Goal: Task Accomplishment & Management: Manage account settings

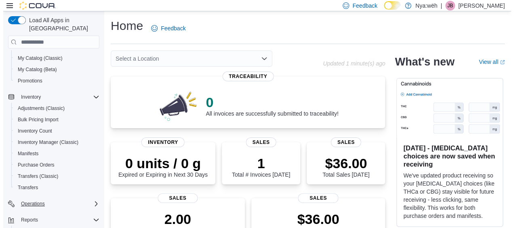
scroll to position [81, 0]
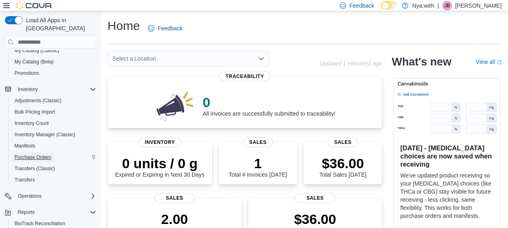
click at [35, 154] on span "Purchase Orders" at bounding box center [33, 157] width 37 height 6
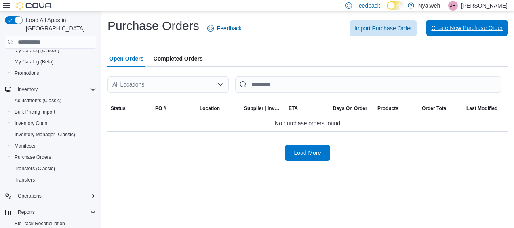
click at [442, 31] on span "Create New Purchase Order" at bounding box center [468, 28] width 72 height 8
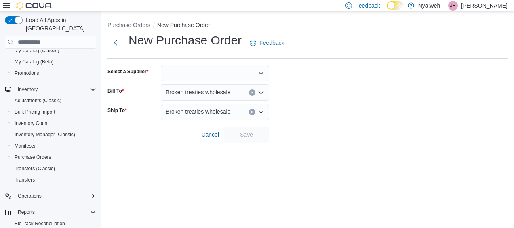
click at [186, 78] on div at bounding box center [215, 73] width 108 height 16
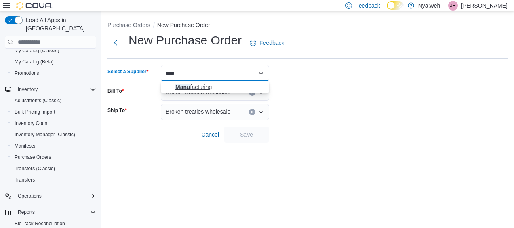
type input "****"
click at [187, 87] on span "Manu facturing" at bounding box center [220, 87] width 89 height 8
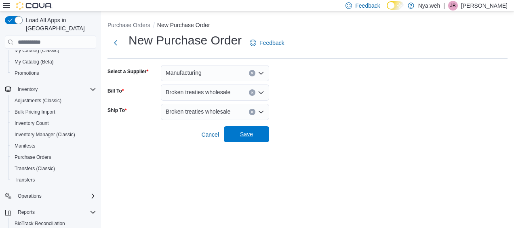
click at [251, 136] on span "Save" at bounding box center [246, 134] width 13 height 8
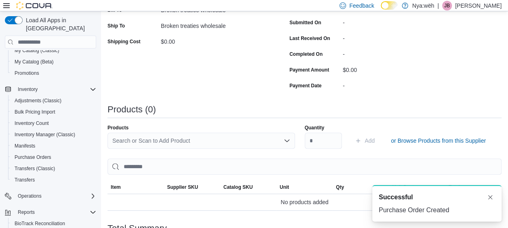
scroll to position [162, 0]
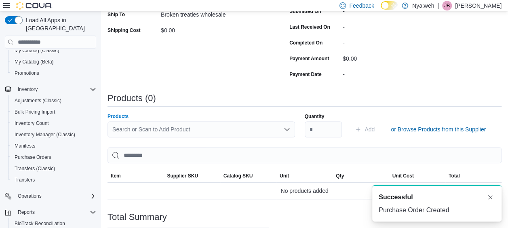
click at [143, 129] on div "Search or Scan to Add Product" at bounding box center [202, 129] width 188 height 16
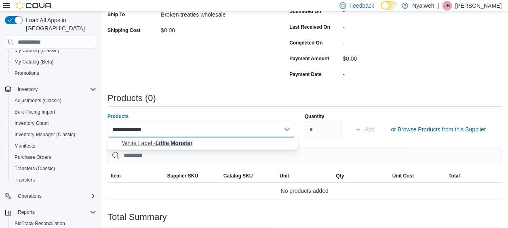
type input "**********"
click at [174, 142] on span "White Label - Little Monster" at bounding box center [207, 143] width 171 height 8
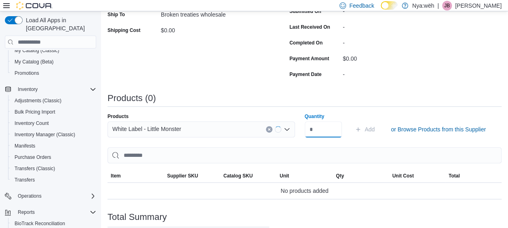
click at [319, 132] on input "Quantity" at bounding box center [324, 129] width 38 height 16
type input "***"
click at [366, 135] on span "Add" at bounding box center [365, 129] width 20 height 16
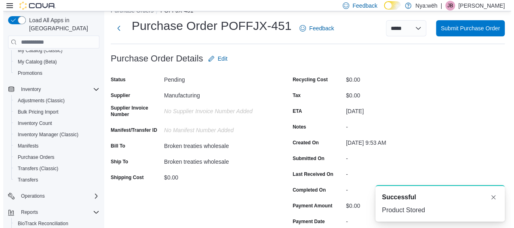
scroll to position [0, 0]
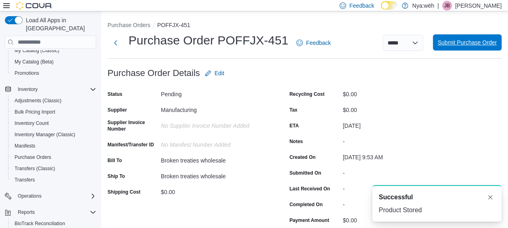
click at [470, 44] on span "Submit Purchase Order" at bounding box center [467, 42] width 59 height 8
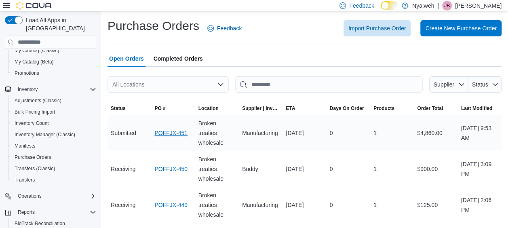
click at [167, 136] on link "POFFJX-451" at bounding box center [171, 133] width 33 height 10
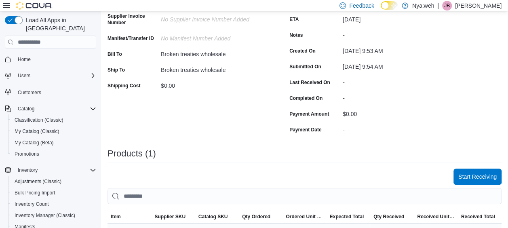
scroll to position [146, 0]
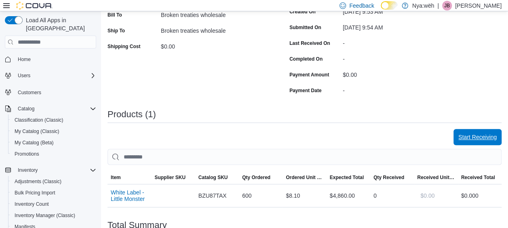
click at [486, 138] on span "Start Receiving" at bounding box center [478, 137] width 38 height 8
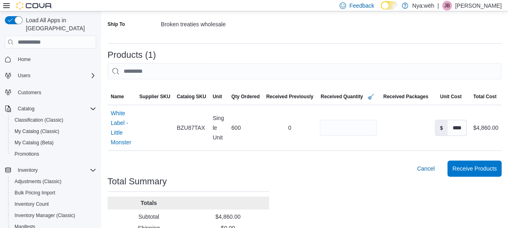
scroll to position [162, 0]
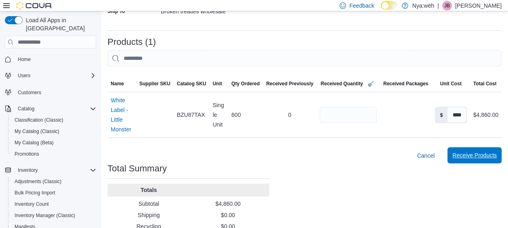
click at [492, 151] on span "Receive Products" at bounding box center [475, 155] width 44 height 16
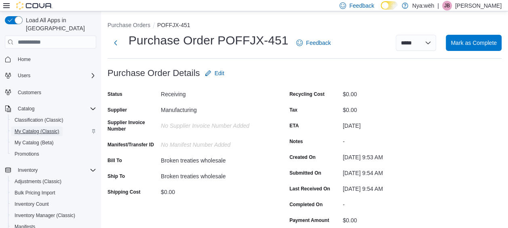
click at [20, 128] on span "My Catalog (Classic)" at bounding box center [37, 131] width 45 height 6
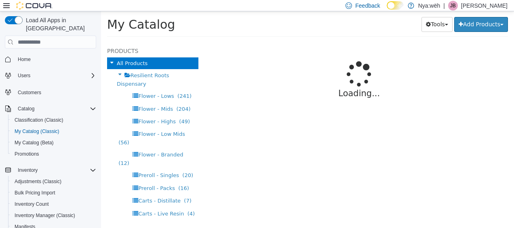
select select "**********"
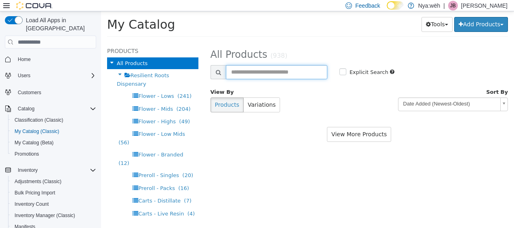
click at [237, 72] on input "text" at bounding box center [277, 72] width 102 height 14
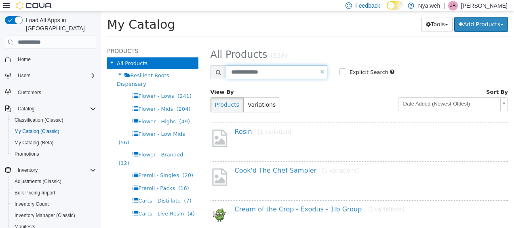
type input "**********"
select select "**********"
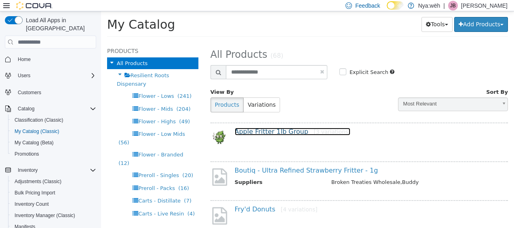
click at [253, 135] on link "Apple Fritter 1lb Group [3 variations]" at bounding box center [293, 132] width 116 height 8
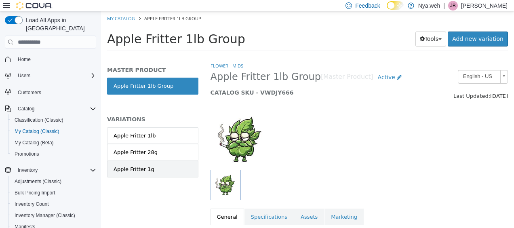
click at [149, 162] on link "Apple Fritter 1g" at bounding box center [152, 169] width 91 height 17
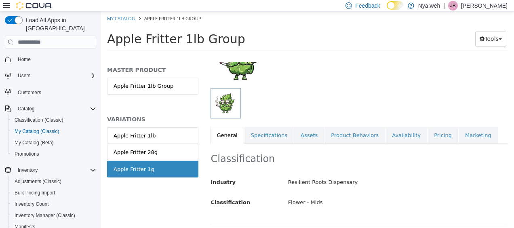
scroll to position [82, 0]
click at [428, 136] on link "Pricing" at bounding box center [443, 135] width 31 height 17
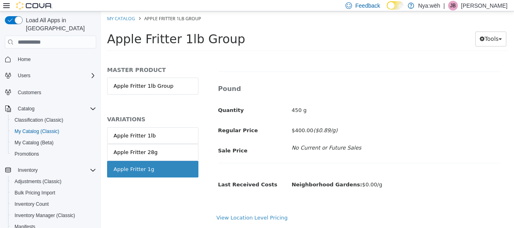
scroll to position [658, 0]
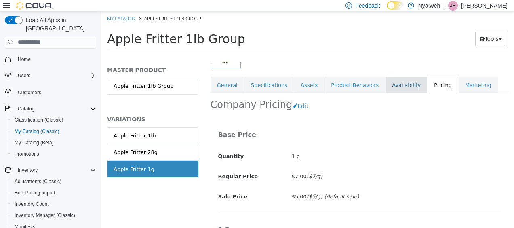
click at [392, 87] on link "Availability" at bounding box center [407, 85] width 42 height 17
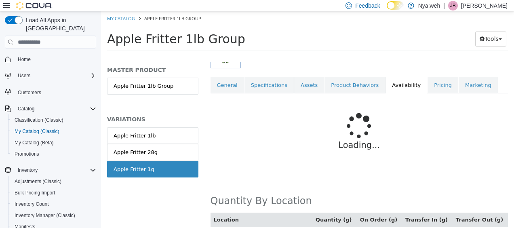
scroll to position [139, 0]
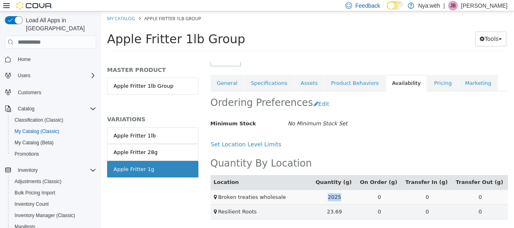
drag, startPoint x: 355, startPoint y: 190, endPoint x: 335, endPoint y: 192, distance: 19.9
click at [335, 192] on td "2025" at bounding box center [335, 197] width 44 height 15
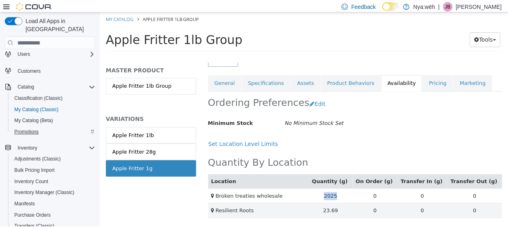
scroll to position [40, 0]
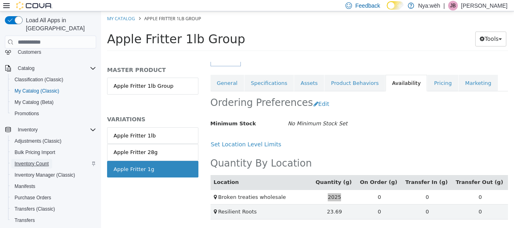
click at [36, 159] on span "Inventory Count" at bounding box center [32, 164] width 34 height 10
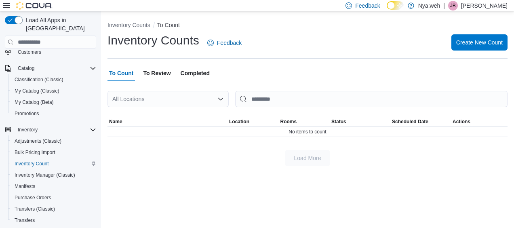
click at [468, 48] on span "Create New Count" at bounding box center [480, 42] width 47 height 16
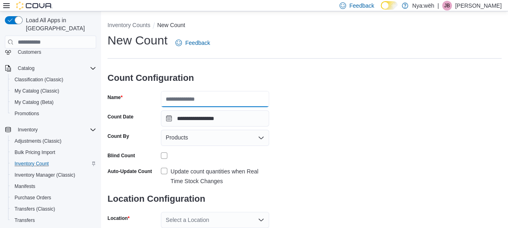
click at [173, 97] on input "Name" at bounding box center [215, 99] width 108 height 16
type input "******"
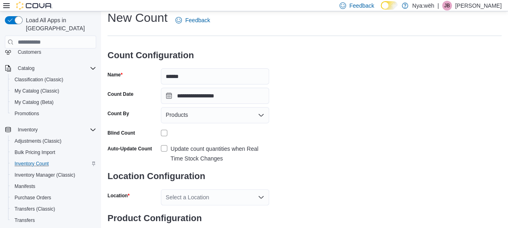
scroll to position [40, 0]
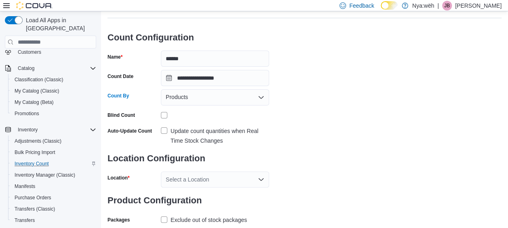
click at [229, 100] on div "Products" at bounding box center [215, 97] width 108 height 16
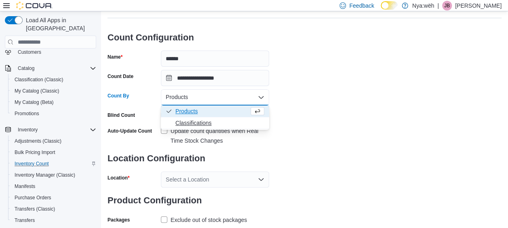
click at [214, 121] on span "Classifications" at bounding box center [220, 123] width 89 height 8
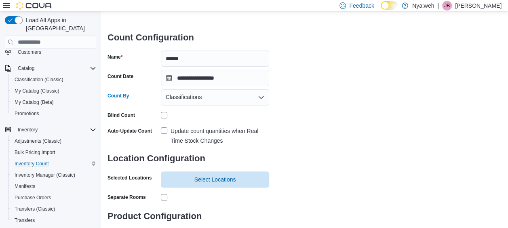
scroll to position [77, 0]
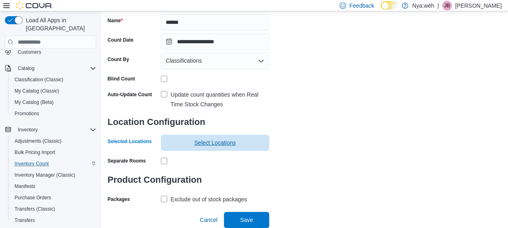
click at [197, 142] on span "Select Locations" at bounding box center [216, 143] width 42 height 8
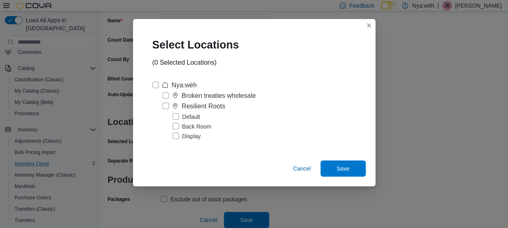
click at [167, 95] on label "Broken treaties wholesale" at bounding box center [209, 96] width 93 height 10
click at [342, 175] on span "Save" at bounding box center [344, 168] width 36 height 16
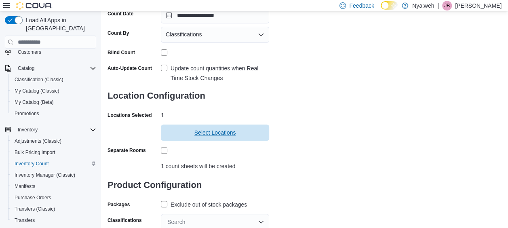
scroll to position [128, 0]
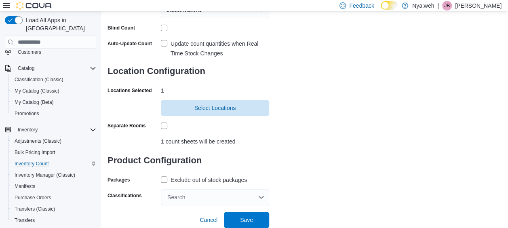
click at [229, 196] on div "Search" at bounding box center [215, 197] width 108 height 16
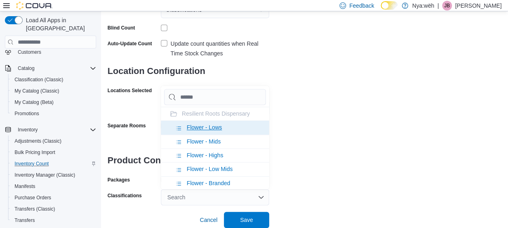
click at [186, 126] on li "Flower - Lows" at bounding box center [215, 128] width 108 height 14
click at [186, 129] on li "Flower - Mids" at bounding box center [215, 128] width 108 height 14
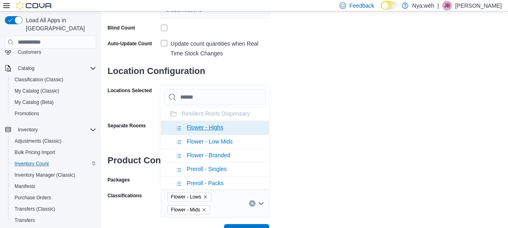
click at [185, 127] on li "Flower - Highs" at bounding box center [215, 128] width 108 height 14
click at [186, 128] on li "Flower - Low Mids" at bounding box center [215, 128] width 108 height 14
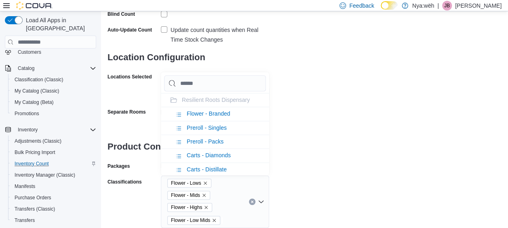
click at [327, 123] on div "**********" at bounding box center [305, 59] width 394 height 337
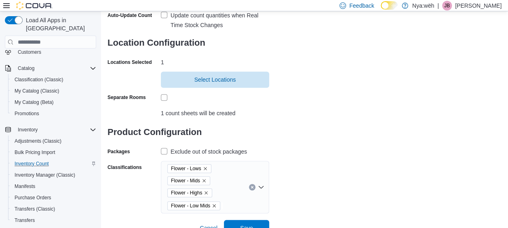
scroll to position [164, 0]
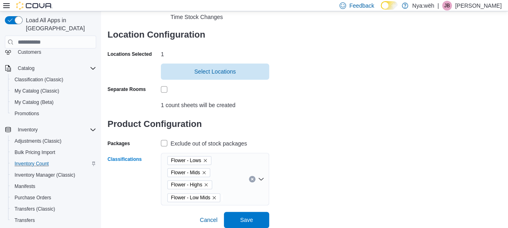
click at [203, 173] on icon "Remove Flower - Mids from selection in this group" at bounding box center [204, 172] width 5 height 5
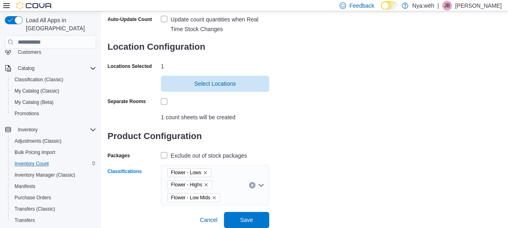
click at [207, 187] on icon "Remove Flower - Highs from selection in this group" at bounding box center [206, 184] width 5 height 5
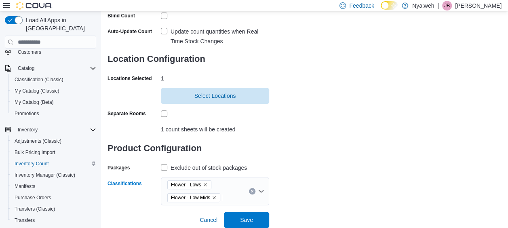
scroll to position [140, 0]
click at [249, 220] on span "Save" at bounding box center [246, 220] width 13 height 8
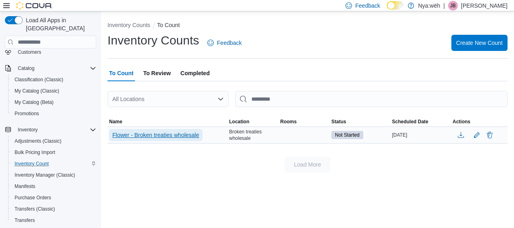
click at [184, 135] on span "Flower - Broken treaties wholesale" at bounding box center [155, 135] width 87 height 8
click at [185, 135] on span "Flower - Broken treaties wholesale" at bounding box center [155, 135] width 87 height 8
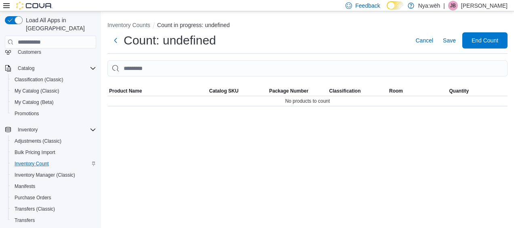
click at [256, 138] on div "Inventory Counts Count in progress: undefined Count: undefined Cancel Save End …" at bounding box center [307, 119] width 413 height 217
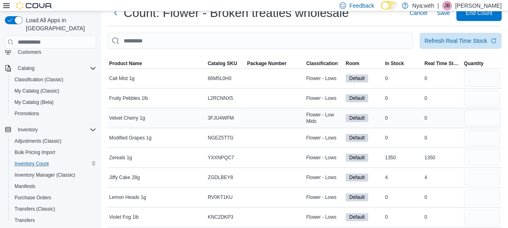
scroll to position [40, 0]
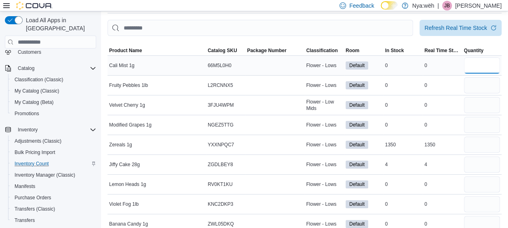
click at [489, 61] on input "number" at bounding box center [482, 65] width 36 height 16
type input "*"
click at [481, 98] on input "number" at bounding box center [482, 105] width 36 height 16
click at [485, 88] on input "number" at bounding box center [482, 85] width 36 height 16
type input "*"
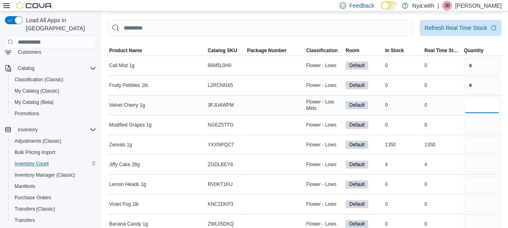
click at [484, 100] on input "number" at bounding box center [482, 105] width 36 height 16
type input "*"
click at [477, 125] on input "number" at bounding box center [482, 125] width 36 height 16
type input "*"
click at [478, 143] on input "number" at bounding box center [482, 145] width 36 height 16
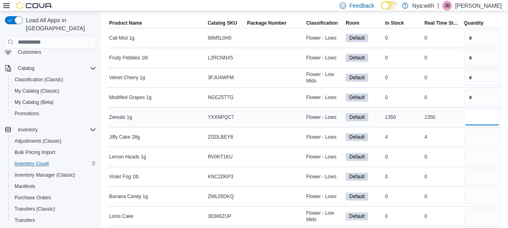
scroll to position [81, 0]
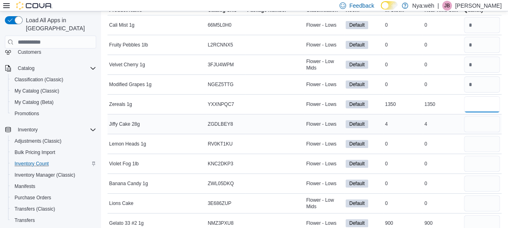
type input "***"
click at [477, 122] on input "number" at bounding box center [482, 124] width 36 height 16
type input "*"
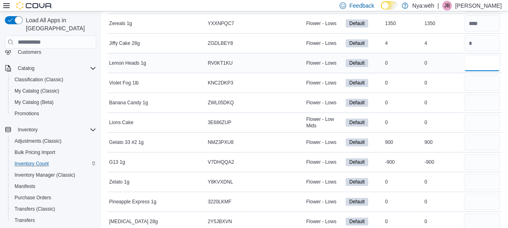
click at [478, 60] on input "number" at bounding box center [482, 63] width 36 height 16
type input "*"
click at [480, 79] on input "number" at bounding box center [482, 83] width 36 height 16
type input "*"
click at [477, 105] on input "number" at bounding box center [482, 103] width 36 height 16
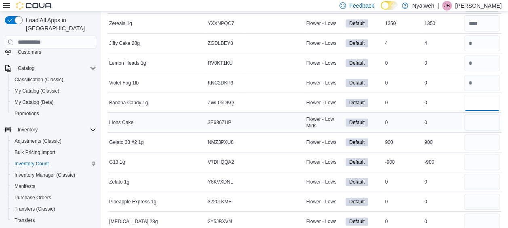
type input "*"
click at [476, 119] on input "*" at bounding box center [482, 122] width 36 height 16
type input "*"
click at [481, 140] on input "number" at bounding box center [482, 142] width 36 height 16
type input "*"
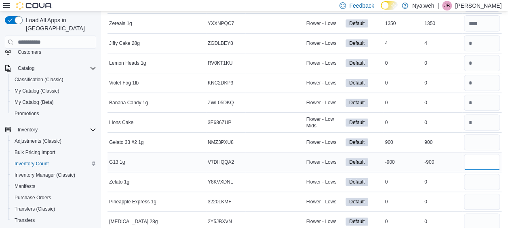
click at [481, 158] on input "number" at bounding box center [482, 162] width 36 height 16
type input "*"
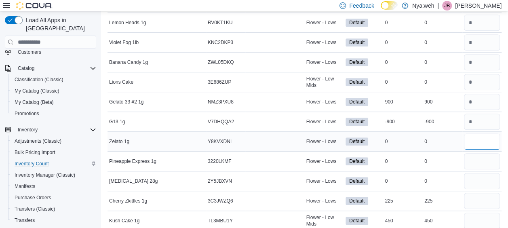
click at [479, 135] on input "number" at bounding box center [482, 141] width 36 height 16
type input "*"
click at [479, 156] on input "number" at bounding box center [482, 161] width 36 height 16
type input "*"
click at [479, 178] on input "number" at bounding box center [482, 181] width 36 height 16
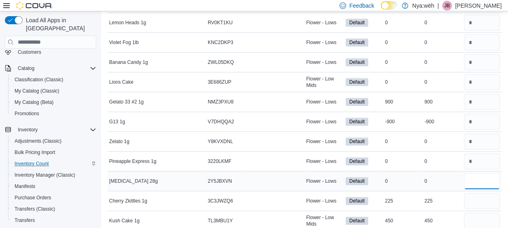
type input "*"
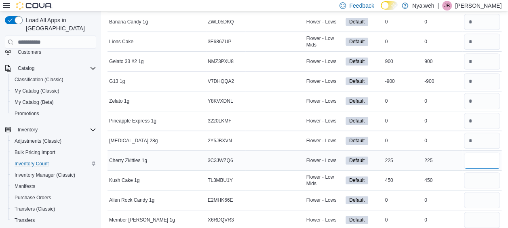
click at [477, 162] on input "number" at bounding box center [482, 160] width 36 height 16
type input "*"
click at [479, 173] on input "number" at bounding box center [482, 180] width 36 height 16
type input "***"
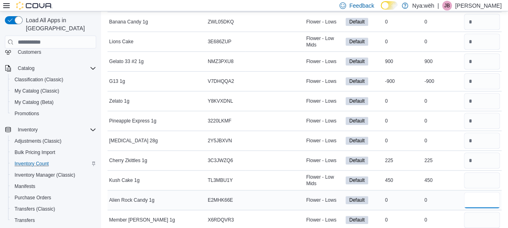
click at [489, 197] on input "number" at bounding box center [482, 200] width 36 height 16
type input "*"
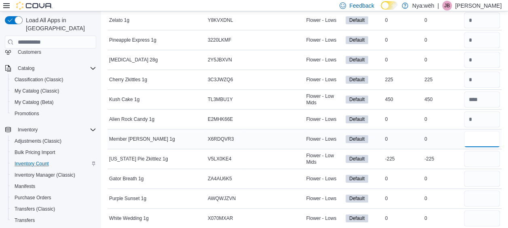
click at [491, 131] on input "number" at bounding box center [482, 139] width 36 height 16
type input "*"
click at [483, 163] on input "number" at bounding box center [482, 159] width 36 height 16
type input "*"
click at [483, 176] on input "number" at bounding box center [482, 179] width 36 height 16
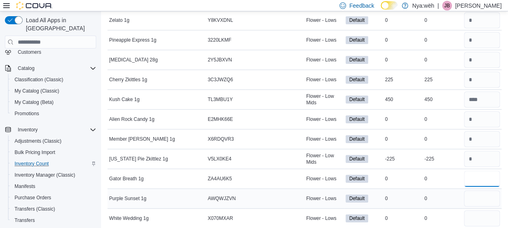
type input "*"
click at [481, 203] on input "number" at bounding box center [482, 199] width 36 height 16
type input "*"
click at [480, 214] on input "number" at bounding box center [482, 218] width 36 height 16
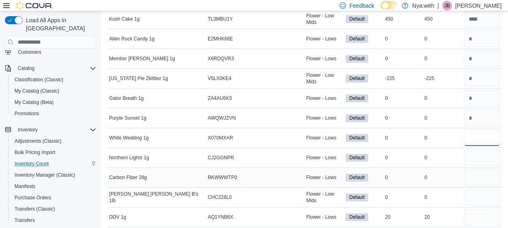
scroll to position [404, 0]
type input "*"
click at [483, 159] on input "number" at bounding box center [482, 157] width 36 height 16
type input "*"
click at [482, 172] on input "number" at bounding box center [482, 177] width 36 height 16
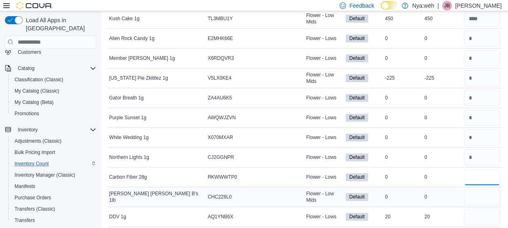
type input "*"
click at [479, 196] on input "number" at bounding box center [482, 197] width 36 height 16
type input "*"
click at [478, 214] on input "number" at bounding box center [482, 217] width 36 height 16
type input "*"
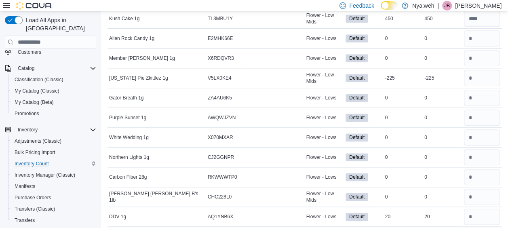
scroll to position [485, 0]
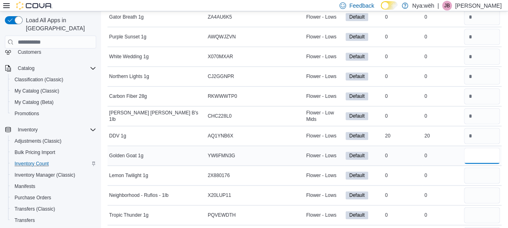
click at [482, 157] on input "number" at bounding box center [482, 156] width 36 height 16
type input "*"
click at [478, 170] on input "number" at bounding box center [482, 175] width 36 height 16
type input "*"
click at [475, 191] on input "*" at bounding box center [482, 195] width 36 height 16
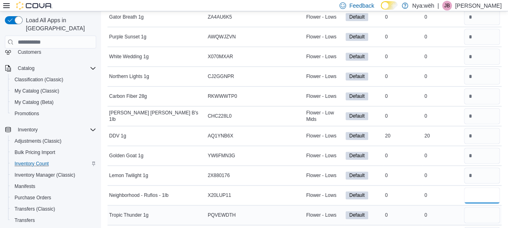
type input "*"
click at [477, 207] on input "*" at bounding box center [482, 215] width 36 height 16
type input "*"
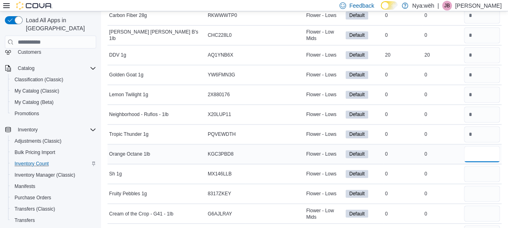
click at [485, 146] on input "number" at bounding box center [482, 154] width 36 height 16
type input "*"
click at [474, 171] on input "*" at bounding box center [482, 174] width 36 height 16
type input "*"
click at [476, 188] on input "*" at bounding box center [482, 194] width 36 height 16
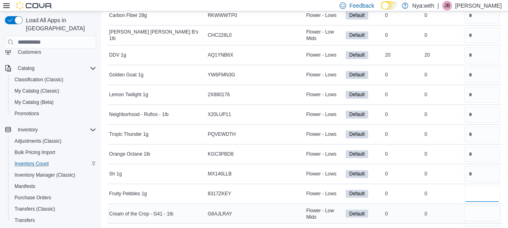
type input "*"
click at [480, 208] on input "*" at bounding box center [482, 213] width 36 height 16
type input "*"
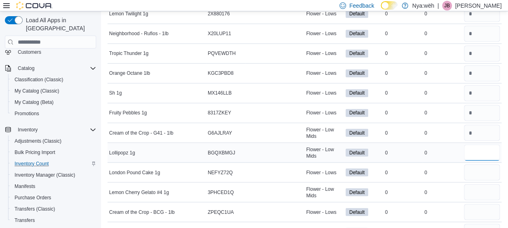
click at [473, 150] on input "number" at bounding box center [482, 152] width 36 height 16
type input "*"
click at [481, 168] on input "number" at bounding box center [482, 172] width 36 height 16
type input "*"
click at [474, 192] on input "number" at bounding box center [482, 192] width 36 height 16
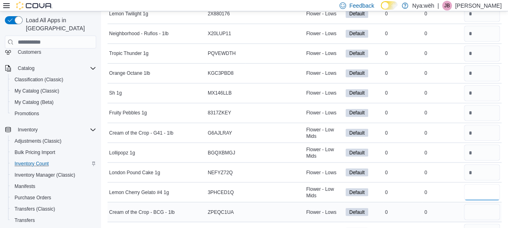
type input "*"
click at [477, 204] on input "*" at bounding box center [482, 212] width 36 height 16
type input "*"
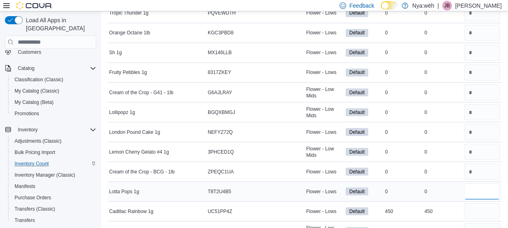
click at [477, 183] on input "number" at bounding box center [482, 191] width 36 height 16
type input "*"
click at [476, 209] on input "number" at bounding box center [482, 211] width 36 height 16
type input "*"
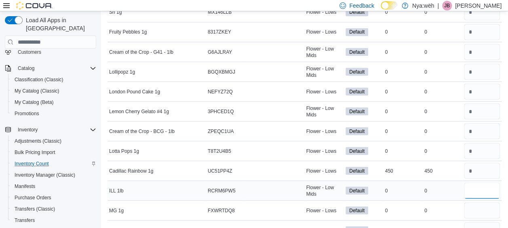
click at [477, 183] on input "number" at bounding box center [482, 190] width 36 height 16
type input "*"
click at [477, 205] on input "number" at bounding box center [482, 210] width 36 height 16
type input "*"
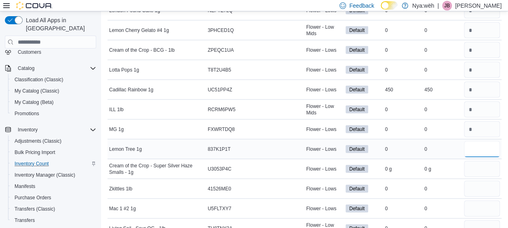
click at [478, 141] on input "number" at bounding box center [482, 149] width 36 height 16
type input "*"
drag, startPoint x: 481, startPoint y: 156, endPoint x: 476, endPoint y: 171, distance: 16.4
click at [481, 161] on input "*" at bounding box center [482, 169] width 36 height 16
type input "*"
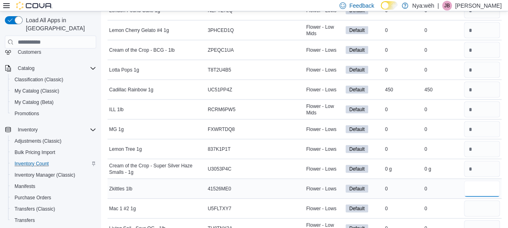
click at [474, 191] on input "number" at bounding box center [482, 189] width 36 height 16
type input "*"
click at [481, 205] on input "number" at bounding box center [482, 209] width 36 height 16
type input "*"
click at [477, 220] on input "number" at bounding box center [482, 228] width 36 height 16
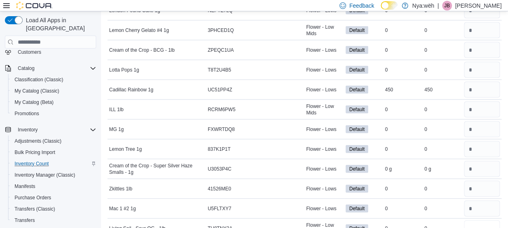
type input "*"
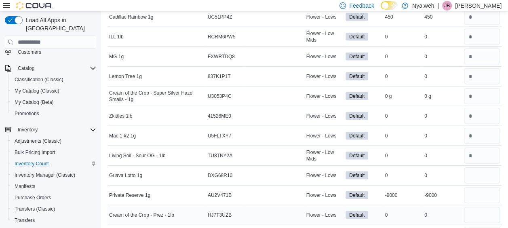
scroll to position [890, 0]
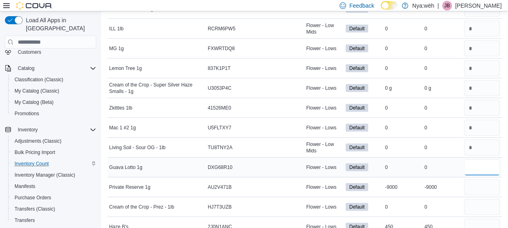
click at [481, 163] on input "number" at bounding box center [482, 167] width 36 height 16
type input "*"
click at [483, 180] on input "number" at bounding box center [482, 187] width 36 height 16
type input "*"
click at [482, 202] on input "number" at bounding box center [482, 207] width 36 height 16
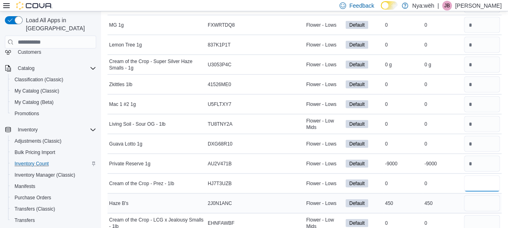
scroll to position [930, 0]
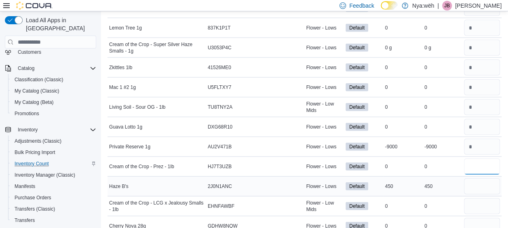
type input "*"
click at [480, 182] on input "number" at bounding box center [482, 186] width 36 height 16
type input "*"
click at [489, 198] on input "number" at bounding box center [482, 206] width 36 height 16
type input "*"
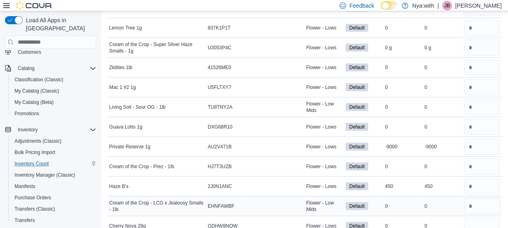
scroll to position [971, 0]
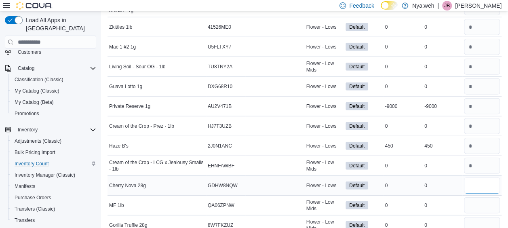
click at [481, 179] on input "number" at bounding box center [482, 186] width 36 height 16
type input "*"
click at [478, 197] on input "number" at bounding box center [482, 205] width 36 height 16
type input "*"
click at [474, 217] on input "*" at bounding box center [482, 225] width 36 height 16
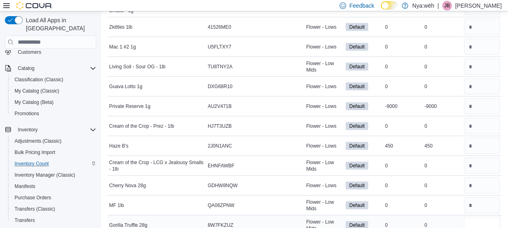
type input "*"
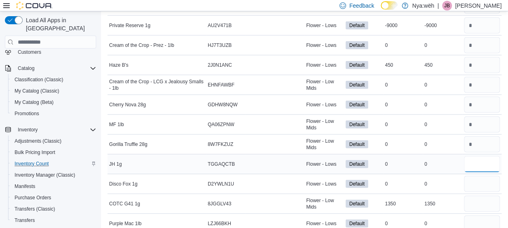
click at [480, 161] on input "number" at bounding box center [482, 164] width 36 height 16
type input "*"
click at [477, 176] on input "*" at bounding box center [482, 184] width 36 height 16
type input "*"
click at [476, 199] on input "number" at bounding box center [482, 204] width 36 height 16
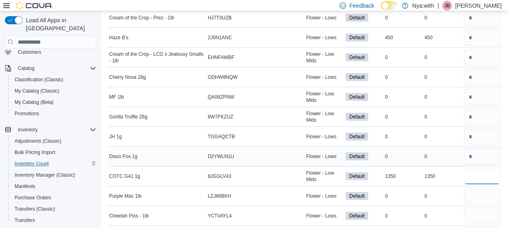
scroll to position [1092, 0]
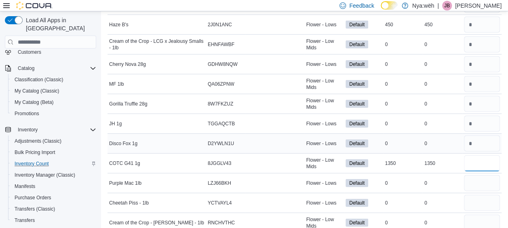
type input "****"
click at [476, 175] on input "number" at bounding box center [482, 183] width 36 height 16
type input "*"
click at [476, 202] on input "number" at bounding box center [482, 203] width 36 height 16
type input "*"
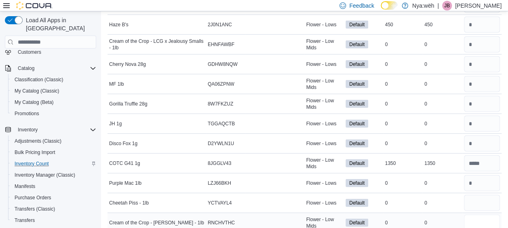
click at [478, 216] on input "number" at bounding box center [482, 223] width 36 height 16
type input "*"
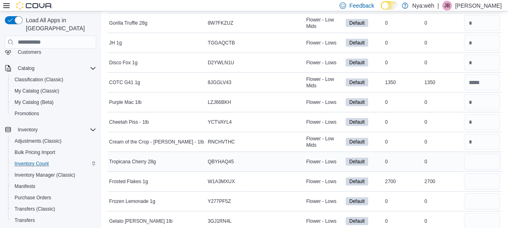
click at [484, 152] on div at bounding box center [483, 161] width 40 height 19
click at [481, 154] on input "number" at bounding box center [482, 162] width 36 height 16
type input "*"
click at [480, 174] on input "number" at bounding box center [482, 182] width 36 height 16
type input "*"
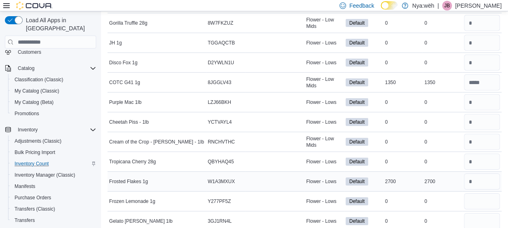
scroll to position [1213, 0]
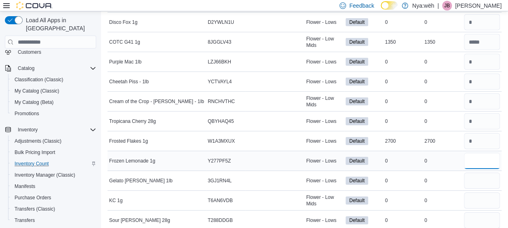
click at [478, 153] on input "number" at bounding box center [482, 161] width 36 height 16
type input "*"
click at [470, 176] on input "number" at bounding box center [482, 181] width 36 height 16
click at [475, 174] on input "number" at bounding box center [482, 181] width 36 height 16
type input "*"
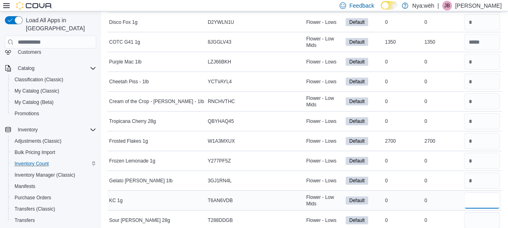
click at [477, 193] on input "number" at bounding box center [482, 201] width 36 height 16
type input "*"
click at [478, 216] on input "number" at bounding box center [482, 220] width 36 height 16
type input "*"
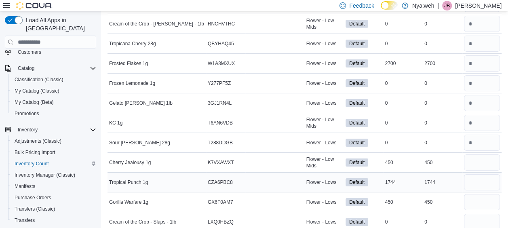
scroll to position [1294, 0]
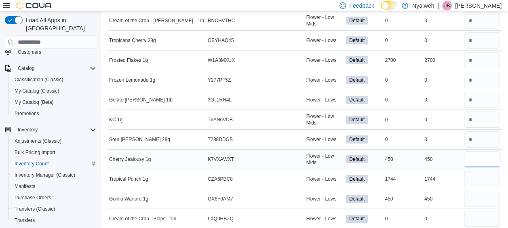
click at [477, 151] on input "number" at bounding box center [482, 159] width 36 height 16
type input "***"
click at [497, 189] on td at bounding box center [483, 199] width 40 height 20
click at [495, 171] on input "number" at bounding box center [482, 179] width 36 height 16
type input "*"
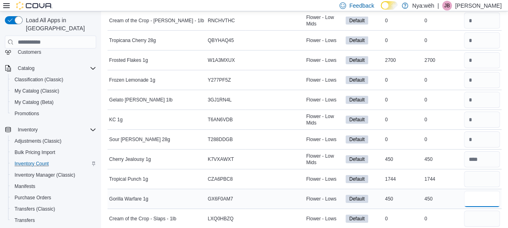
click at [489, 191] on input "number" at bounding box center [482, 199] width 36 height 16
type input "***"
click at [487, 211] on input "number" at bounding box center [482, 219] width 36 height 16
type input "*"
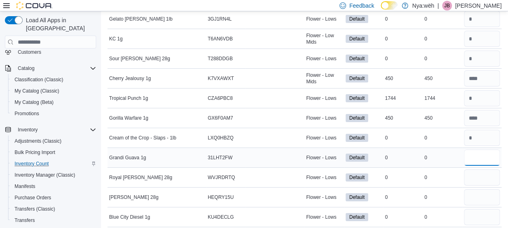
click at [473, 150] on input "number" at bounding box center [482, 158] width 36 height 16
type input "*"
click at [474, 169] on input "number" at bounding box center [482, 177] width 36 height 16
type input "*"
click at [474, 189] on input "number" at bounding box center [482, 197] width 36 height 16
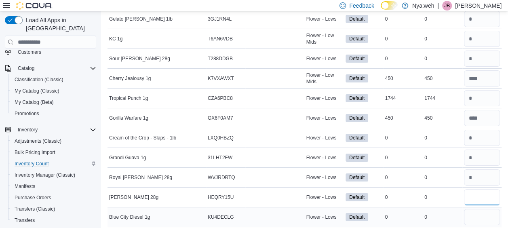
type input "*"
click at [476, 209] on input "number" at bounding box center [482, 217] width 36 height 16
type input "*"
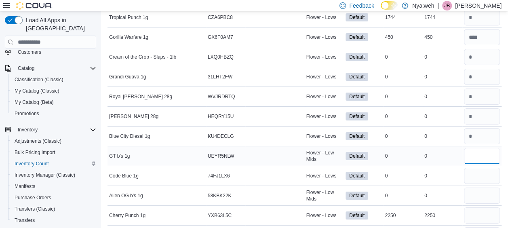
click at [476, 148] on input "number" at bounding box center [482, 156] width 36 height 16
type input "*"
click at [472, 168] on input "number" at bounding box center [482, 176] width 36 height 16
type input "*"
click at [472, 188] on input "number" at bounding box center [482, 196] width 36 height 16
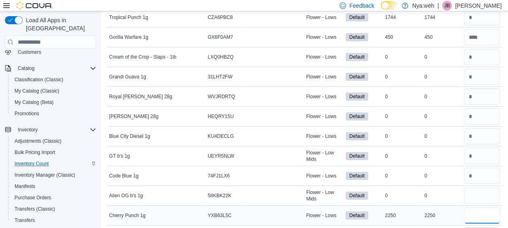
click at [476, 207] on input "number" at bounding box center [482, 215] width 36 height 16
click at [481, 188] on input "number" at bounding box center [482, 196] width 36 height 16
type input "*"
click at [480, 207] on input "number" at bounding box center [482, 215] width 36 height 16
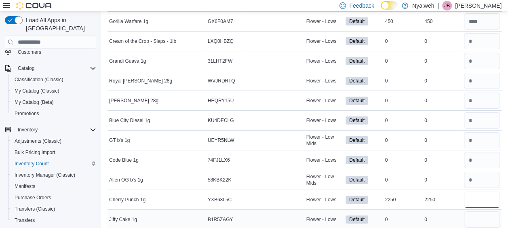
scroll to position [1497, 0]
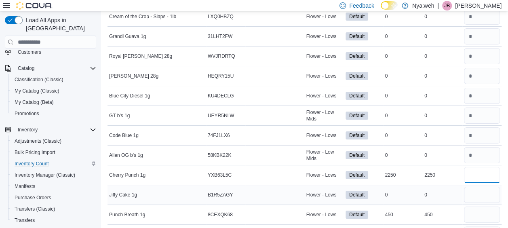
type input "***"
click at [478, 187] on input "number" at bounding box center [482, 195] width 36 height 16
type input "*"
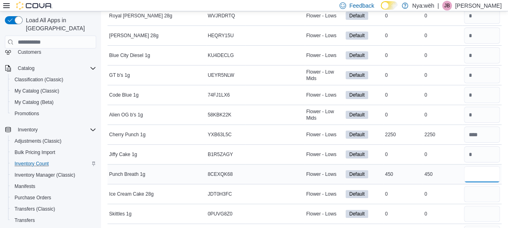
click at [489, 166] on input "number" at bounding box center [482, 174] width 36 height 16
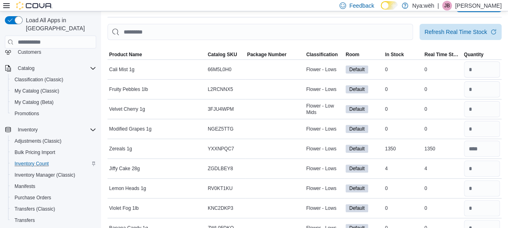
scroll to position [0, 0]
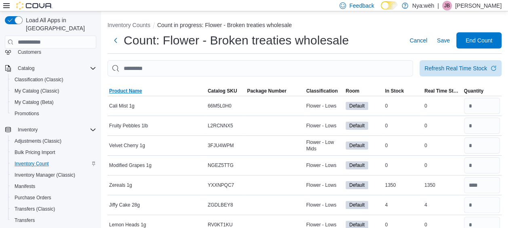
click at [129, 87] on span "Product Name" at bounding box center [157, 91] width 99 height 10
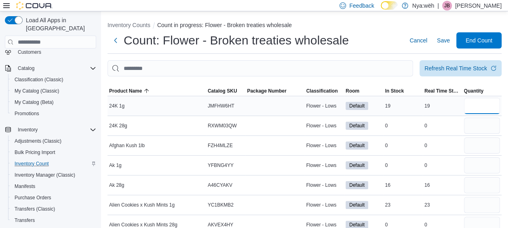
click at [487, 110] on input "number" at bounding box center [482, 106] width 36 height 16
type input "*"
click at [489, 126] on input "number" at bounding box center [482, 126] width 36 height 16
type input "*"
click at [487, 150] on input "number" at bounding box center [482, 146] width 36 height 16
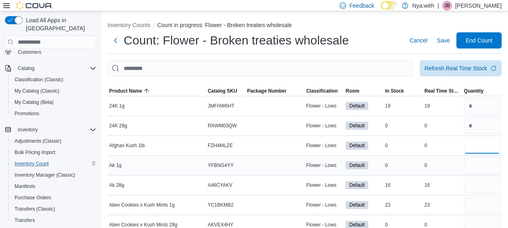
type input "*"
click at [483, 163] on input "number" at bounding box center [482, 165] width 36 height 16
type input "*"
click at [481, 182] on input "number" at bounding box center [482, 185] width 36 height 16
type input "*"
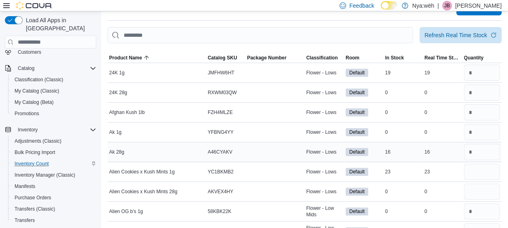
scroll to position [40, 0]
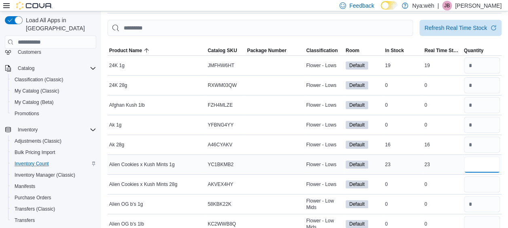
click at [478, 162] on input "number" at bounding box center [482, 165] width 36 height 16
type input "*"
click at [483, 185] on input "number" at bounding box center [482, 184] width 36 height 16
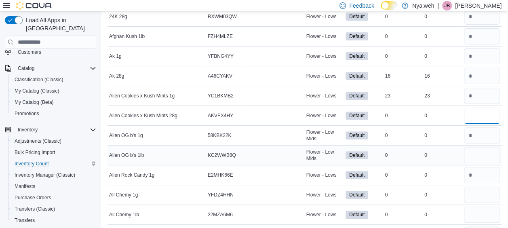
scroll to position [121, 0]
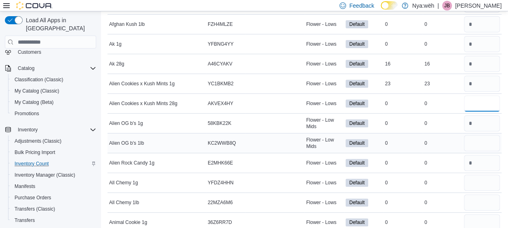
type input "*"
click at [480, 140] on input "number" at bounding box center [482, 143] width 36 height 16
type input "*"
click at [481, 182] on input "number" at bounding box center [482, 183] width 36 height 16
type input "*"
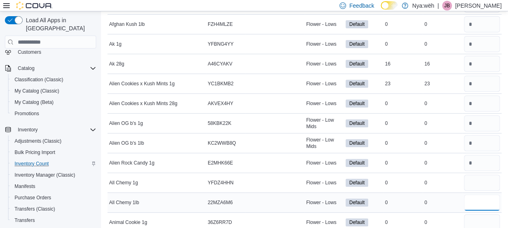
click at [481, 205] on input "number" at bounding box center [482, 203] width 36 height 16
type input "*"
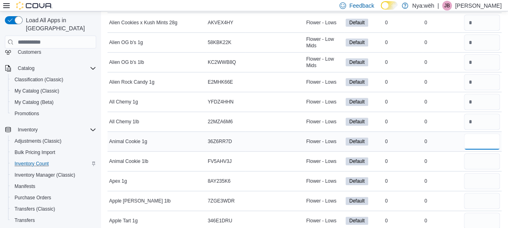
click at [481, 144] on input "number" at bounding box center [482, 141] width 36 height 16
type input "*"
drag, startPoint x: 479, startPoint y: 153, endPoint x: 478, endPoint y: 164, distance: 11.4
click at [479, 154] on input "number" at bounding box center [482, 161] width 36 height 16
type input "*"
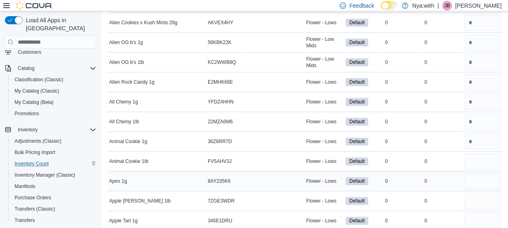
click at [478, 188] on div at bounding box center [483, 180] width 40 height 19
click at [481, 178] on input "number" at bounding box center [482, 181] width 36 height 16
type input "*"
click at [473, 200] on input "number" at bounding box center [482, 201] width 36 height 16
type input "*"
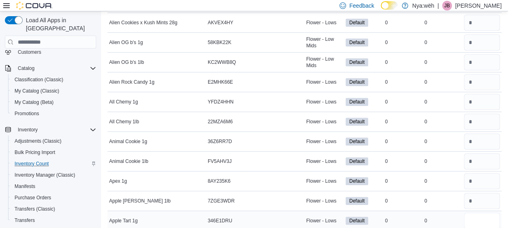
click at [481, 222] on input "number" at bounding box center [482, 221] width 36 height 16
type input "*"
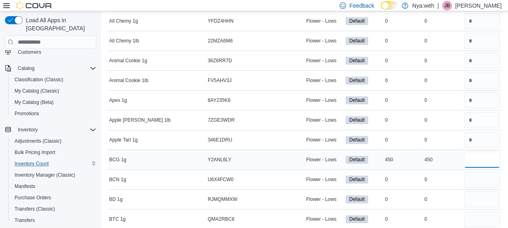
click at [478, 152] on input "number" at bounding box center [482, 160] width 36 height 16
type input "***"
click at [474, 178] on input "number" at bounding box center [482, 179] width 36 height 16
type input "*"
click at [481, 198] on input "number" at bounding box center [482, 199] width 36 height 16
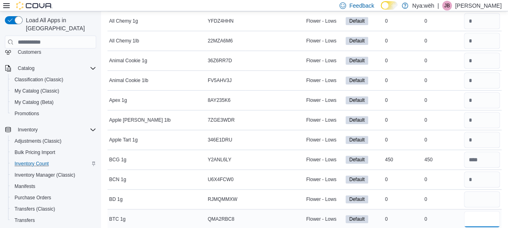
click at [483, 213] on input "number" at bounding box center [482, 219] width 36 height 16
click at [483, 195] on input "number" at bounding box center [482, 199] width 36 height 16
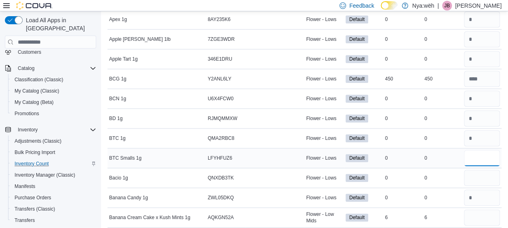
click at [477, 155] on input "number" at bounding box center [482, 158] width 36 height 16
click at [478, 179] on input "number" at bounding box center [482, 178] width 36 height 16
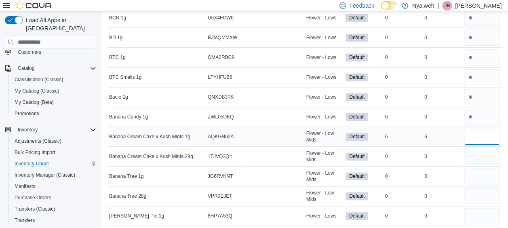
click at [480, 135] on input "number" at bounding box center [482, 137] width 36 height 16
click at [481, 156] on input "number" at bounding box center [482, 156] width 36 height 16
click at [475, 174] on input "number" at bounding box center [482, 176] width 36 height 16
click at [483, 200] on input "number" at bounding box center [482, 196] width 36 height 16
click at [482, 213] on input "number" at bounding box center [482, 216] width 36 height 16
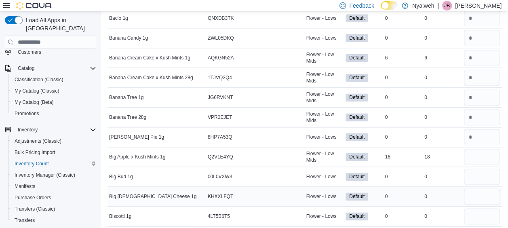
scroll to position [526, 0]
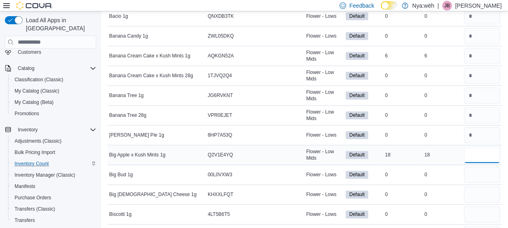
click at [478, 152] on input "number" at bounding box center [482, 155] width 36 height 16
click at [476, 171] on input "number" at bounding box center [482, 175] width 36 height 16
click at [478, 192] on input "number" at bounding box center [482, 194] width 36 height 16
click at [478, 210] on input "number" at bounding box center [482, 214] width 36 height 16
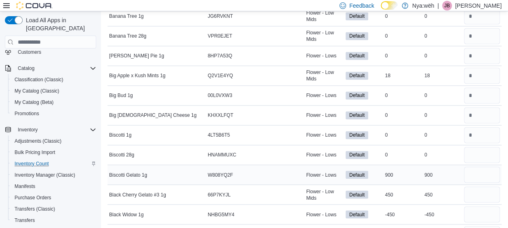
scroll to position [607, 0]
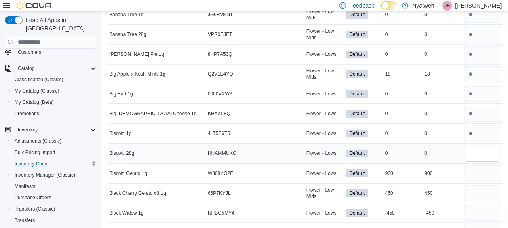
click at [474, 146] on input "number" at bounding box center [482, 153] width 36 height 16
click at [485, 171] on input "number" at bounding box center [482, 173] width 36 height 16
click at [485, 187] on input "number" at bounding box center [482, 193] width 36 height 16
click at [487, 206] on input "number" at bounding box center [482, 213] width 36 height 16
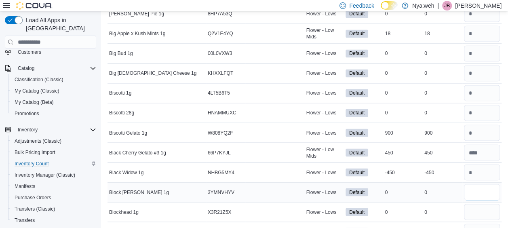
click at [483, 184] on input "number" at bounding box center [482, 192] width 36 height 16
click at [477, 207] on input "number" at bounding box center [482, 212] width 36 height 16
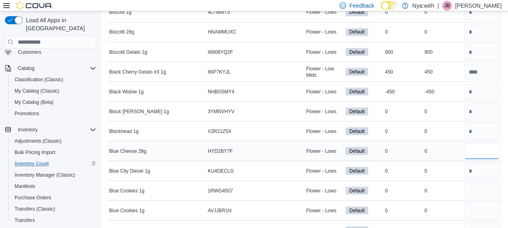
click at [482, 146] on input "number" at bounding box center [482, 151] width 36 height 16
click at [475, 187] on input "number" at bounding box center [482, 190] width 36 height 16
click at [476, 202] on input "number" at bounding box center [482, 210] width 36 height 16
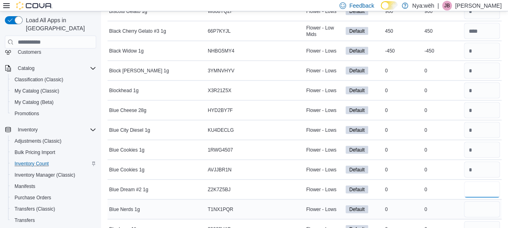
drag, startPoint x: 482, startPoint y: 183, endPoint x: 479, endPoint y: 197, distance: 13.6
click at [482, 184] on input "number" at bounding box center [482, 190] width 36 height 16
click at [480, 201] on input "number" at bounding box center [482, 209] width 36 height 16
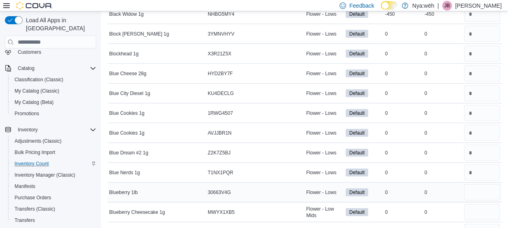
scroll to position [809, 0]
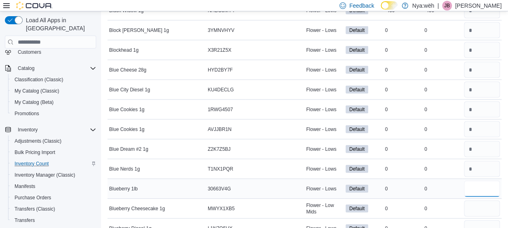
click at [481, 182] on input "number" at bounding box center [482, 189] width 36 height 16
click at [480, 201] on input "number" at bounding box center [482, 209] width 36 height 16
click at [484, 220] on input "number" at bounding box center [482, 228] width 36 height 16
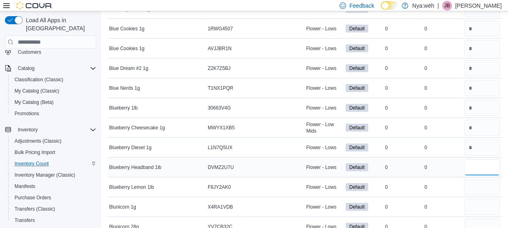
click at [479, 162] on input "number" at bounding box center [482, 167] width 36 height 16
click at [480, 179] on input "number" at bounding box center [482, 187] width 36 height 16
click at [478, 204] on input "number" at bounding box center [482, 207] width 36 height 16
click at [485, 219] on input "*" at bounding box center [482, 227] width 36 height 16
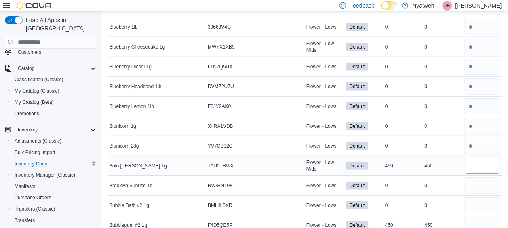
click at [481, 159] on input "number" at bounding box center [482, 166] width 36 height 16
drag, startPoint x: 477, startPoint y: 177, endPoint x: 478, endPoint y: 184, distance: 7.0
click at [478, 178] on input "number" at bounding box center [482, 186] width 36 height 16
click at [476, 199] on input "number" at bounding box center [482, 205] width 36 height 16
click at [479, 222] on input "number" at bounding box center [482, 225] width 36 height 16
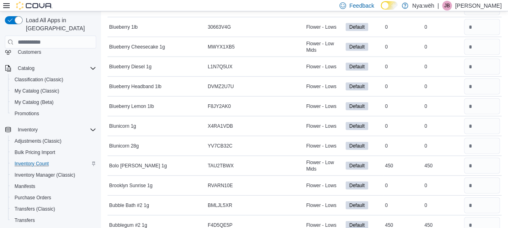
scroll to position [1052, 0]
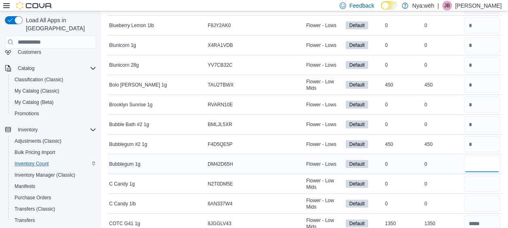
click at [482, 156] on input "number" at bounding box center [482, 164] width 36 height 16
click at [477, 176] on input "number" at bounding box center [482, 184] width 36 height 16
click at [481, 197] on input "number" at bounding box center [482, 204] width 36 height 16
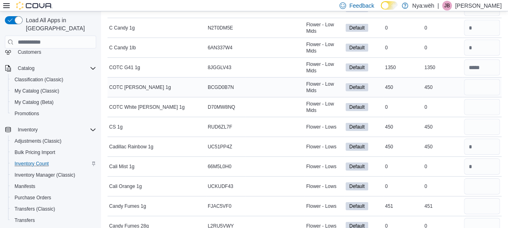
scroll to position [1173, 0]
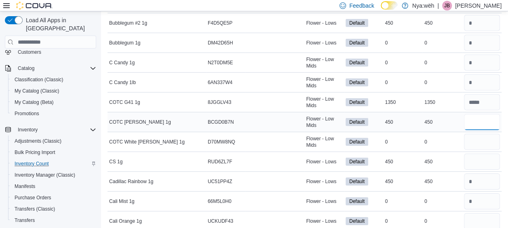
click at [484, 114] on input "number" at bounding box center [482, 122] width 36 height 16
click at [485, 135] on input "number" at bounding box center [482, 142] width 36 height 16
click at [488, 154] on input "number" at bounding box center [482, 162] width 36 height 16
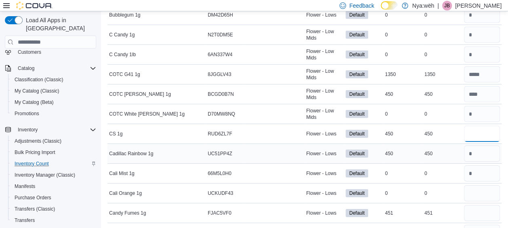
scroll to position [1213, 0]
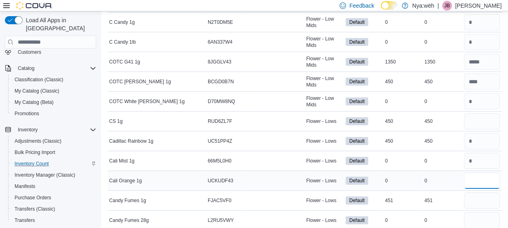
click at [482, 174] on input "number" at bounding box center [482, 181] width 36 height 16
click at [487, 193] on input "number" at bounding box center [482, 201] width 36 height 16
click at [486, 214] on input "*" at bounding box center [482, 220] width 36 height 16
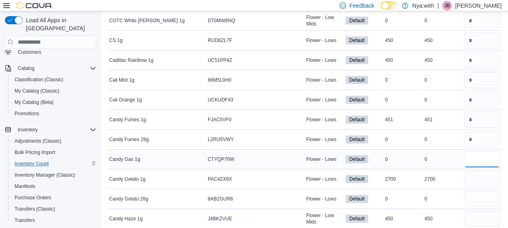
click at [485, 151] on input "number" at bounding box center [482, 159] width 36 height 16
click at [474, 175] on input "number" at bounding box center [482, 179] width 36 height 16
click at [483, 191] on input "number" at bounding box center [482, 199] width 36 height 16
click at [476, 211] on input "number" at bounding box center [482, 219] width 36 height 16
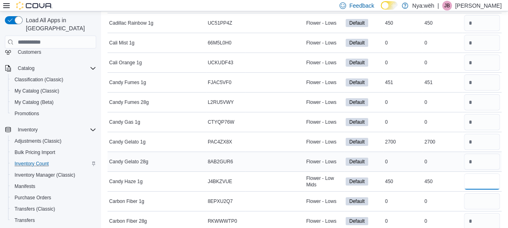
scroll to position [1375, 0]
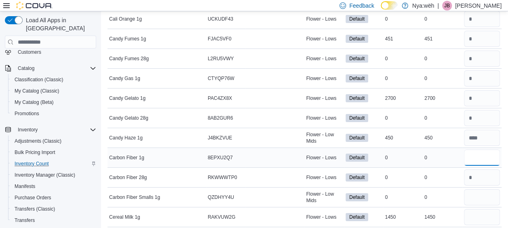
click at [478, 152] on input "number" at bounding box center [482, 158] width 36 height 16
click at [479, 189] on input "number" at bounding box center [482, 197] width 36 height 16
click at [476, 209] on input "number" at bounding box center [482, 217] width 36 height 16
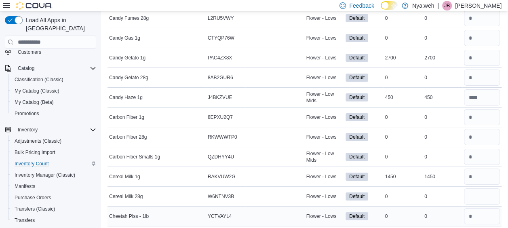
click at [478, 207] on div at bounding box center [483, 216] width 40 height 19
click at [483, 188] on input "number" at bounding box center [482, 196] width 36 height 16
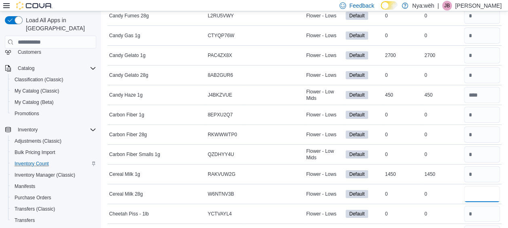
scroll to position [1456, 0]
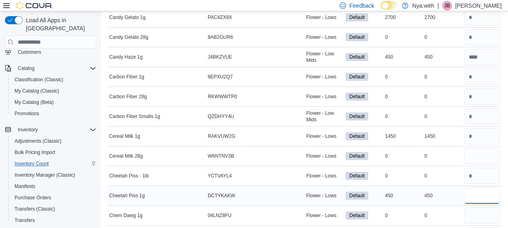
click at [481, 188] on input "number" at bounding box center [482, 196] width 36 height 16
drag, startPoint x: 476, startPoint y: 204, endPoint x: 477, endPoint y: 211, distance: 7.3
click at [476, 207] on input "number" at bounding box center [482, 215] width 36 height 16
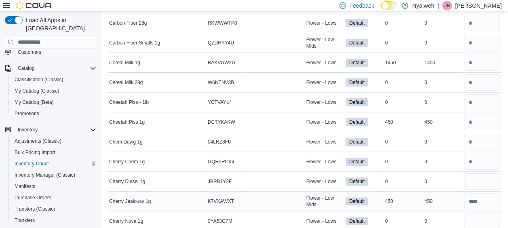
scroll to position [1537, 0]
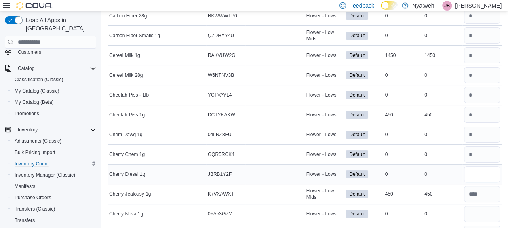
click at [478, 166] on input "number" at bounding box center [482, 174] width 36 height 16
click at [491, 206] on input "number" at bounding box center [482, 214] width 36 height 16
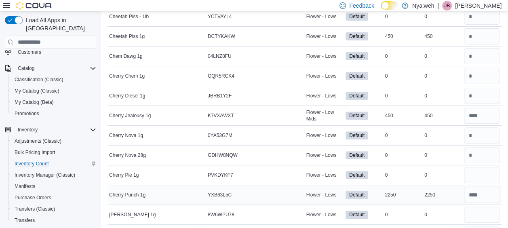
scroll to position [1618, 0]
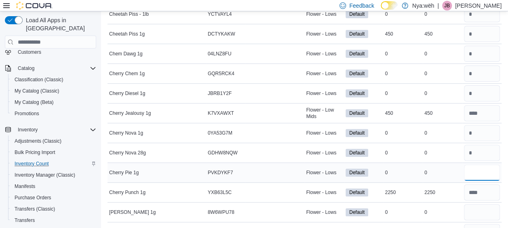
click at [488, 165] on input "number" at bounding box center [482, 173] width 36 height 16
click at [479, 208] on input "number" at bounding box center [482, 212] width 36 height 16
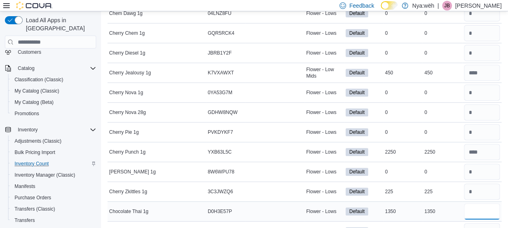
click at [480, 203] on input "number" at bounding box center [482, 211] width 36 height 16
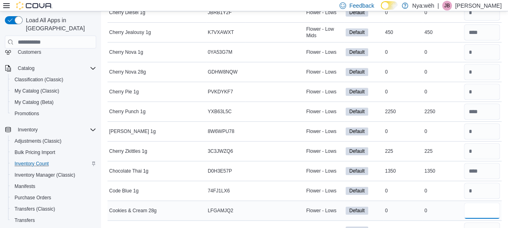
click at [480, 203] on input "number" at bounding box center [482, 211] width 36 height 16
click at [476, 222] on input "number" at bounding box center [482, 230] width 36 height 16
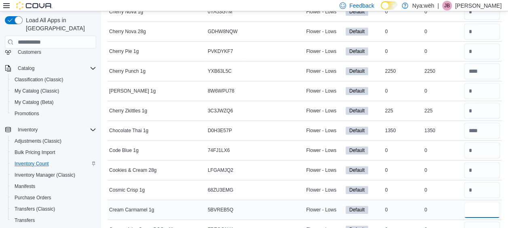
click at [479, 202] on input "number" at bounding box center [482, 210] width 36 height 16
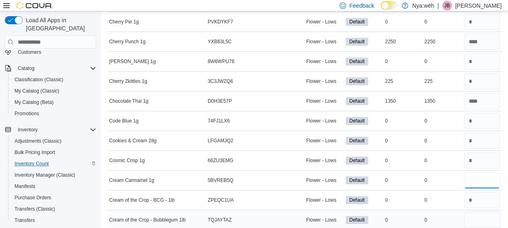
scroll to position [1780, 0]
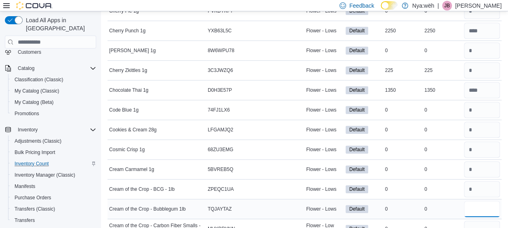
click at [480, 201] on input "number" at bounding box center [482, 209] width 36 height 16
click at [478, 221] on input "number" at bounding box center [482, 229] width 36 height 16
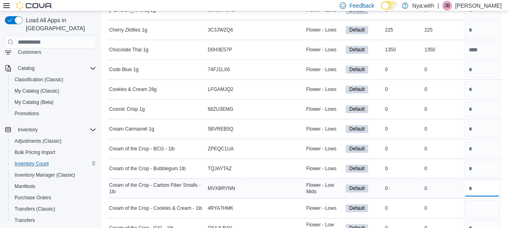
click at [489, 180] on input "number" at bounding box center [482, 188] width 36 height 16
click at [490, 200] on input "number" at bounding box center [482, 208] width 36 height 16
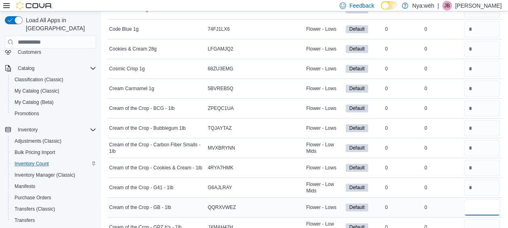
click at [483, 199] on input "number" at bounding box center [482, 207] width 36 height 16
click at [483, 219] on input "number" at bounding box center [482, 227] width 36 height 16
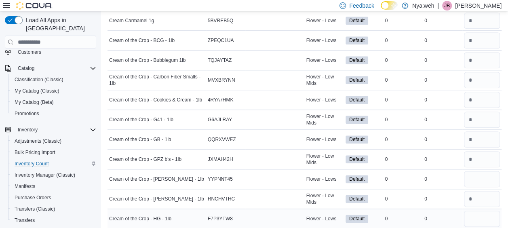
scroll to position [1941, 0]
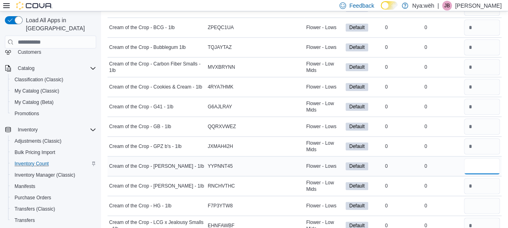
click at [481, 158] on input "number" at bounding box center [482, 166] width 36 height 16
click at [484, 198] on input "number" at bounding box center [482, 206] width 36 height 16
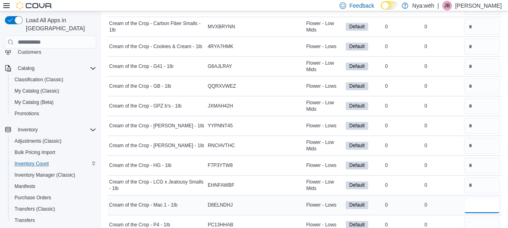
click at [479, 197] on input "number" at bounding box center [482, 205] width 36 height 16
drag, startPoint x: 472, startPoint y: 218, endPoint x: 475, endPoint y: 213, distance: 5.8
click at [472, 218] on input "number" at bounding box center [482, 225] width 36 height 16
click at [480, 217] on input "number" at bounding box center [482, 225] width 36 height 16
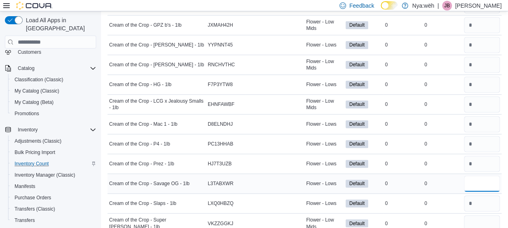
click at [480, 176] on input "number" at bounding box center [482, 184] width 36 height 16
click at [482, 215] on input "number" at bounding box center [482, 223] width 36 height 16
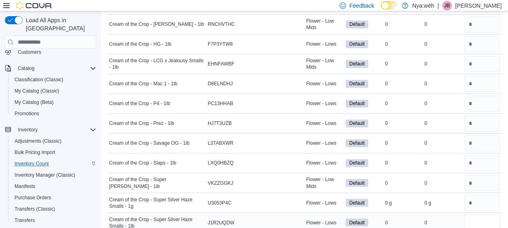
click at [479, 214] on input "number" at bounding box center [482, 222] width 36 height 16
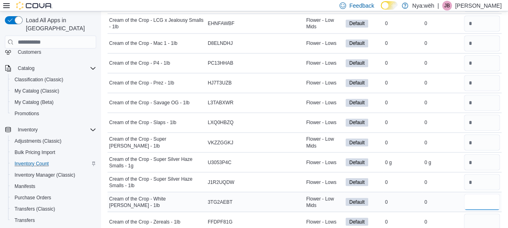
click at [480, 194] on input "number" at bounding box center [482, 202] width 36 height 16
click at [482, 214] on input "number" at bounding box center [482, 222] width 36 height 16
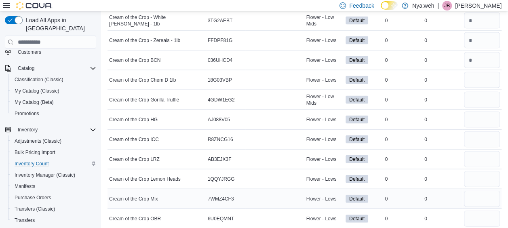
scroll to position [2347, 0]
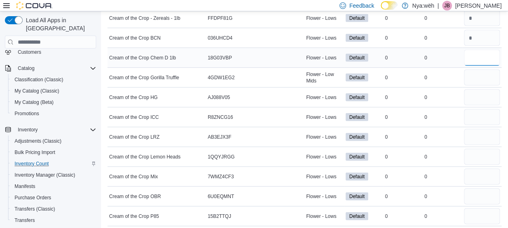
click at [485, 50] on input "number" at bounding box center [482, 58] width 36 height 16
drag, startPoint x: 481, startPoint y: 57, endPoint x: 481, endPoint y: 66, distance: 9.3
click at [481, 70] on input "number" at bounding box center [482, 78] width 36 height 16
drag, startPoint x: 476, startPoint y: 85, endPoint x: 476, endPoint y: 95, distance: 9.7
click at [476, 89] on input "number" at bounding box center [482, 97] width 36 height 16
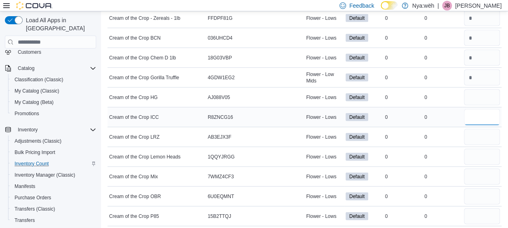
click at [477, 109] on input "number" at bounding box center [482, 117] width 36 height 16
click at [482, 129] on input "*" at bounding box center [482, 137] width 36 height 16
drag, startPoint x: 482, startPoint y: 141, endPoint x: 481, endPoint y: 146, distance: 4.9
click at [482, 149] on input "*" at bounding box center [482, 157] width 36 height 16
click at [477, 169] on input "*" at bounding box center [482, 177] width 36 height 16
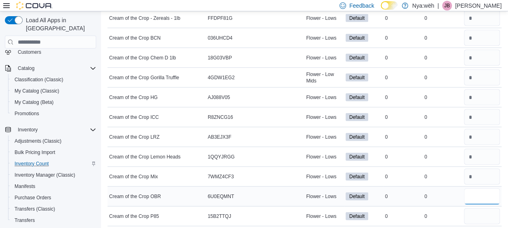
drag, startPoint x: 481, startPoint y: 182, endPoint x: 478, endPoint y: 197, distance: 15.2
click at [481, 188] on input "*" at bounding box center [482, 196] width 36 height 16
click at [477, 208] on input "number" at bounding box center [482, 216] width 36 height 16
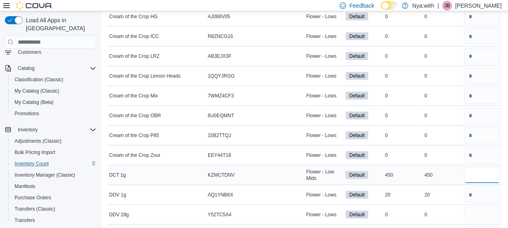
click at [482, 167] on input "number" at bounding box center [482, 175] width 36 height 16
click at [481, 207] on input "number" at bounding box center [482, 215] width 36 height 16
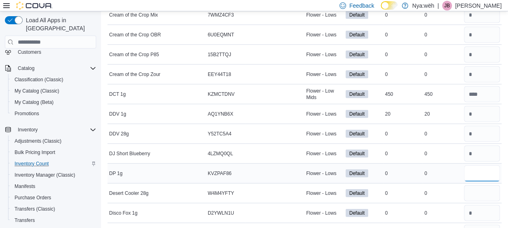
click at [485, 165] on input "number" at bounding box center [482, 173] width 36 height 16
click at [481, 185] on input "number" at bounding box center [482, 193] width 36 height 16
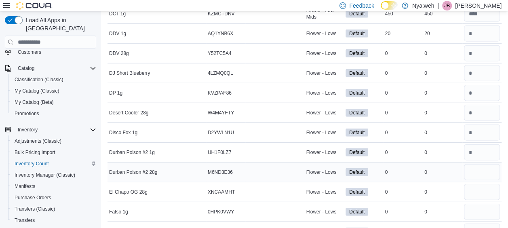
scroll to position [2590, 0]
click at [476, 164] on input "number" at bounding box center [482, 172] width 36 height 16
click at [476, 184] on input "number" at bounding box center [482, 192] width 36 height 16
click at [476, 203] on input "number" at bounding box center [482, 211] width 36 height 16
click at [478, 223] on input "*" at bounding box center [482, 231] width 36 height 16
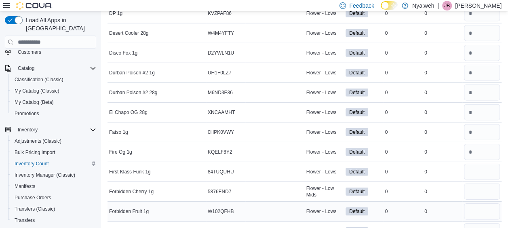
scroll to position [2671, 0]
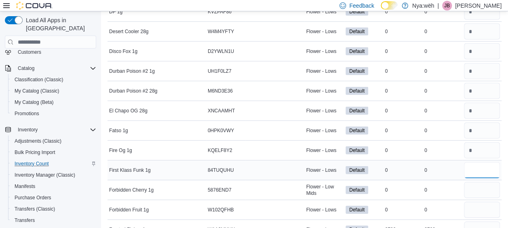
click at [476, 162] on input "*" at bounding box center [482, 170] width 36 height 16
drag, startPoint x: 478, startPoint y: 167, endPoint x: 478, endPoint y: 176, distance: 8.5
click at [478, 182] on input "*" at bounding box center [482, 190] width 36 height 16
click at [478, 202] on input "*" at bounding box center [482, 210] width 36 height 16
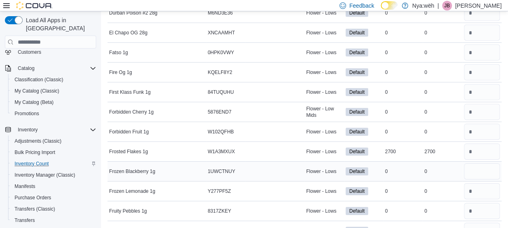
scroll to position [2752, 0]
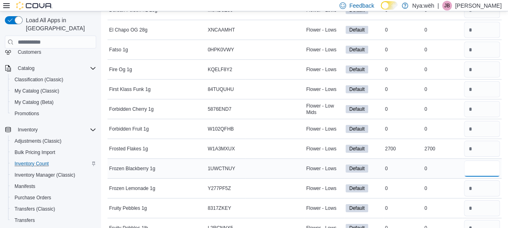
click at [474, 161] on input "number" at bounding box center [482, 169] width 36 height 16
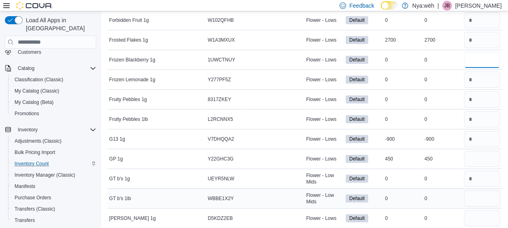
scroll to position [2873, 0]
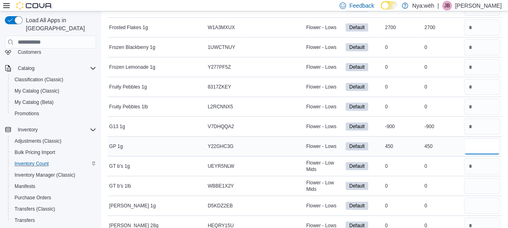
click at [480, 138] on input "number" at bounding box center [482, 146] width 36 height 16
click at [477, 178] on input "number" at bounding box center [482, 186] width 36 height 16
click at [475, 198] on input "number" at bounding box center [482, 206] width 36 height 16
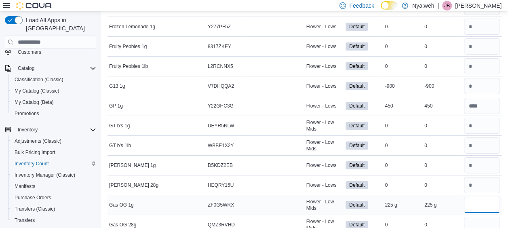
click at [473, 197] on input "number" at bounding box center [482, 205] width 36 height 16
click at [480, 197] on input "number" at bounding box center [482, 205] width 36 height 16
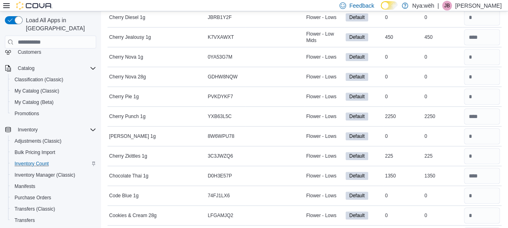
scroll to position [1660, 0]
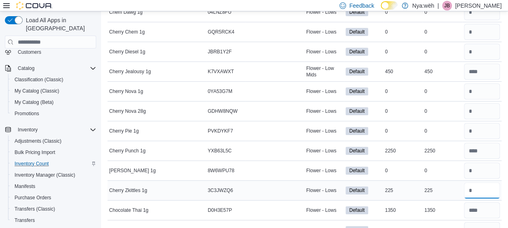
click at [494, 182] on input "number" at bounding box center [482, 190] width 36 height 16
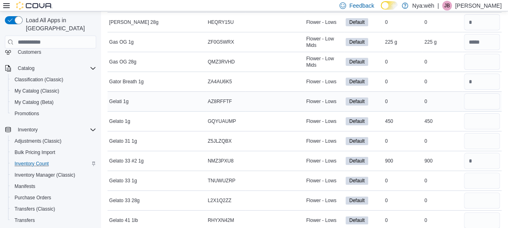
scroll to position [3034, 0]
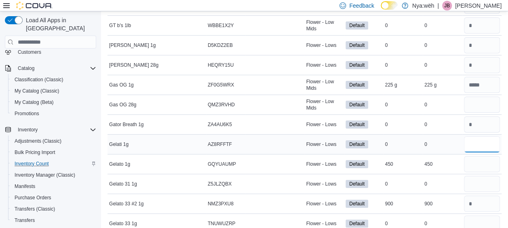
click at [483, 136] on input "number" at bounding box center [482, 144] width 36 height 16
click at [484, 156] on input "number" at bounding box center [482, 164] width 36 height 16
click at [490, 176] on input "number" at bounding box center [482, 184] width 36 height 16
click at [481, 216] on input "number" at bounding box center [482, 224] width 36 height 16
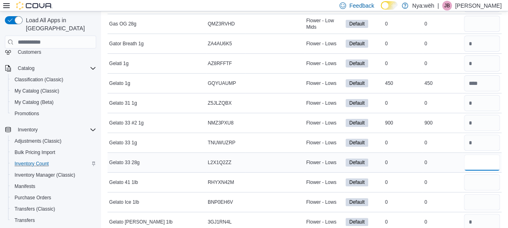
click at [485, 155] on input "number" at bounding box center [482, 163] width 36 height 16
click at [486, 174] on input "number" at bounding box center [482, 182] width 36 height 16
click at [489, 193] on div at bounding box center [483, 202] width 40 height 19
click at [490, 194] on input "number" at bounding box center [482, 202] width 36 height 16
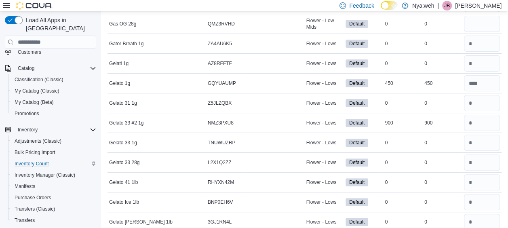
scroll to position [3236, 0]
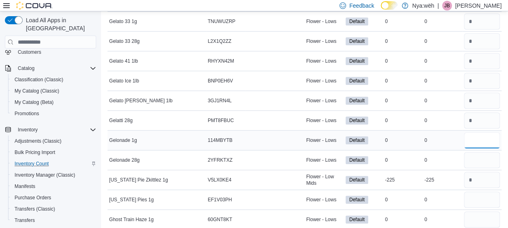
click at [486, 132] on input "number" at bounding box center [482, 140] width 36 height 16
click at [487, 152] on input "number" at bounding box center [482, 160] width 36 height 16
click at [488, 192] on input "number" at bounding box center [482, 200] width 36 height 16
click at [485, 212] on input "*" at bounding box center [482, 220] width 36 height 16
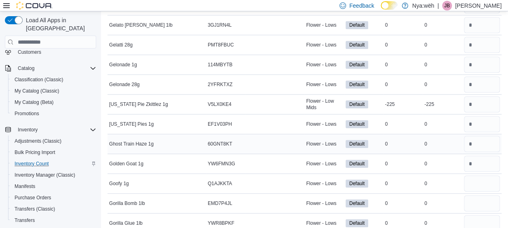
scroll to position [3317, 0]
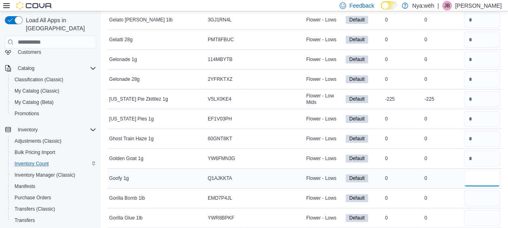
click at [495, 170] on input "number" at bounding box center [482, 178] width 36 height 16
click at [495, 190] on input "number" at bounding box center [482, 198] width 36 height 16
click at [487, 210] on input "number" at bounding box center [482, 218] width 36 height 16
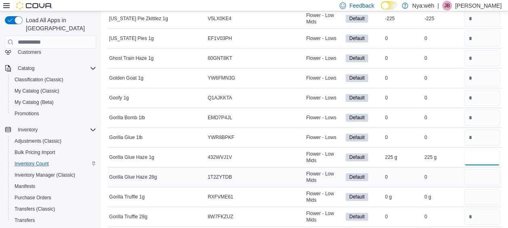
scroll to position [3398, 0]
click at [482, 169] on input "number" at bounding box center [482, 177] width 36 height 16
click at [484, 188] on input "*" at bounding box center [482, 196] width 36 height 16
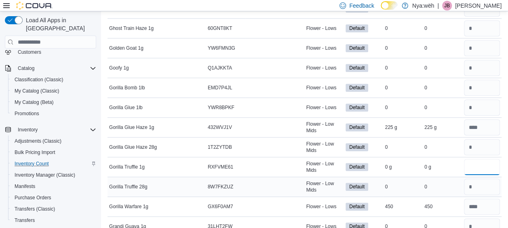
scroll to position [3478, 0]
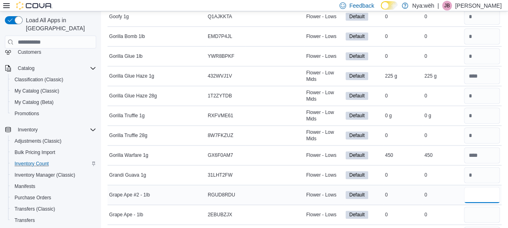
click at [489, 187] on input "number" at bounding box center [482, 195] width 36 height 16
click at [489, 207] on input "*" at bounding box center [482, 215] width 36 height 16
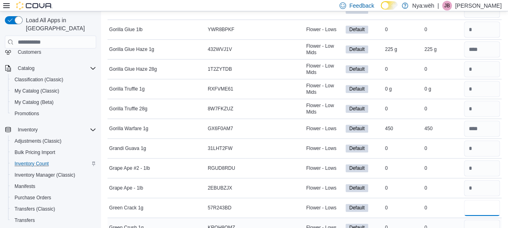
scroll to position [3559, 0]
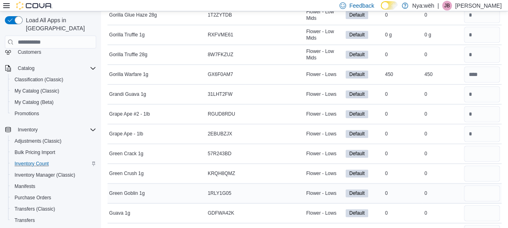
click at [479, 184] on div at bounding box center [483, 193] width 40 height 19
click at [478, 165] on input "number" at bounding box center [482, 173] width 36 height 16
click at [481, 185] on input "number" at bounding box center [482, 193] width 36 height 16
click at [476, 205] on input "number" at bounding box center [482, 213] width 36 height 16
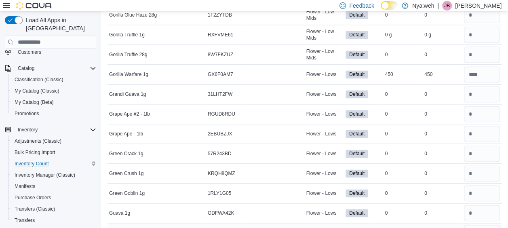
scroll to position [3600, 0]
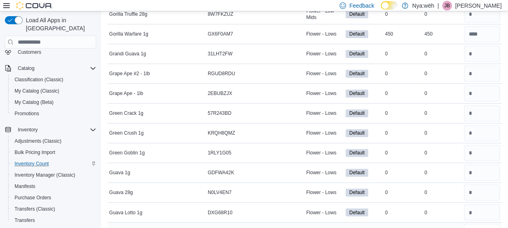
click at [481, 224] on input "number" at bounding box center [482, 232] width 36 height 16
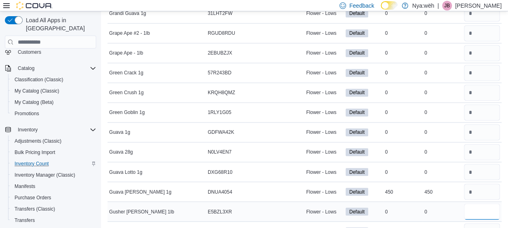
click at [484, 203] on input "*" at bounding box center [482, 211] width 36 height 16
click at [486, 223] on input "number" at bounding box center [482, 231] width 36 height 16
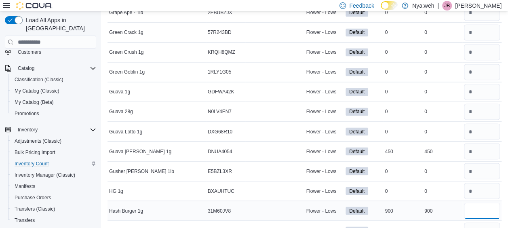
click at [483, 203] on input "number" at bounding box center [482, 211] width 36 height 16
click at [480, 222] on input "number" at bounding box center [482, 230] width 36 height 16
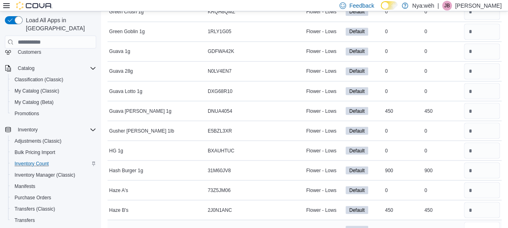
click at [476, 222] on input "number" at bounding box center [482, 230] width 36 height 16
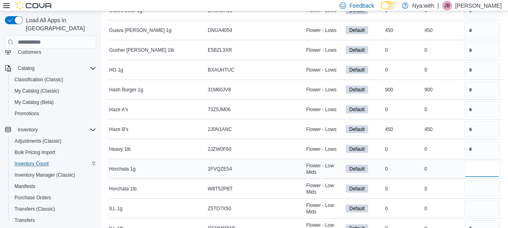
click at [476, 161] on input "number" at bounding box center [482, 169] width 36 height 16
click at [479, 180] on input "number" at bounding box center [482, 188] width 36 height 16
click at [480, 200] on input "number" at bounding box center [482, 208] width 36 height 16
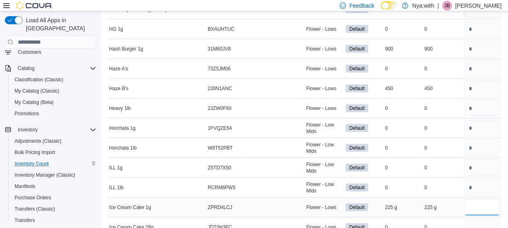
click at [476, 199] on input "number" at bounding box center [482, 207] width 36 height 16
click at [487, 219] on input "number" at bounding box center [482, 227] width 36 height 16
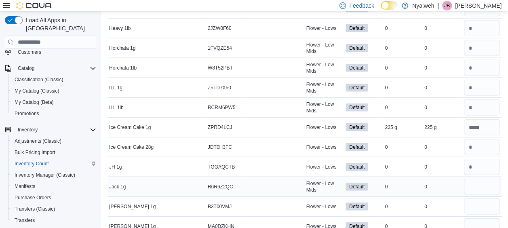
scroll to position [3923, 0]
click at [493, 178] on input "number" at bounding box center [482, 186] width 36 height 16
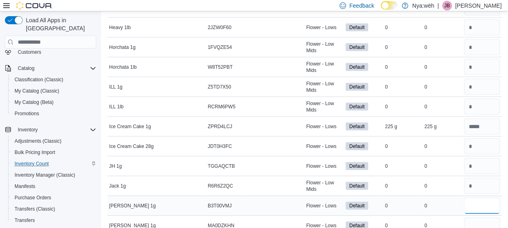
click at [485, 198] on input "number" at bounding box center [482, 206] width 36 height 16
drag, startPoint x: 478, startPoint y: 193, endPoint x: 479, endPoint y: 200, distance: 7.3
click at [478, 218] on input "*" at bounding box center [482, 226] width 36 height 16
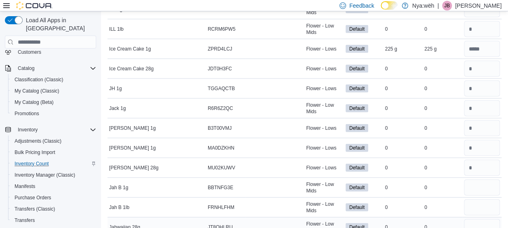
scroll to position [4004, 0]
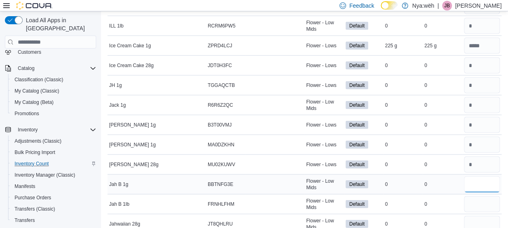
click at [491, 176] on input "number" at bounding box center [482, 184] width 36 height 16
drag, startPoint x: 484, startPoint y: 176, endPoint x: 481, endPoint y: 186, distance: 10.8
click at [484, 196] on input "number" at bounding box center [482, 204] width 36 height 16
click at [481, 216] on input "number" at bounding box center [482, 224] width 36 height 16
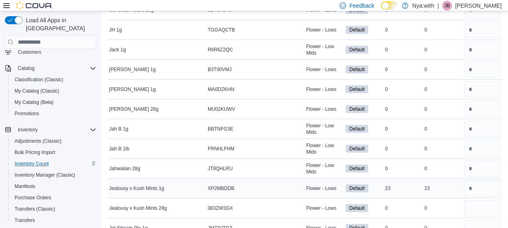
scroll to position [4085, 0]
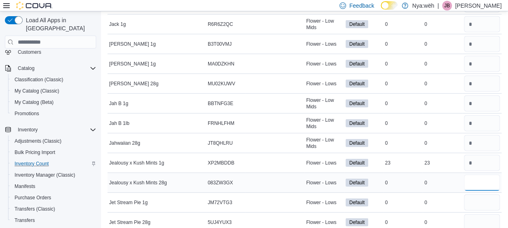
click at [474, 175] on input "*" at bounding box center [482, 183] width 36 height 16
click at [480, 195] on input "number" at bounding box center [482, 203] width 36 height 16
click at [476, 214] on input "number" at bounding box center [482, 222] width 36 height 16
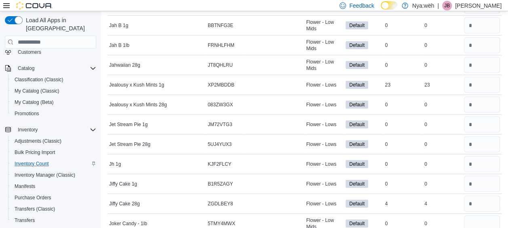
scroll to position [4166, 0]
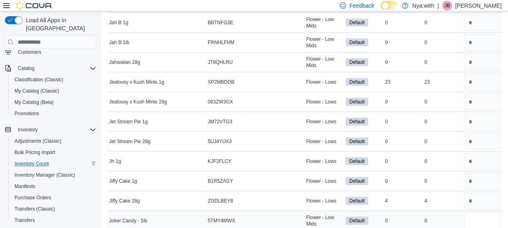
click at [485, 213] on input "number" at bounding box center [482, 221] width 36 height 16
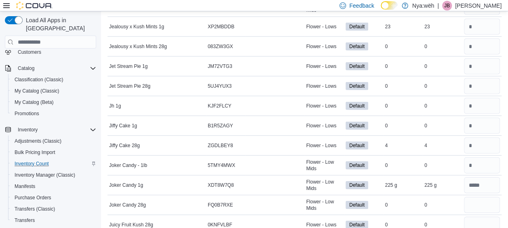
scroll to position [4247, 0]
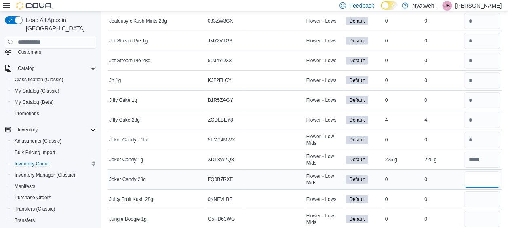
click at [488, 171] on input "number" at bounding box center [482, 179] width 36 height 16
drag, startPoint x: 481, startPoint y: 167, endPoint x: 481, endPoint y: 178, distance: 10.5
click at [481, 191] on input "number" at bounding box center [482, 199] width 36 height 16
click at [481, 211] on input "*" at bounding box center [482, 219] width 36 height 16
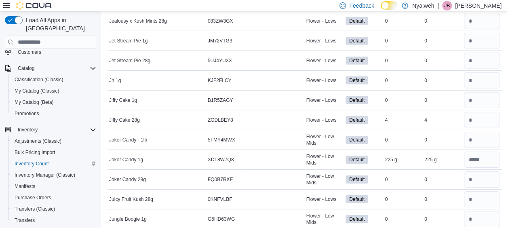
scroll to position [4287, 0]
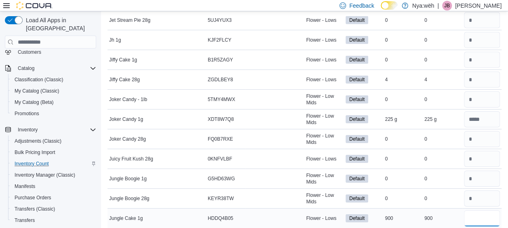
click at [486, 210] on input "number" at bounding box center [482, 218] width 36 height 16
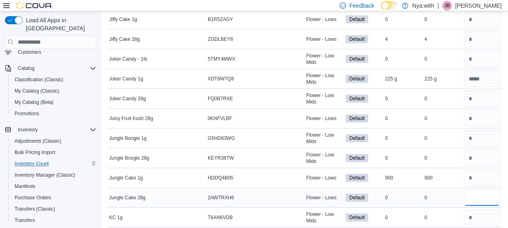
drag, startPoint x: 479, startPoint y: 165, endPoint x: 479, endPoint y: 175, distance: 9.3
click at [479, 190] on input "number" at bounding box center [482, 198] width 36 height 16
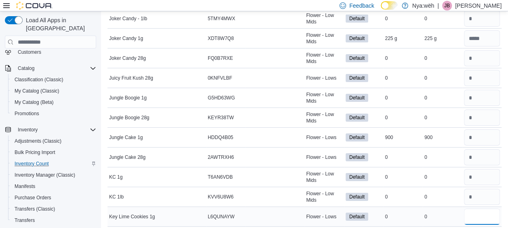
click at [478, 209] on input "number" at bounding box center [482, 217] width 36 height 16
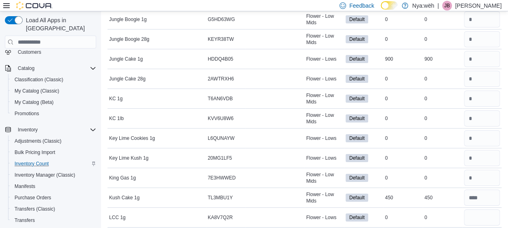
scroll to position [4450, 0]
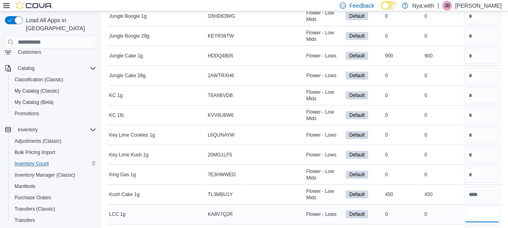
click at [483, 206] on input "number" at bounding box center [482, 214] width 36 height 16
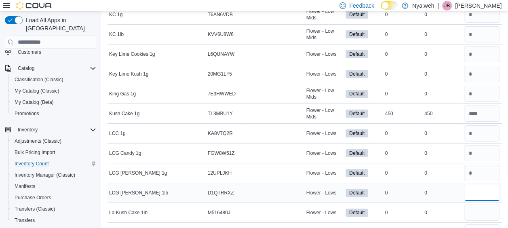
click at [478, 185] on input "number" at bounding box center [482, 193] width 36 height 16
click at [484, 205] on input "number" at bounding box center [482, 213] width 36 height 16
drag, startPoint x: 478, startPoint y: 214, endPoint x: 481, endPoint y: 222, distance: 8.4
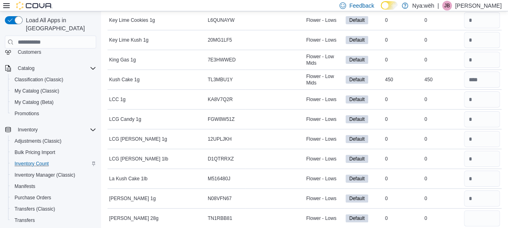
scroll to position [4612, 0]
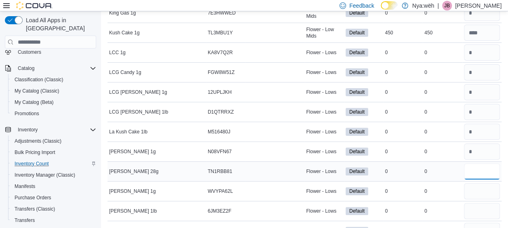
click at [485, 163] on input "number" at bounding box center [482, 171] width 36 height 16
drag, startPoint x: 483, startPoint y: 161, endPoint x: 485, endPoint y: 171, distance: 10.3
click at [484, 183] on input "number" at bounding box center [482, 191] width 36 height 16
click at [485, 203] on input "number" at bounding box center [482, 211] width 36 height 16
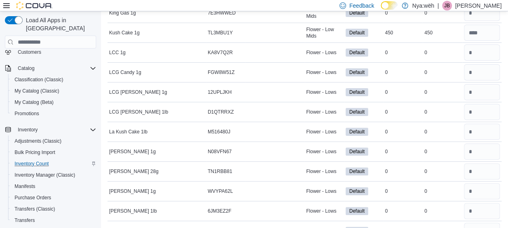
scroll to position [4693, 0]
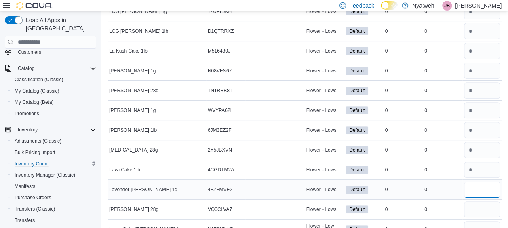
click at [489, 182] on input "number" at bounding box center [482, 190] width 36 height 16
click at [492, 201] on input "number" at bounding box center [482, 209] width 36 height 16
click at [489, 221] on input "number" at bounding box center [482, 229] width 36 height 16
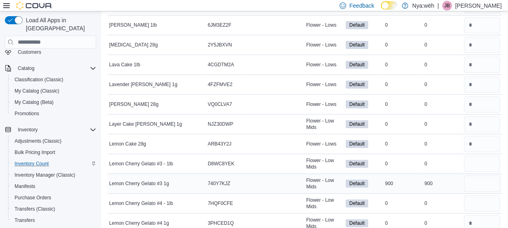
scroll to position [4814, 0]
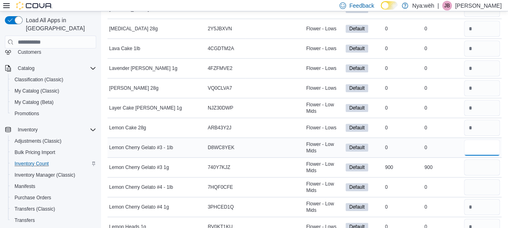
click at [480, 140] on input "number" at bounding box center [482, 148] width 36 height 16
click at [481, 159] on input "number" at bounding box center [482, 167] width 36 height 16
click at [478, 179] on input "number" at bounding box center [482, 187] width 36 height 16
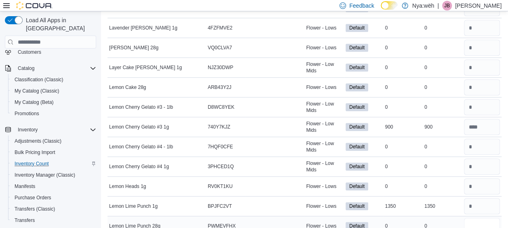
click at [483, 218] on input "number" at bounding box center [482, 226] width 36 height 16
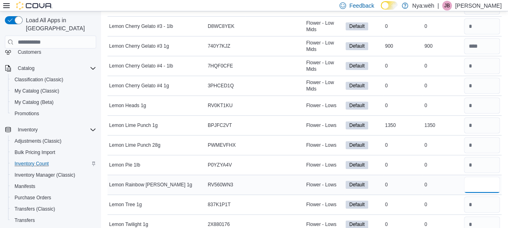
click at [480, 177] on input "number" at bounding box center [482, 185] width 36 height 16
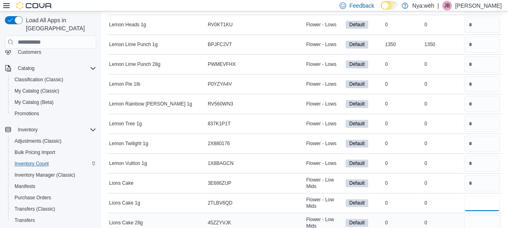
drag, startPoint x: 481, startPoint y: 167, endPoint x: 483, endPoint y: 187, distance: 20.4
click at [481, 195] on input "*" at bounding box center [482, 203] width 36 height 16
click at [484, 215] on input "number" at bounding box center [482, 223] width 36 height 16
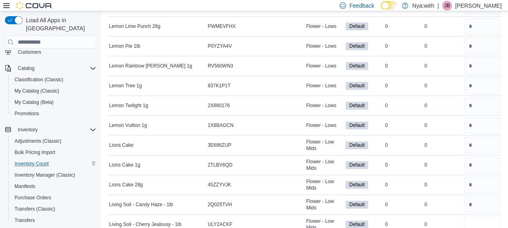
scroll to position [5100, 0]
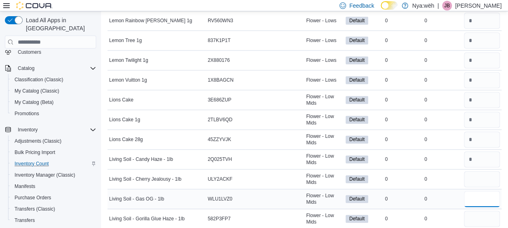
click at [483, 191] on input "number" at bounding box center [482, 199] width 36 height 16
click at [480, 211] on input "number" at bounding box center [482, 219] width 36 height 16
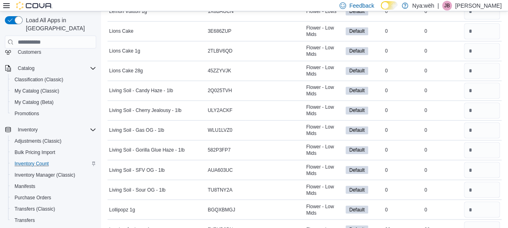
scroll to position [5181, 0]
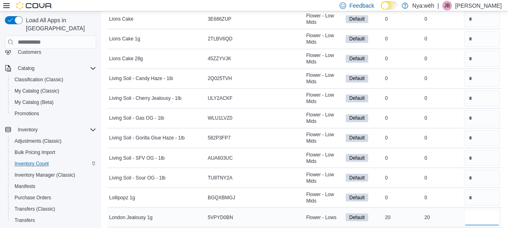
click at [484, 209] on input "number" at bounding box center [482, 217] width 36 height 16
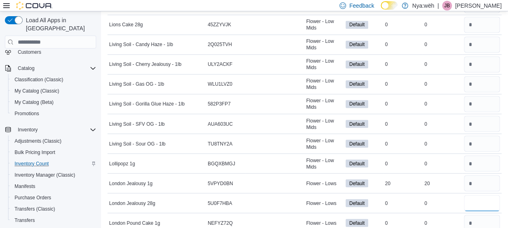
scroll to position [5261, 0]
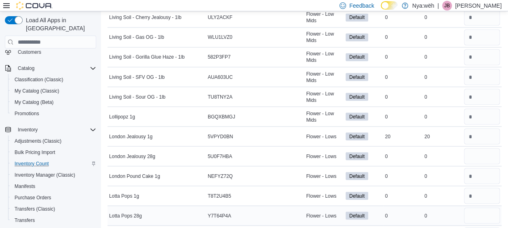
click at [477, 206] on div at bounding box center [483, 215] width 40 height 19
click at [474, 207] on input "number" at bounding box center [482, 215] width 36 height 16
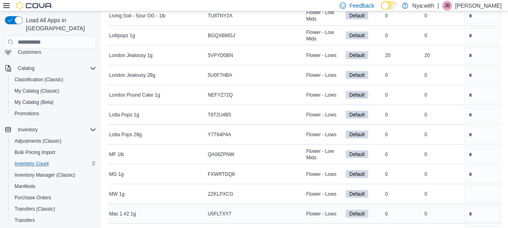
scroll to position [5342, 0]
click at [485, 186] on input "number" at bounding box center [482, 194] width 36 height 16
drag, startPoint x: 478, startPoint y: 194, endPoint x: 478, endPoint y: 207, distance: 12.9
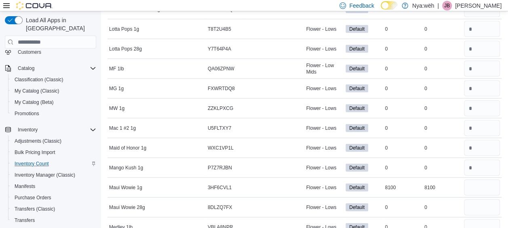
scroll to position [5464, 0]
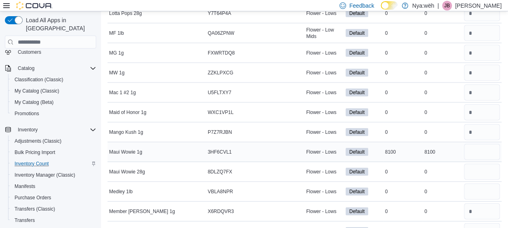
click at [468, 142] on div at bounding box center [483, 151] width 40 height 19
click at [478, 144] on input "number" at bounding box center [482, 152] width 36 height 16
drag, startPoint x: 483, startPoint y: 135, endPoint x: 481, endPoint y: 144, distance: 9.2
click at [483, 164] on input "number" at bounding box center [482, 172] width 36 height 16
click at [474, 184] on input "number" at bounding box center [482, 192] width 36 height 16
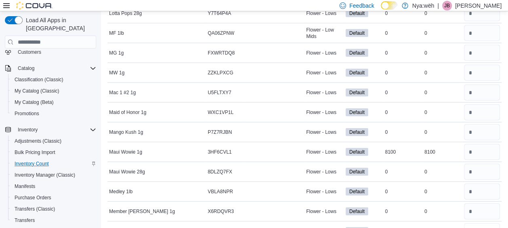
drag, startPoint x: 482, startPoint y: 190, endPoint x: 482, endPoint y: 202, distance: 12.5
click at [482, 223] on input "number" at bounding box center [482, 231] width 36 height 16
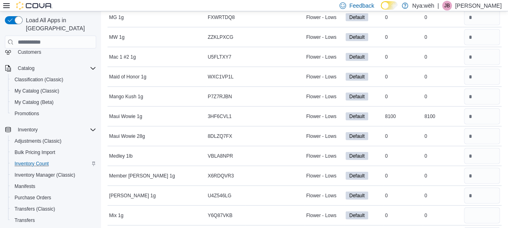
scroll to position [5545, 0]
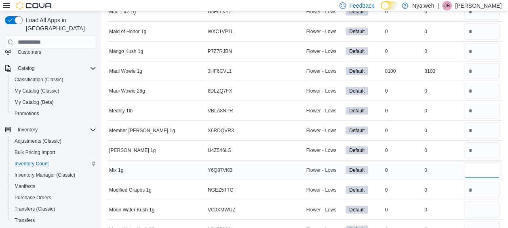
click at [482, 162] on input "number" at bounding box center [482, 170] width 36 height 16
click at [488, 202] on input "number" at bounding box center [482, 210] width 36 height 16
click at [485, 222] on input "number" at bounding box center [482, 230] width 36 height 16
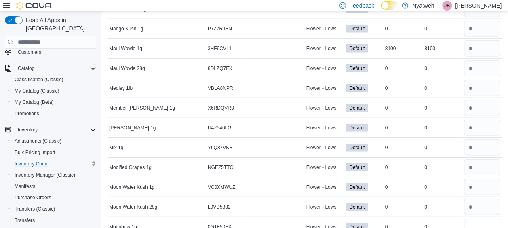
scroll to position [5585, 0]
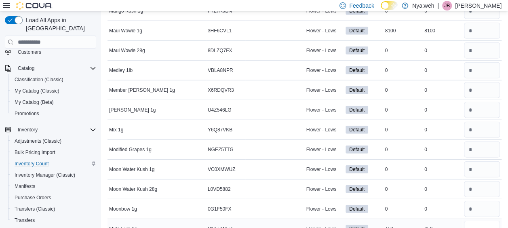
click at [482, 221] on input "number" at bounding box center [482, 229] width 36 height 16
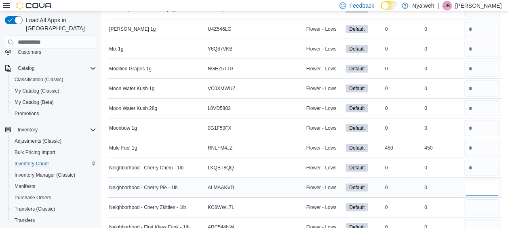
click at [481, 180] on input "number" at bounding box center [482, 188] width 36 height 16
click at [476, 199] on input "number" at bounding box center [482, 207] width 36 height 16
click at [484, 219] on input "number" at bounding box center [482, 227] width 36 height 16
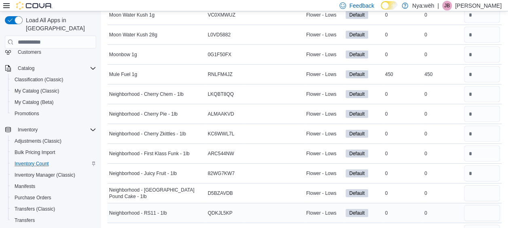
scroll to position [5747, 0]
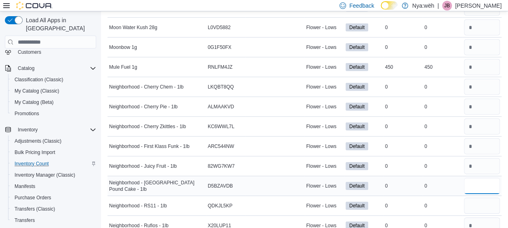
click at [477, 178] on input "number" at bounding box center [482, 186] width 36 height 16
click at [481, 198] on input "number" at bounding box center [482, 206] width 36 height 16
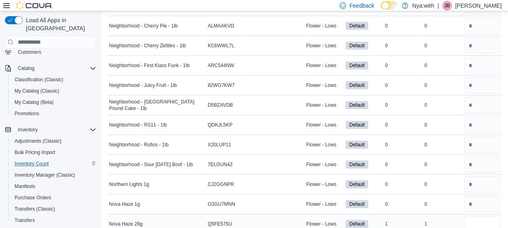
click at [482, 216] on input "number" at bounding box center [482, 224] width 36 height 16
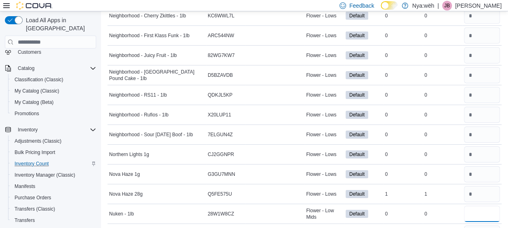
scroll to position [5868, 0]
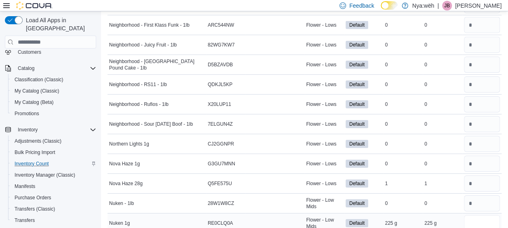
click at [483, 215] on input "number" at bounding box center [482, 223] width 36 height 16
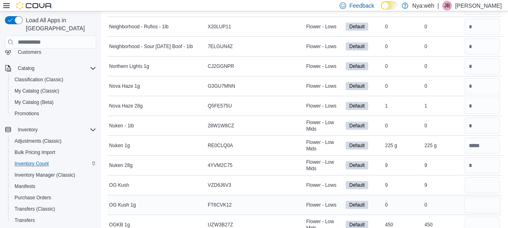
scroll to position [5949, 0]
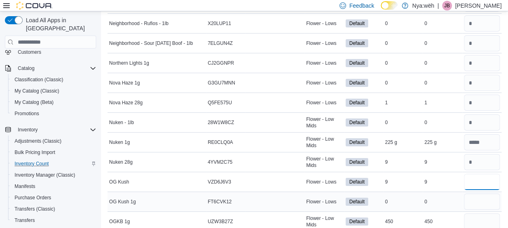
drag, startPoint x: 473, startPoint y: 139, endPoint x: 480, endPoint y: 156, distance: 18.0
click at [474, 174] on input "number" at bounding box center [482, 182] width 36 height 16
click at [478, 194] on input "number" at bounding box center [482, 202] width 36 height 16
click at [487, 212] on div at bounding box center [483, 221] width 40 height 19
click at [486, 214] on input "number" at bounding box center [482, 222] width 36 height 16
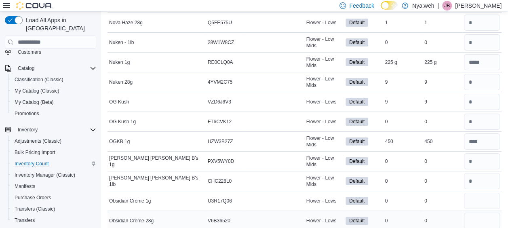
scroll to position [6030, 0]
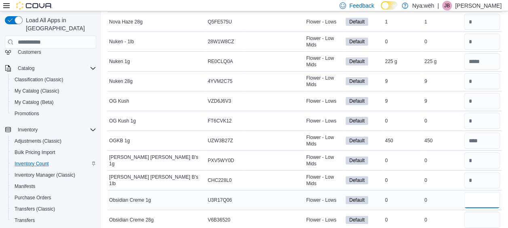
click at [478, 192] on input "number" at bounding box center [482, 200] width 36 height 16
click at [481, 192] on input "number" at bounding box center [482, 200] width 36 height 16
click at [484, 212] on input "number" at bounding box center [482, 220] width 36 height 16
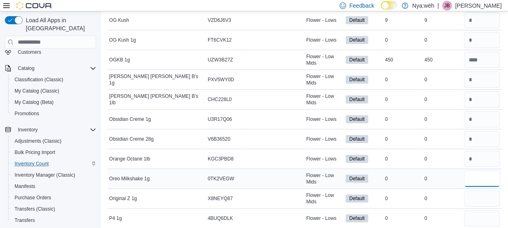
click at [485, 171] on input "number" at bounding box center [482, 179] width 36 height 16
click at [490, 191] on input "number" at bounding box center [482, 199] width 36 height 16
click at [484, 210] on input "number" at bounding box center [482, 218] width 36 height 16
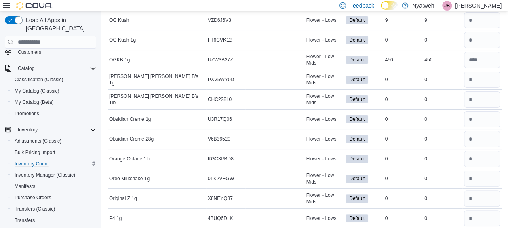
scroll to position [6192, 0]
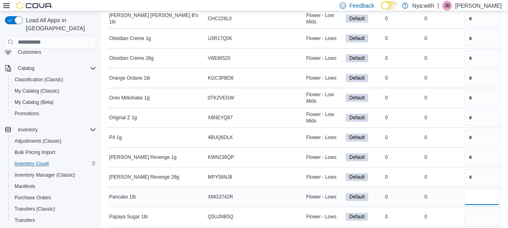
click at [488, 189] on input "number" at bounding box center [482, 197] width 36 height 16
click at [485, 207] on div at bounding box center [483, 216] width 40 height 19
click at [485, 209] on input "number" at bounding box center [482, 217] width 36 height 16
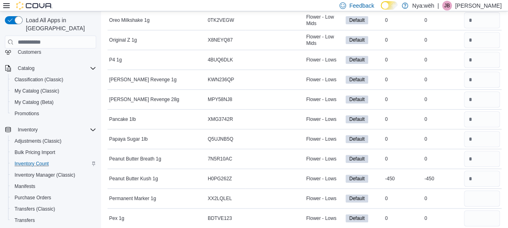
scroll to position [6273, 0]
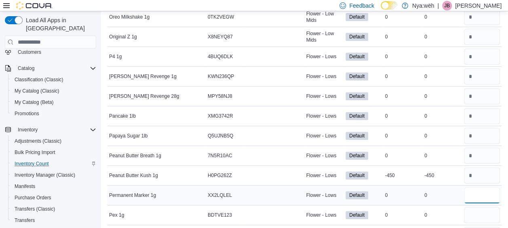
click at [484, 187] on input "number" at bounding box center [482, 195] width 36 height 16
click at [481, 207] on input "number" at bounding box center [482, 215] width 36 height 16
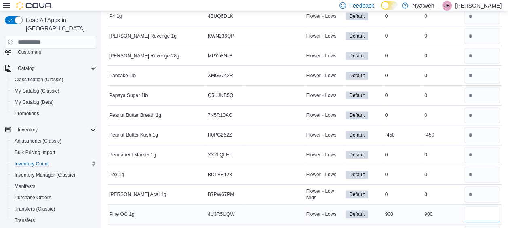
click at [480, 206] on input "number" at bounding box center [482, 214] width 36 height 16
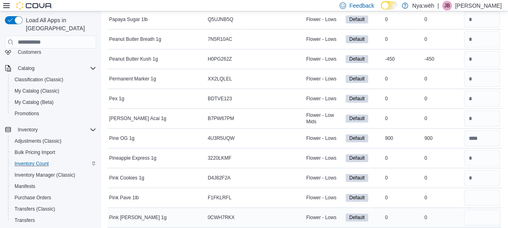
scroll to position [6394, 0]
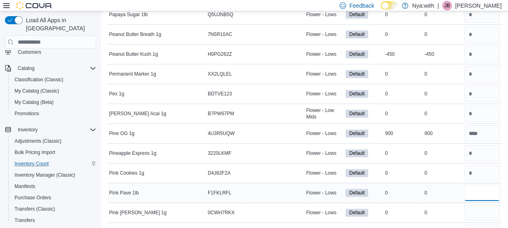
click at [483, 185] on input "number" at bounding box center [482, 193] width 36 height 16
drag, startPoint x: 483, startPoint y: 169, endPoint x: 484, endPoint y: 176, distance: 6.5
click at [483, 205] on input "number" at bounding box center [482, 213] width 36 height 16
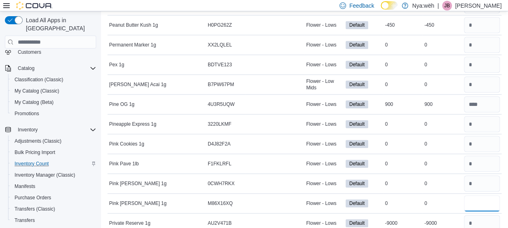
scroll to position [6434, 0]
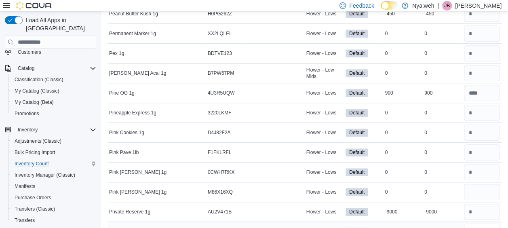
click at [481, 224] on input "number" at bounding box center [482, 232] width 36 height 16
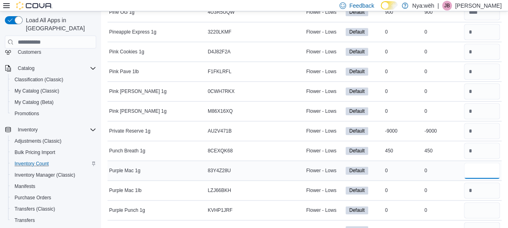
drag, startPoint x: 476, startPoint y: 123, endPoint x: 482, endPoint y: 138, distance: 16.1
click at [476, 163] on input "number" at bounding box center [482, 171] width 36 height 16
drag, startPoint x: 485, startPoint y: 169, endPoint x: 485, endPoint y: 180, distance: 10.1
click at [485, 202] on input "number" at bounding box center [482, 210] width 36 height 16
click at [486, 222] on input "number" at bounding box center [482, 230] width 36 height 16
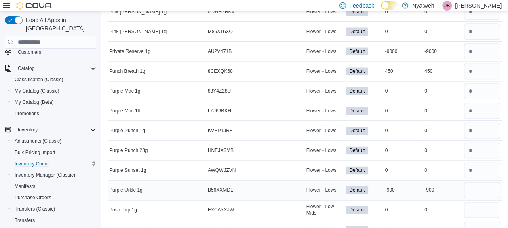
scroll to position [6596, 0]
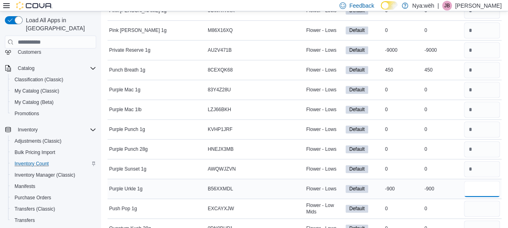
click at [474, 181] on input "number" at bounding box center [482, 189] width 36 height 16
click at [478, 220] on input "number" at bounding box center [482, 228] width 36 height 16
click at [481, 201] on input "number" at bounding box center [482, 209] width 36 height 16
click at [483, 220] on input "number" at bounding box center [482, 228] width 36 height 16
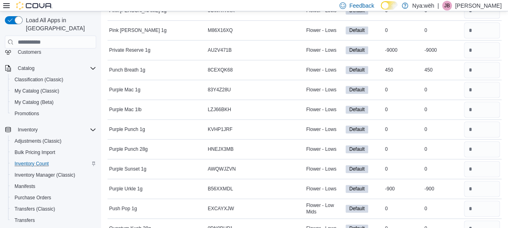
scroll to position [6677, 0]
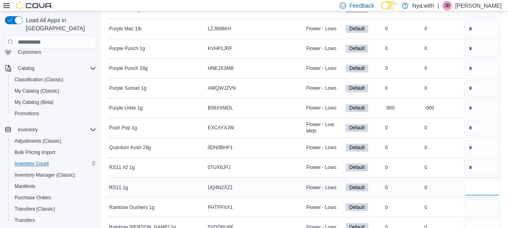
click at [483, 179] on input "number" at bounding box center [482, 187] width 36 height 16
click at [482, 199] on input "number" at bounding box center [482, 207] width 36 height 16
click at [481, 219] on input "number" at bounding box center [482, 227] width 36 height 16
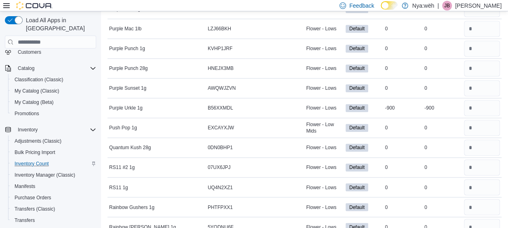
scroll to position [6758, 0]
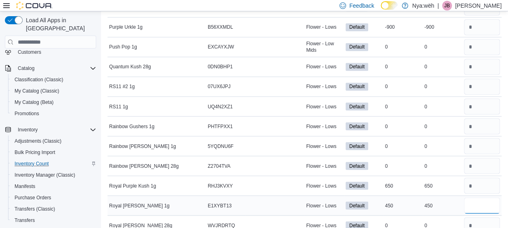
click at [479, 197] on input "number" at bounding box center [482, 205] width 36 height 16
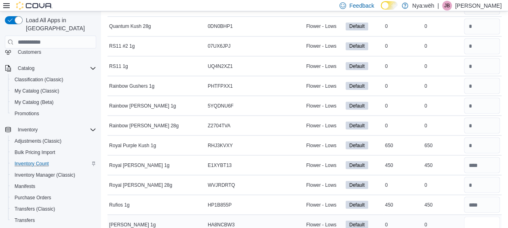
click at [476, 216] on input "number" at bounding box center [482, 224] width 36 height 16
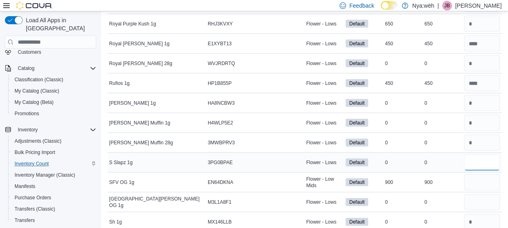
click at [476, 155] on input "number" at bounding box center [482, 163] width 36 height 16
click at [480, 174] on input "number" at bounding box center [482, 182] width 36 height 16
click at [487, 193] on div at bounding box center [483, 202] width 40 height 19
click at [485, 194] on input "number" at bounding box center [482, 202] width 36 height 16
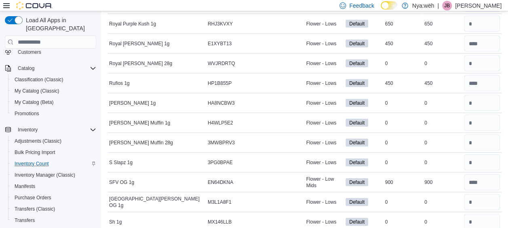
scroll to position [7041, 0]
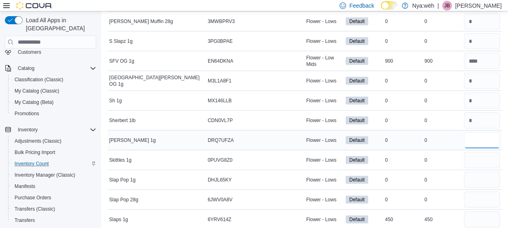
click at [478, 132] on input "number" at bounding box center [482, 140] width 36 height 16
click at [477, 152] on input "number" at bounding box center [482, 160] width 36 height 16
click at [482, 172] on input "number" at bounding box center [482, 180] width 36 height 16
click at [484, 192] on input "number" at bounding box center [482, 200] width 36 height 16
click at [476, 212] on input "number" at bounding box center [482, 220] width 36 height 16
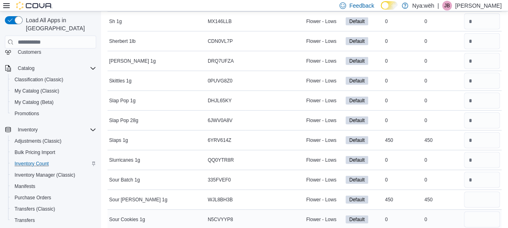
scroll to position [7122, 0]
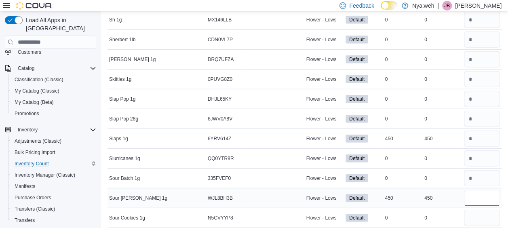
click at [479, 190] on input "number" at bounding box center [482, 198] width 36 height 16
click at [478, 208] on div at bounding box center [483, 217] width 40 height 19
click at [486, 210] on input "number" at bounding box center [482, 218] width 36 height 16
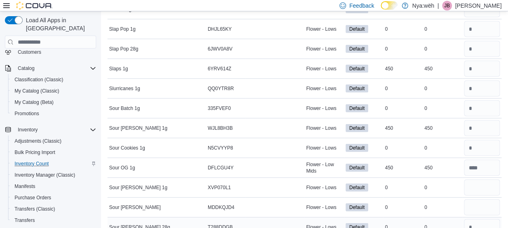
scroll to position [7203, 0]
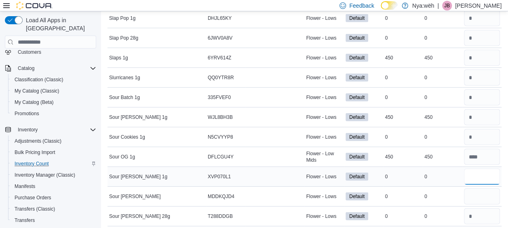
click at [481, 169] on input "number" at bounding box center [482, 177] width 36 height 16
click at [486, 188] on input "number" at bounding box center [482, 196] width 36 height 16
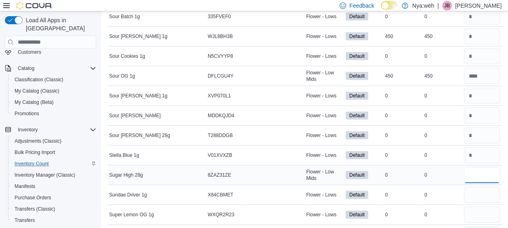
click at [486, 167] on input "number" at bounding box center [482, 175] width 36 height 16
click at [487, 187] on input "number" at bounding box center [482, 195] width 36 height 16
click at [486, 207] on input "number" at bounding box center [482, 215] width 36 height 16
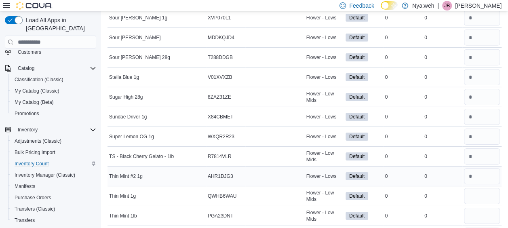
scroll to position [7365, 0]
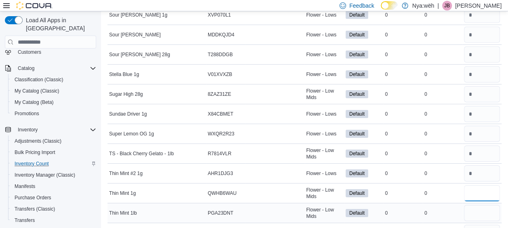
drag, startPoint x: 478, startPoint y: 138, endPoint x: 484, endPoint y: 161, distance: 24.2
click at [478, 185] on input "number" at bounding box center [482, 193] width 36 height 16
click at [485, 205] on input "number" at bounding box center [482, 213] width 36 height 16
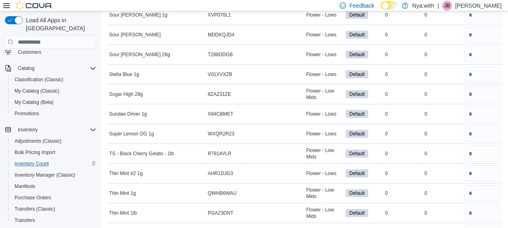
scroll to position [7446, 0]
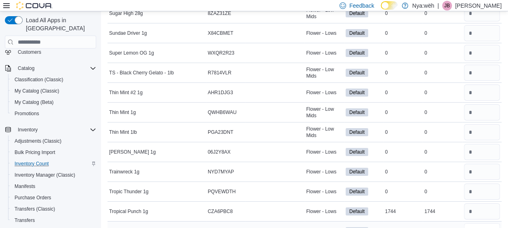
click at [495, 223] on input "number" at bounding box center [482, 231] width 36 height 16
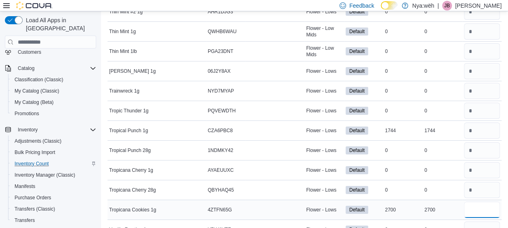
click at [479, 202] on input "number" at bounding box center [482, 210] width 36 height 16
click at [478, 222] on input "number" at bounding box center [482, 230] width 36 height 16
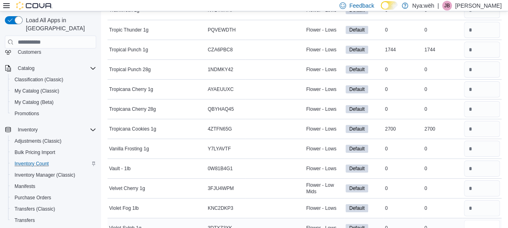
click at [491, 220] on input "number" at bounding box center [482, 228] width 36 height 16
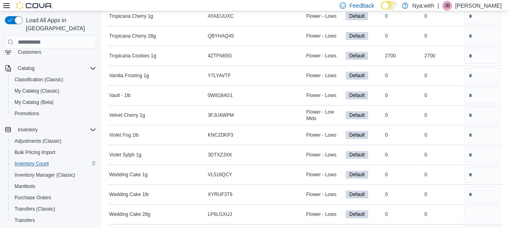
scroll to position [7688, 0]
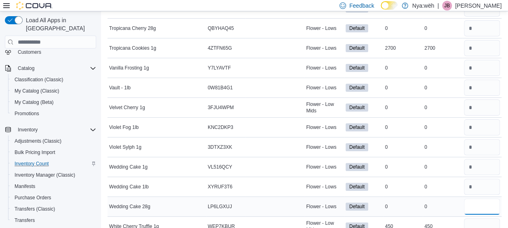
click at [491, 199] on input "number" at bounding box center [482, 207] width 36 height 16
click at [480, 218] on input "number" at bounding box center [482, 226] width 36 height 16
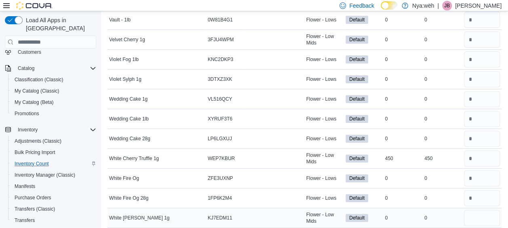
scroll to position [7769, 0]
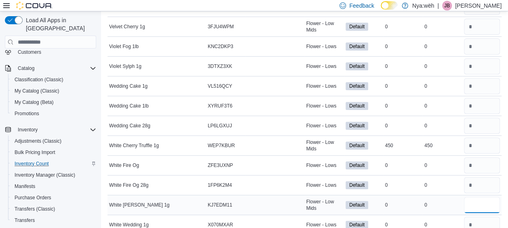
click at [471, 197] on input "number" at bounding box center [482, 205] width 36 height 16
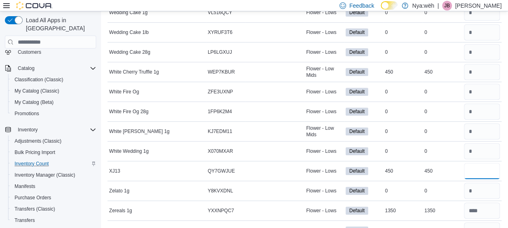
scroll to position [7891, 0]
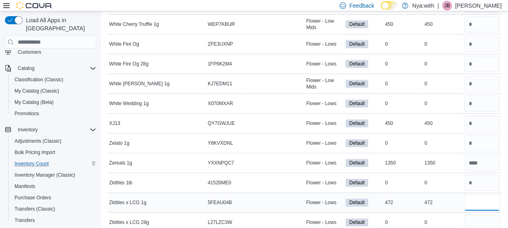
click at [486, 195] on input "number" at bounding box center [482, 203] width 36 height 16
click at [483, 214] on input "number" at bounding box center [482, 222] width 36 height 16
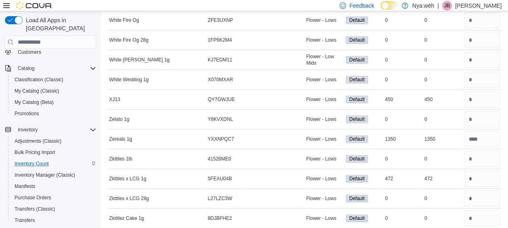
scroll to position [7925, 0]
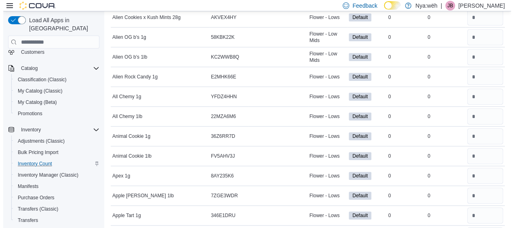
scroll to position [0, 0]
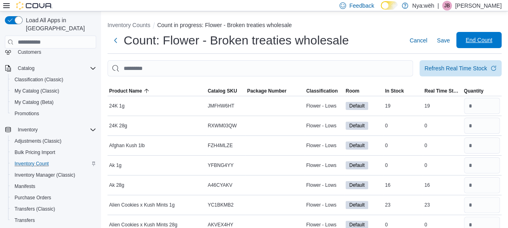
click at [484, 38] on span "End Count" at bounding box center [479, 40] width 27 height 8
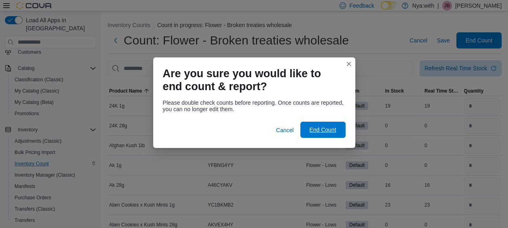
click at [317, 132] on span "End Count" at bounding box center [322, 130] width 27 height 8
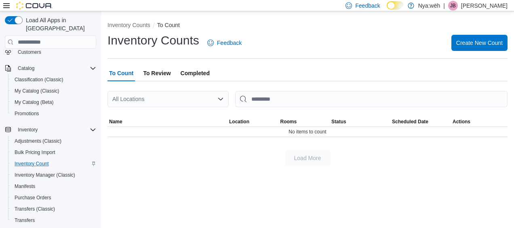
click at [158, 72] on span "To Review" at bounding box center [157, 73] width 28 height 16
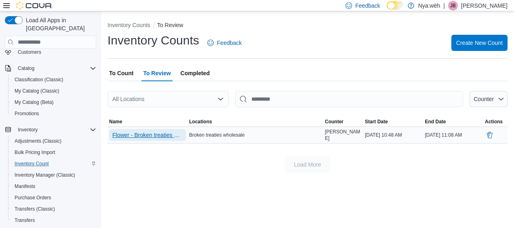
click at [141, 131] on span "Flower - Broken treaties wholesale" at bounding box center [147, 135] width 70 height 8
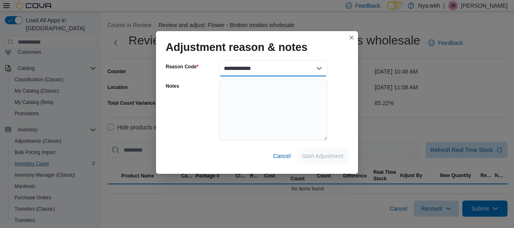
click at [316, 69] on select "**********" at bounding box center [273, 68] width 108 height 16
click at [323, 67] on select "**********" at bounding box center [273, 68] width 108 height 16
click at [315, 64] on select "**********" at bounding box center [273, 68] width 108 height 16
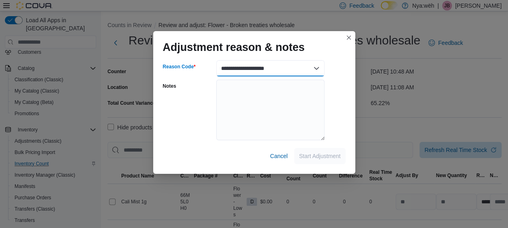
click at [216, 60] on select "**********" at bounding box center [270, 68] width 108 height 16
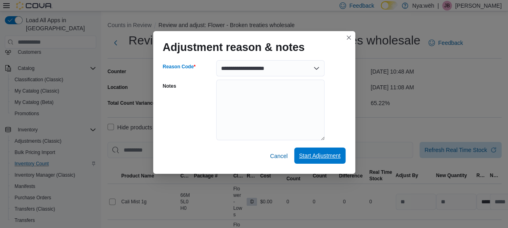
click at [318, 155] on span "Start Adjustment" at bounding box center [320, 156] width 42 height 8
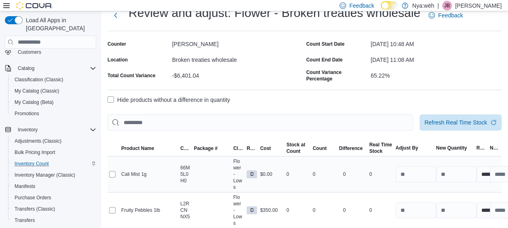
scroll to position [40, 0]
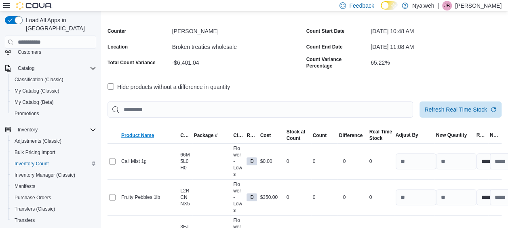
click at [137, 133] on span "Product Name" at bounding box center [137, 135] width 33 height 6
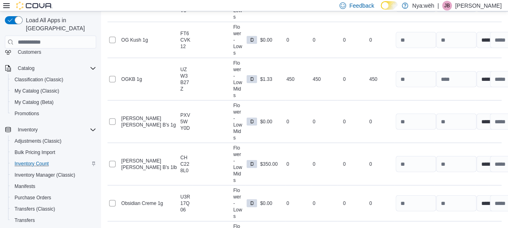
scroll to position [11682, 0]
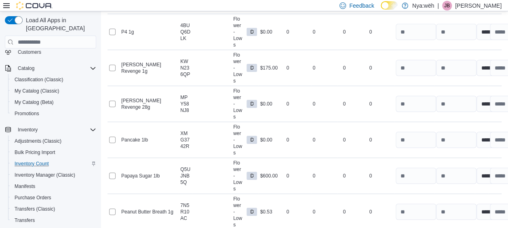
scroll to position [11966, 0]
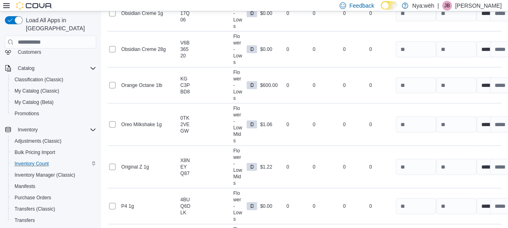
scroll to position [12006, 0]
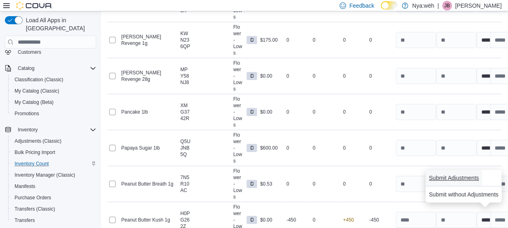
click at [461, 178] on span "Submit Adjustments" at bounding box center [454, 178] width 50 height 8
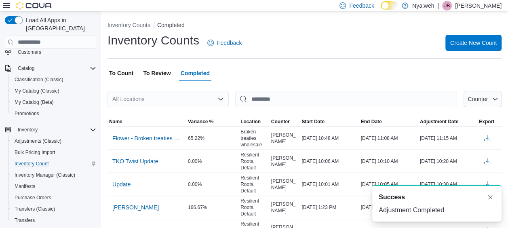
click at [119, 77] on span "To Count" at bounding box center [121, 73] width 24 height 16
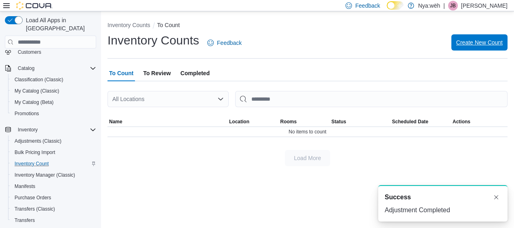
click at [482, 47] on span "Create New Count" at bounding box center [480, 42] width 47 height 16
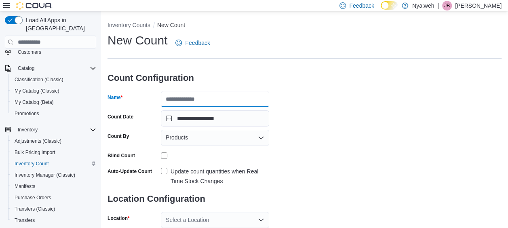
click at [248, 103] on input "Name" at bounding box center [215, 99] width 108 height 16
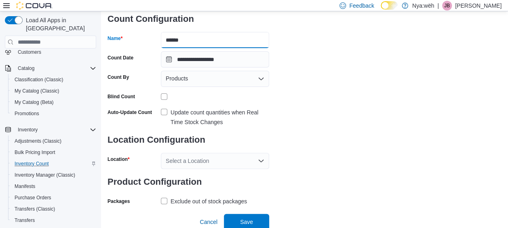
scroll to position [61, 0]
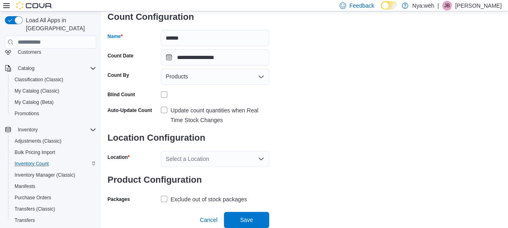
click at [210, 151] on div "Select a Location" at bounding box center [215, 159] width 108 height 16
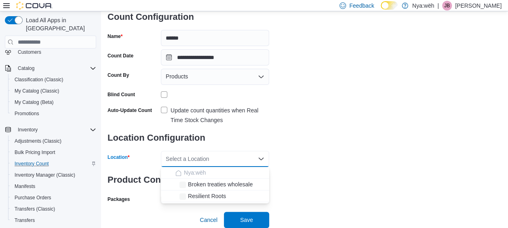
click at [211, 157] on div "Select a Location Combo box. Selected. Combo box input. Select a Location. Type…" at bounding box center [215, 159] width 108 height 16
click at [215, 184] on span "Broken treaties wholesale" at bounding box center [220, 184] width 65 height 8
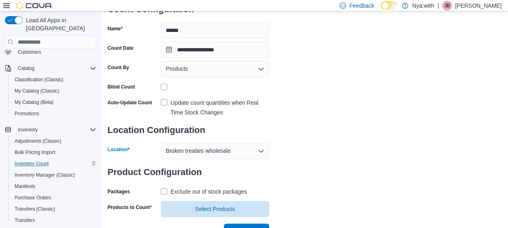
scroll to position [80, 0]
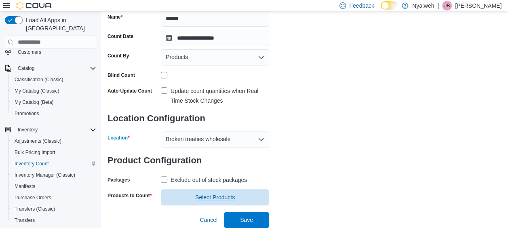
click at [215, 195] on span "Select Products" at bounding box center [215, 197] width 40 height 8
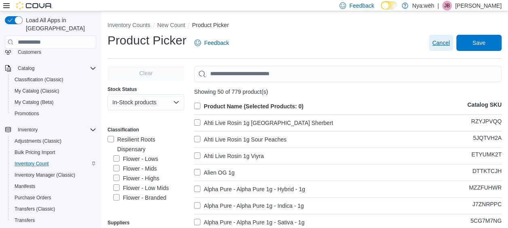
click at [440, 46] on span "Cancel" at bounding box center [441, 43] width 18 height 8
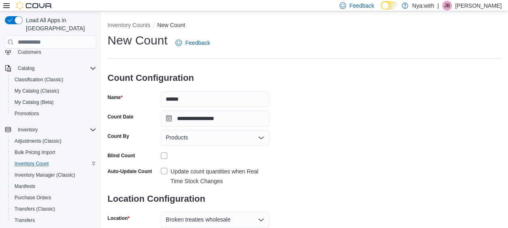
drag, startPoint x: 202, startPoint y: 151, endPoint x: 210, endPoint y: 141, distance: 12.7
click at [202, 150] on div at bounding box center [215, 155] width 108 height 13
click at [210, 140] on div "Products" at bounding box center [215, 138] width 108 height 16
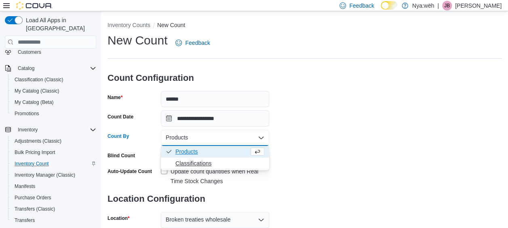
click at [201, 162] on span "Classifications" at bounding box center [220, 163] width 89 height 8
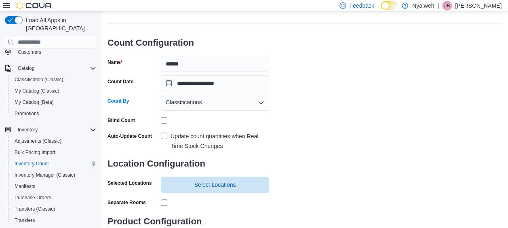
scroll to position [77, 0]
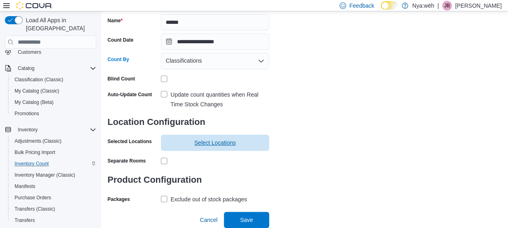
click at [224, 143] on span "Select Locations" at bounding box center [216, 143] width 42 height 8
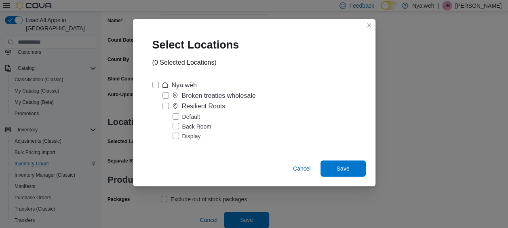
click at [180, 93] on div "Broken treaties wholesale" at bounding box center [214, 96] width 84 height 10
click at [346, 167] on span "Save" at bounding box center [343, 168] width 13 height 8
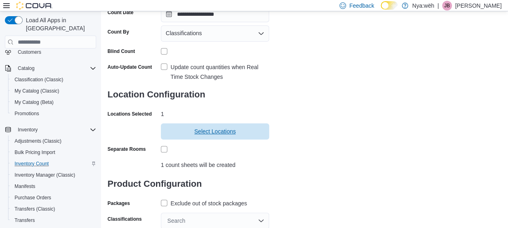
scroll to position [128, 0]
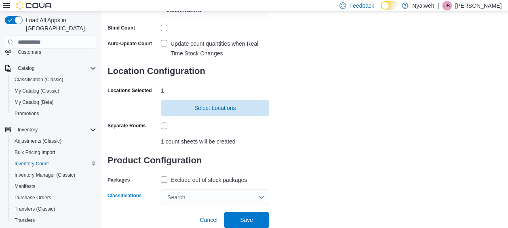
click at [205, 196] on div "Search" at bounding box center [215, 197] width 108 height 16
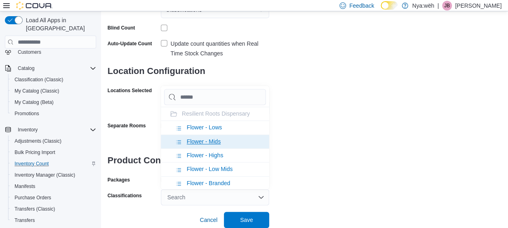
click at [210, 143] on span "Flower - Mids" at bounding box center [204, 141] width 34 height 6
click at [211, 142] on span "Flower - Highs" at bounding box center [205, 141] width 36 height 6
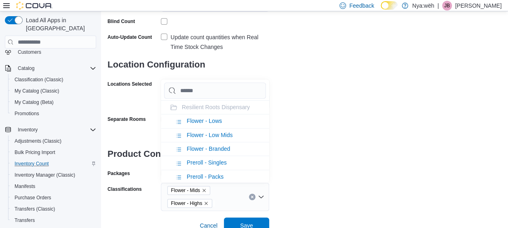
scroll to position [140, 0]
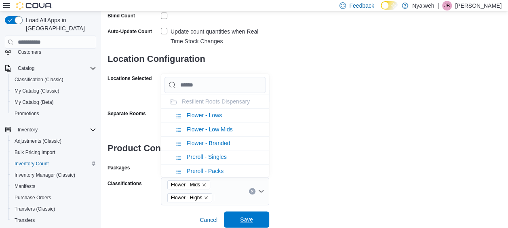
click at [250, 215] on span "Save" at bounding box center [247, 220] width 36 height 16
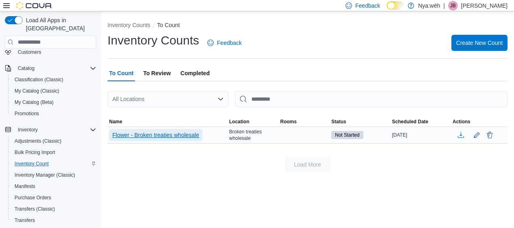
click at [141, 133] on span "Flower - Broken treaties wholesale" at bounding box center [155, 135] width 87 height 8
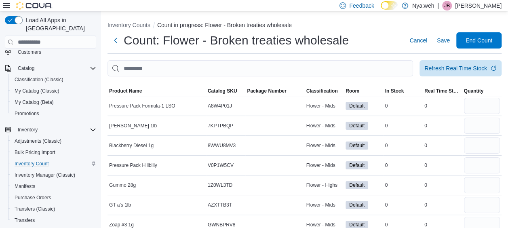
click at [2, 6] on div "Feedback Dark Mode Nya:wëh | JB Jenna Bristol" at bounding box center [254, 5] width 508 height 11
click at [6, 6] on icon at bounding box center [6, 5] width 6 height 5
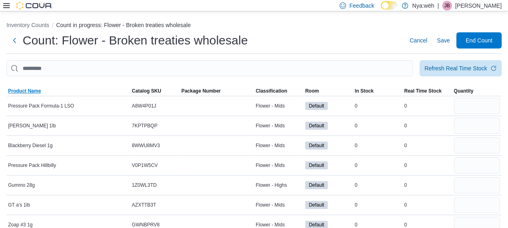
click at [19, 88] on span "Product Name" at bounding box center [24, 91] width 33 height 6
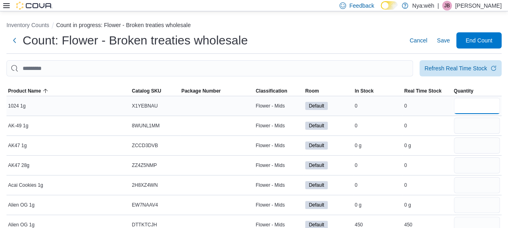
click at [488, 112] on input "number" at bounding box center [477, 106] width 47 height 16
click at [490, 126] on input "number" at bounding box center [477, 126] width 47 height 16
click at [487, 145] on input "number" at bounding box center [477, 146] width 47 height 16
click at [485, 164] on input "*" at bounding box center [477, 165] width 47 height 16
drag, startPoint x: 482, startPoint y: 188, endPoint x: 482, endPoint y: 196, distance: 8.5
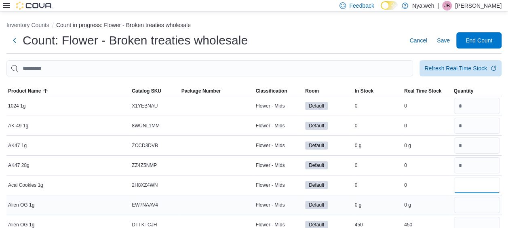
click at [482, 188] on input "*" at bounding box center [477, 185] width 47 height 16
click at [481, 203] on input "*" at bounding box center [477, 205] width 47 height 16
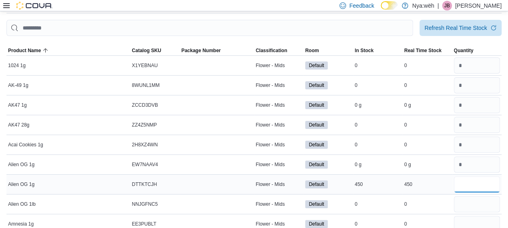
click at [487, 182] on input "number" at bounding box center [477, 184] width 47 height 16
click at [479, 198] on input "number" at bounding box center [477, 204] width 47 height 16
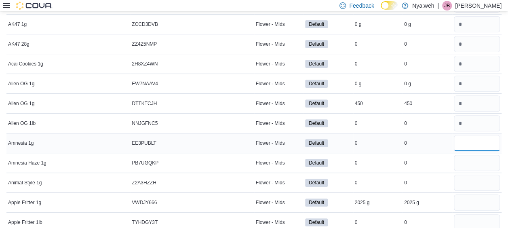
click at [479, 145] on input "number" at bounding box center [477, 143] width 47 height 16
click at [480, 161] on input "number" at bounding box center [477, 163] width 47 height 16
click at [476, 181] on input "number" at bounding box center [477, 183] width 47 height 16
click at [478, 198] on input "number" at bounding box center [477, 203] width 47 height 16
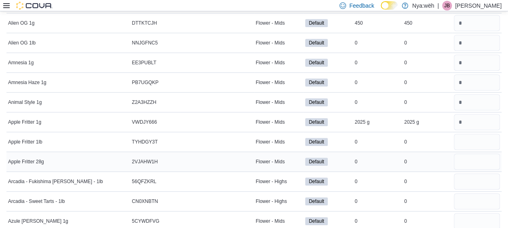
scroll to position [202, 0]
click at [479, 140] on input "number" at bounding box center [477, 141] width 47 height 16
click at [479, 157] on input "number" at bounding box center [477, 161] width 47 height 16
click at [474, 175] on input "number" at bounding box center [477, 181] width 47 height 16
click at [480, 121] on input "number" at bounding box center [477, 122] width 47 height 16
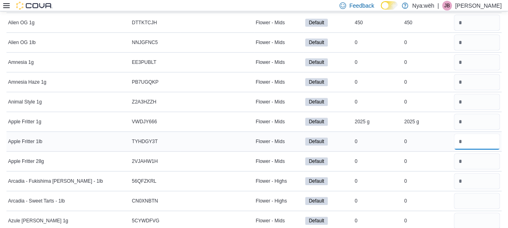
click at [475, 136] on input "number" at bounding box center [477, 141] width 47 height 16
click at [479, 197] on input "number" at bounding box center [477, 201] width 47 height 16
click at [476, 176] on input "number" at bounding box center [477, 181] width 47 height 16
click at [476, 198] on input "number" at bounding box center [477, 201] width 47 height 16
click at [476, 217] on input "number" at bounding box center [477, 221] width 47 height 16
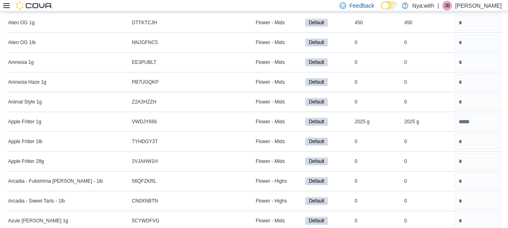
scroll to position [324, 0]
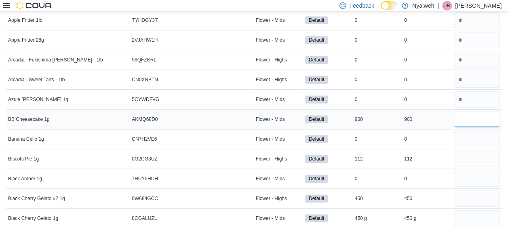
click at [481, 112] on input "number" at bounding box center [477, 119] width 47 height 16
drag, startPoint x: 476, startPoint y: 138, endPoint x: 474, endPoint y: 146, distance: 7.9
click at [475, 138] on input "number" at bounding box center [477, 139] width 47 height 16
click at [474, 160] on input "number" at bounding box center [477, 159] width 47 height 16
click at [473, 176] on input "number" at bounding box center [477, 179] width 47 height 16
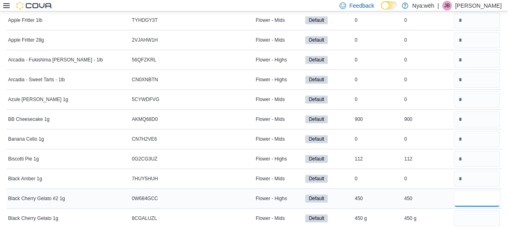
click at [479, 193] on input "number" at bounding box center [477, 199] width 47 height 16
click at [470, 218] on input "number" at bounding box center [477, 218] width 47 height 16
click at [476, 216] on input "number" at bounding box center [477, 218] width 47 height 16
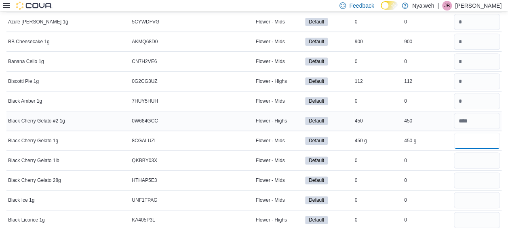
scroll to position [404, 0]
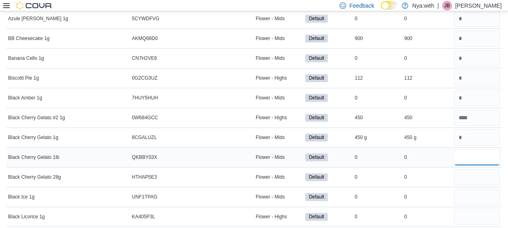
click at [472, 153] on input "number" at bounding box center [477, 157] width 47 height 16
click at [476, 169] on input "number" at bounding box center [477, 177] width 47 height 16
click at [474, 196] on input "number" at bounding box center [477, 197] width 47 height 16
click at [473, 209] on input "number" at bounding box center [477, 217] width 47 height 16
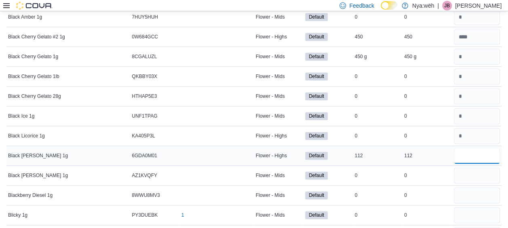
drag, startPoint x: 474, startPoint y: 159, endPoint x: 472, endPoint y: 153, distance: 6.3
click at [474, 158] on input "number" at bounding box center [477, 156] width 47 height 16
click at [472, 167] on input "number" at bounding box center [477, 175] width 47 height 16
click at [478, 195] on input "*" at bounding box center [477, 195] width 47 height 16
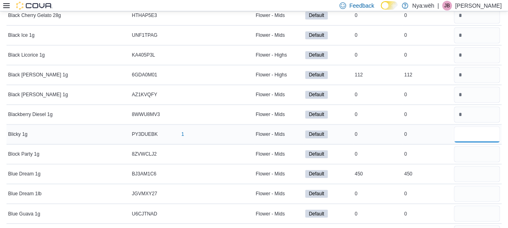
click at [475, 133] on input "number" at bounding box center [477, 134] width 47 height 16
click at [474, 146] on input "*" at bounding box center [477, 154] width 47 height 16
click at [469, 72] on input "number" at bounding box center [477, 75] width 47 height 16
click at [473, 170] on input "number" at bounding box center [477, 174] width 47 height 16
click at [478, 186] on input "number" at bounding box center [477, 194] width 47 height 16
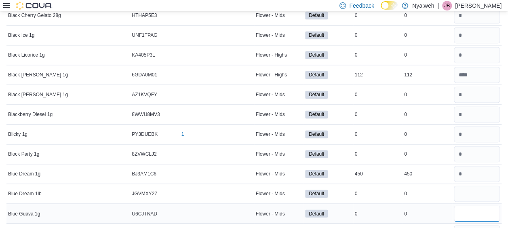
click at [480, 205] on input "number" at bounding box center [477, 213] width 47 height 16
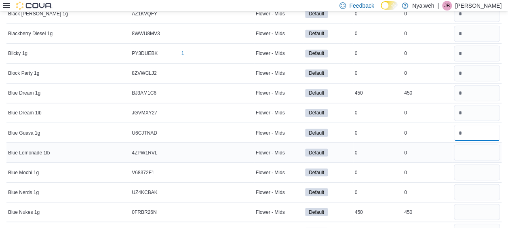
drag, startPoint x: 473, startPoint y: 133, endPoint x: 476, endPoint y: 145, distance: 11.7
click at [474, 137] on div at bounding box center [478, 132] width 50 height 19
click at [476, 145] on input "number" at bounding box center [477, 152] width 47 height 16
click at [468, 170] on input "number" at bounding box center [477, 172] width 47 height 16
click at [472, 188] on input "number" at bounding box center [477, 192] width 47 height 16
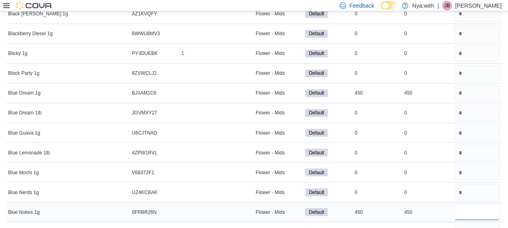
click at [473, 204] on input "number" at bounding box center [477, 212] width 47 height 16
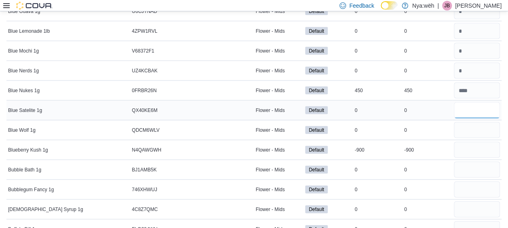
click at [474, 103] on input "number" at bounding box center [477, 110] width 47 height 16
click at [481, 125] on input "number" at bounding box center [477, 130] width 47 height 16
click at [475, 142] on input "number" at bounding box center [477, 150] width 47 height 16
click at [474, 162] on input "*" at bounding box center [477, 170] width 47 height 16
click at [470, 182] on input "number" at bounding box center [477, 190] width 47 height 16
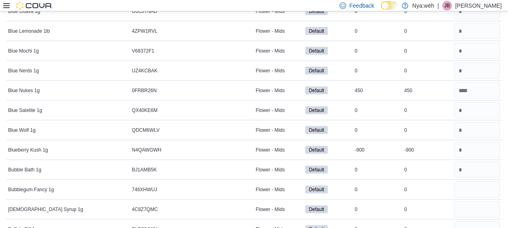
scroll to position [849, 0]
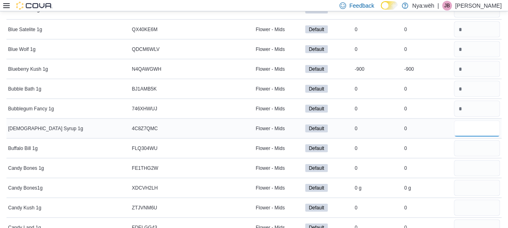
click at [472, 122] on input "number" at bounding box center [477, 129] width 47 height 16
drag, startPoint x: 472, startPoint y: 140, endPoint x: 472, endPoint y: 156, distance: 15.8
click at [472, 140] on input "number" at bounding box center [477, 148] width 47 height 16
click at [472, 166] on input "number" at bounding box center [477, 168] width 47 height 16
click at [472, 180] on input "number" at bounding box center [477, 188] width 47 height 16
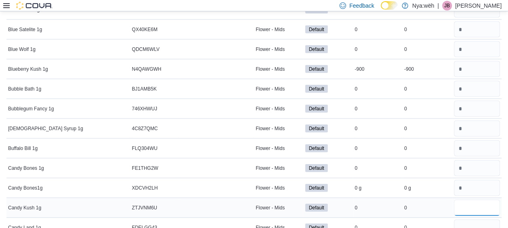
click at [470, 202] on input "number" at bounding box center [477, 208] width 47 height 16
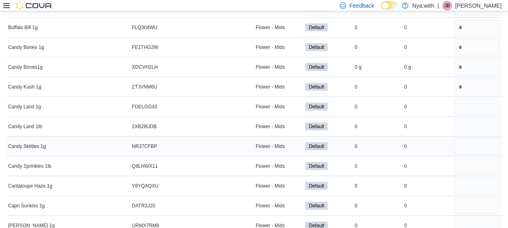
scroll to position [971, 0]
drag, startPoint x: 466, startPoint y: 95, endPoint x: 469, endPoint y: 110, distance: 14.6
click at [467, 98] on input "number" at bounding box center [477, 106] width 47 height 16
drag, startPoint x: 468, startPoint y: 114, endPoint x: 468, endPoint y: 119, distance: 4.9
click at [468, 118] on input "number" at bounding box center [477, 126] width 47 height 16
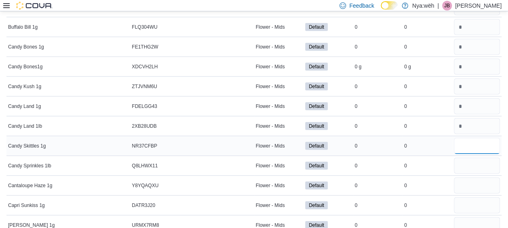
click at [466, 138] on input "number" at bounding box center [477, 146] width 47 height 16
click at [469, 158] on input "number" at bounding box center [477, 166] width 47 height 16
drag, startPoint x: 470, startPoint y: 172, endPoint x: 471, endPoint y: 187, distance: 15.0
click at [470, 178] on input "number" at bounding box center [477, 186] width 47 height 16
click at [469, 197] on input "number" at bounding box center [477, 205] width 47 height 16
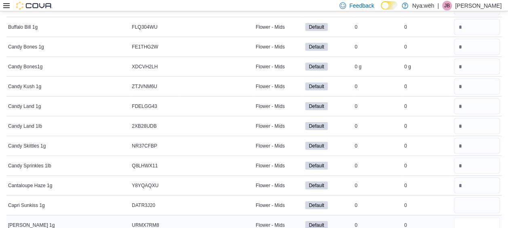
click at [469, 221] on input "number" at bounding box center [477, 225] width 47 height 16
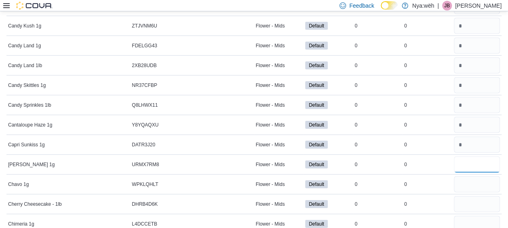
scroll to position [1092, 0]
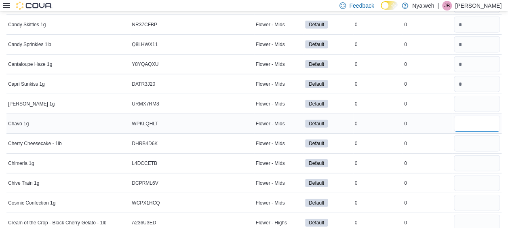
click at [467, 116] on input "number" at bounding box center [477, 124] width 47 height 16
click at [469, 136] on input "number" at bounding box center [477, 143] width 47 height 16
click at [468, 155] on input "number" at bounding box center [477, 163] width 47 height 16
click at [467, 175] on input "number" at bounding box center [477, 183] width 47 height 16
drag, startPoint x: 468, startPoint y: 188, endPoint x: 470, endPoint y: 194, distance: 6.2
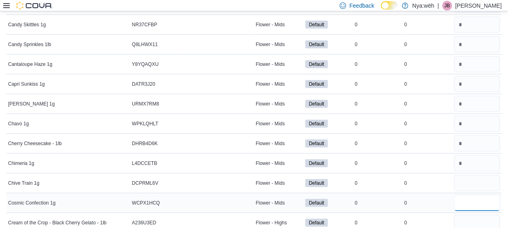
click at [468, 195] on input "number" at bounding box center [477, 203] width 47 height 16
click at [474, 215] on input "*" at bounding box center [477, 223] width 47 height 16
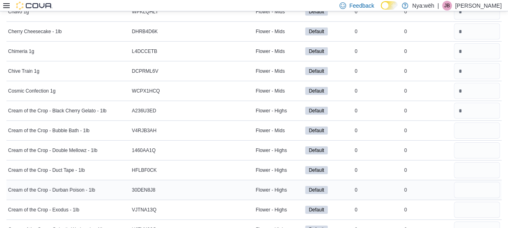
scroll to position [1213, 0]
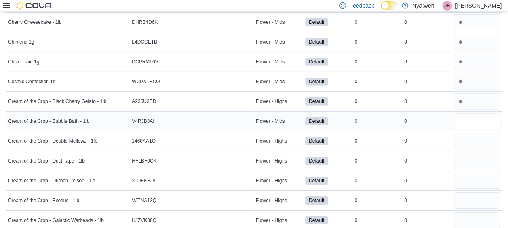
drag, startPoint x: 463, startPoint y: 110, endPoint x: 466, endPoint y: 117, distance: 7.6
click at [464, 113] on input "number" at bounding box center [477, 121] width 47 height 16
click at [467, 133] on input "*" at bounding box center [477, 141] width 47 height 16
click at [465, 156] on input "*" at bounding box center [477, 161] width 47 height 16
click at [472, 173] on input "*" at bounding box center [477, 181] width 47 height 16
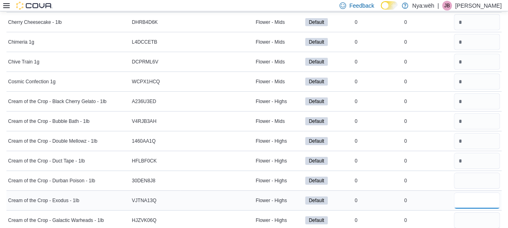
click at [471, 193] on input "number" at bounding box center [477, 201] width 47 height 16
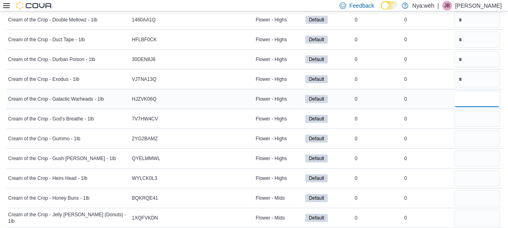
click at [469, 93] on input "number" at bounding box center [477, 99] width 47 height 16
click at [474, 111] on input "number" at bounding box center [477, 119] width 47 height 16
click at [472, 131] on input "number" at bounding box center [477, 139] width 47 height 16
click at [471, 150] on input "*" at bounding box center [477, 158] width 47 height 16
click at [474, 170] on input "number" at bounding box center [477, 178] width 47 height 16
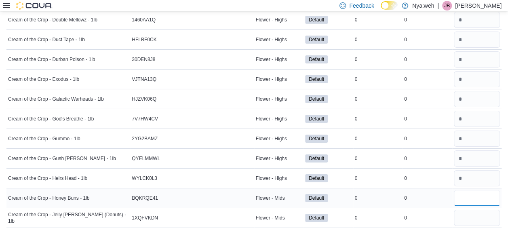
click at [475, 190] on input "*" at bounding box center [477, 198] width 47 height 16
click at [477, 210] on input "number" at bounding box center [477, 218] width 47 height 16
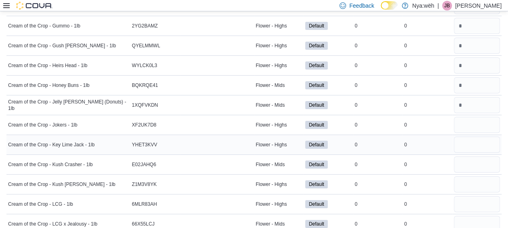
scroll to position [1456, 0]
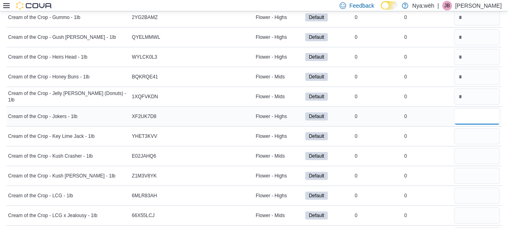
drag, startPoint x: 476, startPoint y: 110, endPoint x: 476, endPoint y: 116, distance: 5.7
click at [476, 108] on input "number" at bounding box center [477, 116] width 47 height 16
click at [476, 128] on input "number" at bounding box center [477, 136] width 47 height 16
click at [474, 155] on div at bounding box center [478, 155] width 50 height 19
click at [478, 148] on input "number" at bounding box center [477, 156] width 47 height 16
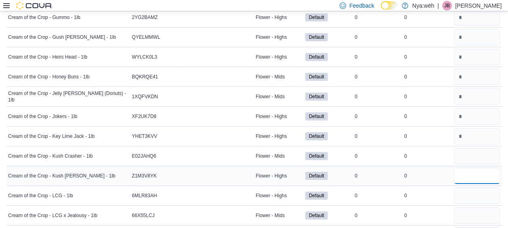
click at [480, 168] on input "number" at bounding box center [477, 176] width 47 height 16
click at [477, 188] on input "number" at bounding box center [477, 196] width 47 height 16
click at [476, 207] on input "*" at bounding box center [477, 215] width 47 height 16
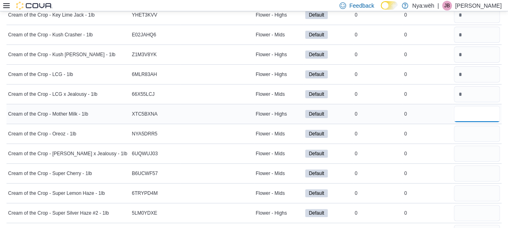
click at [476, 106] on input "number" at bounding box center [477, 114] width 47 height 16
drag, startPoint x: 475, startPoint y: 125, endPoint x: 476, endPoint y: 144, distance: 19.4
click at [475, 126] on input "number" at bounding box center [477, 134] width 47 height 16
drag, startPoint x: 476, startPoint y: 146, endPoint x: 480, endPoint y: 154, distance: 8.3
click at [476, 146] on input "*" at bounding box center [477, 154] width 47 height 16
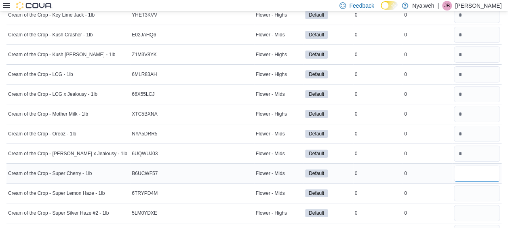
click at [480, 165] on input "*" at bounding box center [477, 173] width 47 height 16
click at [476, 185] on input "number" at bounding box center [477, 193] width 47 height 16
click at [478, 205] on input "number" at bounding box center [477, 213] width 47 height 16
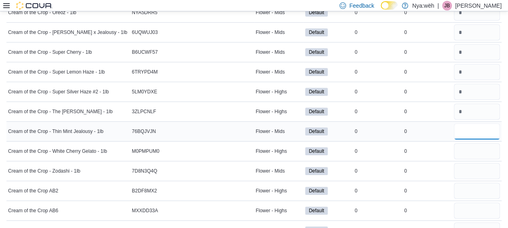
click at [481, 127] on input "number" at bounding box center [477, 131] width 47 height 16
click at [478, 143] on input "number" at bounding box center [477, 151] width 47 height 16
click at [476, 163] on input "number" at bounding box center [477, 171] width 47 height 16
drag, startPoint x: 478, startPoint y: 173, endPoint x: 478, endPoint y: 184, distance: 11.3
click at [478, 183] on input "number" at bounding box center [477, 191] width 47 height 16
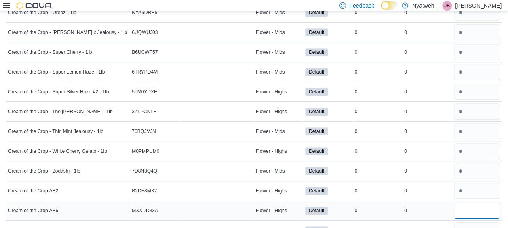
click at [478, 203] on input "*" at bounding box center [477, 211] width 47 height 16
click at [478, 222] on input "*" at bounding box center [477, 230] width 47 height 16
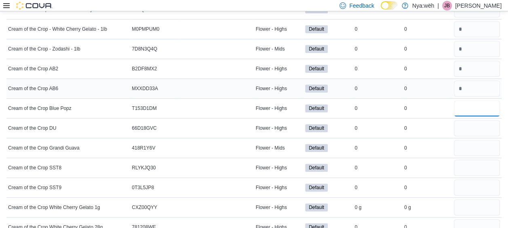
scroll to position [1861, 0]
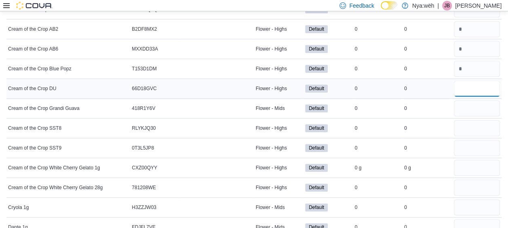
click at [472, 80] on input "number" at bounding box center [477, 88] width 47 height 16
drag, startPoint x: 475, startPoint y: 90, endPoint x: 476, endPoint y: 115, distance: 25.5
click at [475, 100] on input "number" at bounding box center [477, 108] width 47 height 16
click at [476, 120] on input "number" at bounding box center [477, 128] width 47 height 16
click at [474, 140] on input "number" at bounding box center [477, 148] width 47 height 16
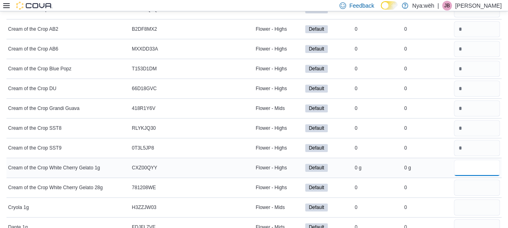
drag, startPoint x: 474, startPoint y: 150, endPoint x: 476, endPoint y: 155, distance: 5.3
click at [474, 160] on input "number" at bounding box center [477, 168] width 47 height 16
click at [478, 180] on input "number" at bounding box center [477, 188] width 47 height 16
click at [473, 199] on input "*" at bounding box center [477, 207] width 47 height 16
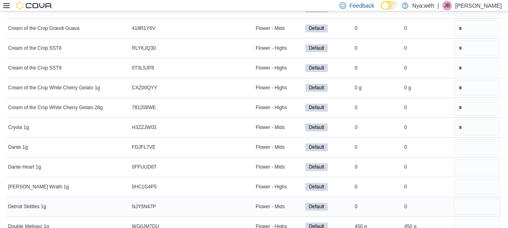
scroll to position [1941, 0]
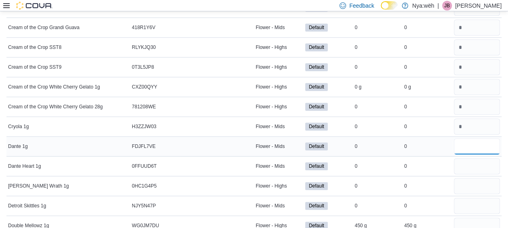
click at [481, 138] on input "number" at bounding box center [477, 146] width 47 height 16
click at [483, 158] on input "number" at bounding box center [477, 166] width 47 height 16
click at [480, 178] on input "number" at bounding box center [477, 186] width 47 height 16
click at [472, 198] on input "number" at bounding box center [477, 206] width 47 height 16
click at [473, 218] on input "number" at bounding box center [477, 226] width 47 height 16
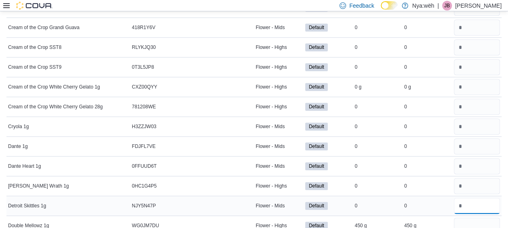
click at [472, 198] on input "number" at bounding box center [477, 206] width 47 height 16
click at [469, 218] on input "number" at bounding box center [477, 226] width 47 height 16
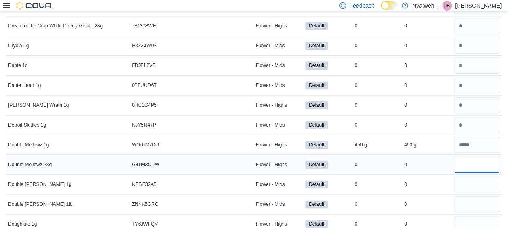
click at [475, 157] on input "number" at bounding box center [477, 165] width 47 height 16
drag, startPoint x: 477, startPoint y: 167, endPoint x: 475, endPoint y: 179, distance: 11.8
click at [477, 176] on input "*" at bounding box center [477, 184] width 47 height 16
click at [475, 179] on div at bounding box center [478, 184] width 50 height 19
click at [477, 196] on input "number" at bounding box center [477, 204] width 47 height 16
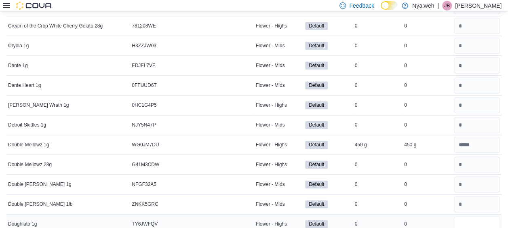
click at [477, 216] on input "number" at bounding box center [477, 224] width 47 height 16
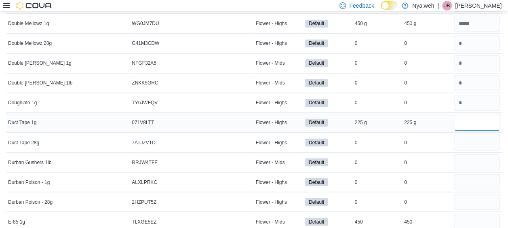
click at [478, 114] on input "number" at bounding box center [477, 122] width 47 height 16
click at [472, 134] on input "number" at bounding box center [477, 142] width 47 height 16
click at [471, 154] on input "number" at bounding box center [477, 162] width 47 height 16
drag, startPoint x: 468, startPoint y: 162, endPoint x: 472, endPoint y: 182, distance: 20.6
click at [468, 174] on input "*" at bounding box center [477, 182] width 47 height 16
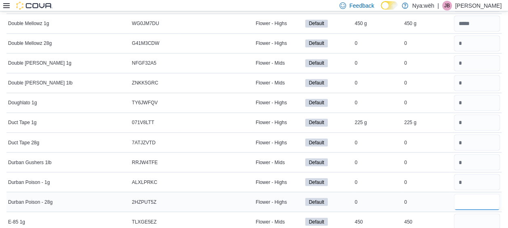
click at [475, 194] on input "*" at bounding box center [477, 202] width 47 height 16
click at [468, 214] on input "number" at bounding box center [477, 222] width 47 height 16
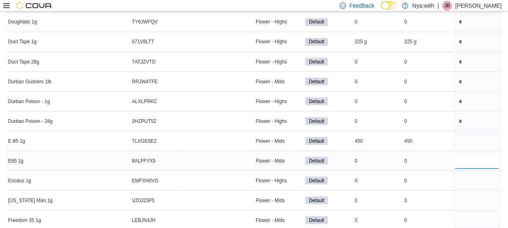
drag, startPoint x: 471, startPoint y: 146, endPoint x: 471, endPoint y: 151, distance: 4.9
click at [472, 152] on input "number" at bounding box center [477, 160] width 47 height 16
click at [476, 172] on input "*" at bounding box center [477, 180] width 47 height 16
click at [475, 192] on input "number" at bounding box center [477, 200] width 47 height 16
click at [472, 212] on input "*" at bounding box center [477, 220] width 47 height 16
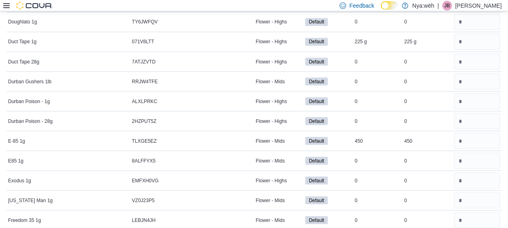
scroll to position [2346, 0]
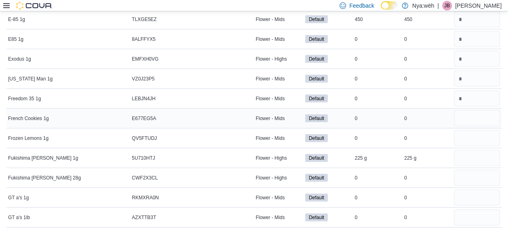
click at [471, 110] on div at bounding box center [478, 118] width 50 height 19
click at [472, 110] on input "number" at bounding box center [477, 118] width 47 height 16
click at [466, 130] on input "number" at bounding box center [477, 138] width 47 height 16
click at [469, 150] on input "number" at bounding box center [477, 158] width 47 height 16
drag, startPoint x: 472, startPoint y: 142, endPoint x: 451, endPoint y: 139, distance: 20.9
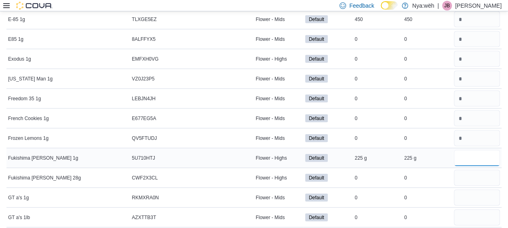
click at [451, 148] on tr "Fukishima Runtz 1g Catalog SKU 5U710HTJ Package Number Flower - Highs Default I…" at bounding box center [253, 158] width 495 height 20
click at [476, 170] on input "number" at bounding box center [477, 178] width 47 height 16
click at [472, 190] on input "number" at bounding box center [477, 198] width 47 height 16
click at [473, 210] on input "number" at bounding box center [477, 218] width 47 height 16
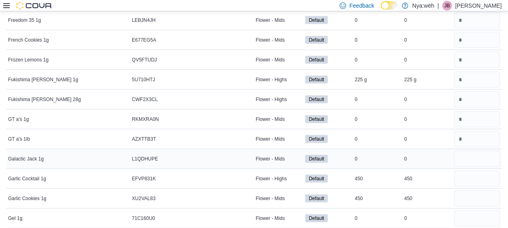
scroll to position [2427, 0]
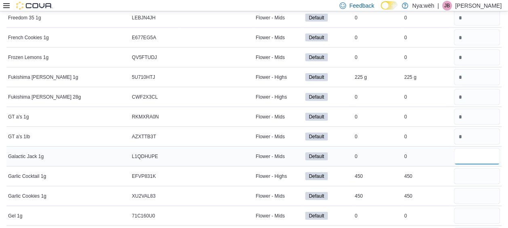
click at [471, 148] on input "number" at bounding box center [477, 156] width 47 height 16
click at [472, 168] on input "number" at bounding box center [477, 176] width 47 height 16
click at [472, 188] on input "number" at bounding box center [477, 196] width 47 height 16
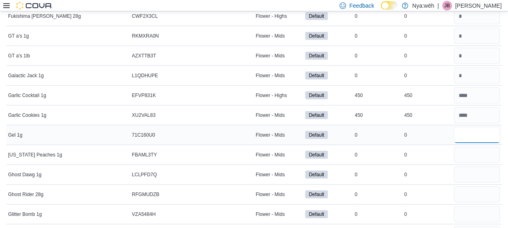
click at [474, 127] on input "number" at bounding box center [477, 135] width 47 height 16
click at [480, 147] on input "*" at bounding box center [477, 155] width 47 height 16
click at [478, 167] on input "number" at bounding box center [477, 175] width 47 height 16
click at [479, 186] on input "*" at bounding box center [477, 194] width 47 height 16
click at [481, 206] on input "*" at bounding box center [477, 214] width 47 height 16
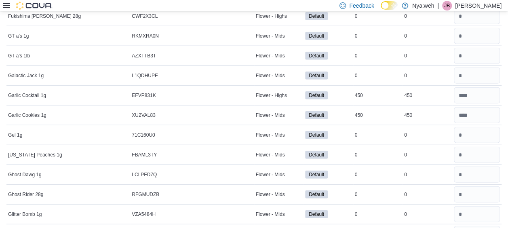
scroll to position [2629, 0]
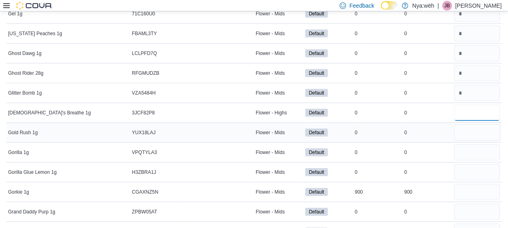
drag, startPoint x: 471, startPoint y: 95, endPoint x: 470, endPoint y: 112, distance: 17.0
click at [471, 105] on input "number" at bounding box center [477, 113] width 47 height 16
click at [470, 125] on input "*" at bounding box center [477, 133] width 47 height 16
drag, startPoint x: 467, startPoint y: 134, endPoint x: 468, endPoint y: 147, distance: 13.0
click at [467, 144] on input "*" at bounding box center [477, 152] width 47 height 16
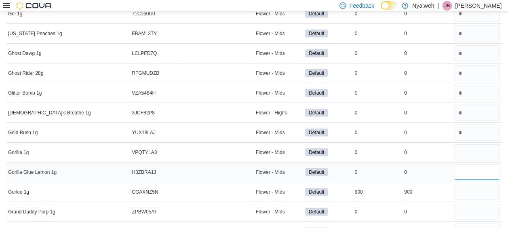
click at [468, 164] on input "*" at bounding box center [477, 172] width 47 height 16
click at [469, 184] on input "number" at bounding box center [477, 192] width 47 height 16
click at [468, 204] on input "number" at bounding box center [477, 212] width 47 height 16
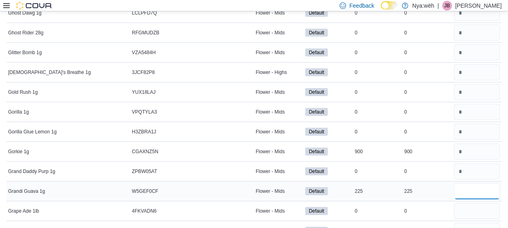
click at [473, 183] on input "number" at bounding box center [477, 191] width 47 height 16
click at [474, 203] on input "number" at bounding box center [477, 211] width 47 height 16
click at [471, 223] on input "number" at bounding box center [477, 231] width 47 height 16
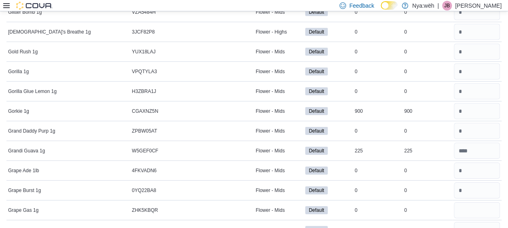
scroll to position [2831, 0]
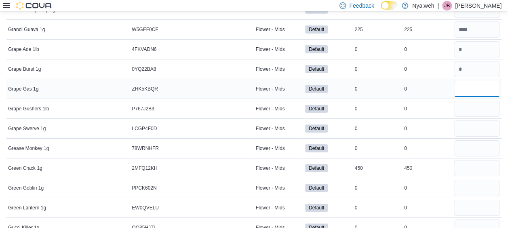
click at [475, 81] on input "number" at bounding box center [477, 89] width 47 height 16
click at [479, 101] on input "number" at bounding box center [477, 109] width 47 height 16
drag, startPoint x: 478, startPoint y: 111, endPoint x: 476, endPoint y: 118, distance: 7.6
click at [478, 121] on input "number" at bounding box center [477, 129] width 47 height 16
click at [476, 140] on input "*" at bounding box center [477, 148] width 47 height 16
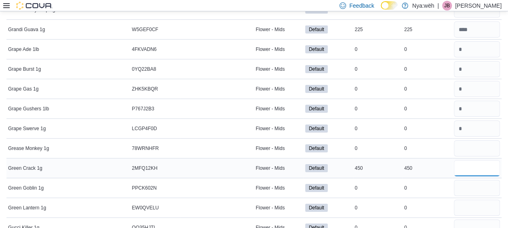
click at [472, 160] on input "number" at bounding box center [477, 168] width 47 height 16
click at [474, 180] on input "number" at bounding box center [477, 188] width 47 height 16
click at [474, 200] on input "number" at bounding box center [477, 208] width 47 height 16
click at [471, 220] on input "number" at bounding box center [477, 228] width 47 height 16
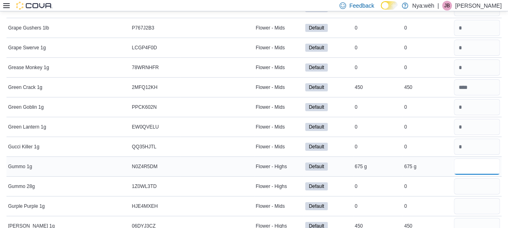
click at [471, 159] on input "number" at bounding box center [477, 167] width 47 height 16
click at [469, 178] on input "number" at bounding box center [477, 186] width 47 height 16
click at [466, 198] on input "number" at bounding box center [477, 206] width 47 height 16
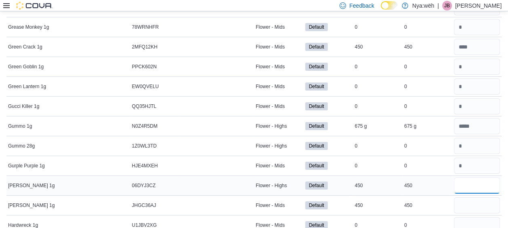
click at [476, 178] on input "number" at bounding box center [477, 186] width 47 height 16
click at [474, 197] on input "number" at bounding box center [477, 205] width 47 height 16
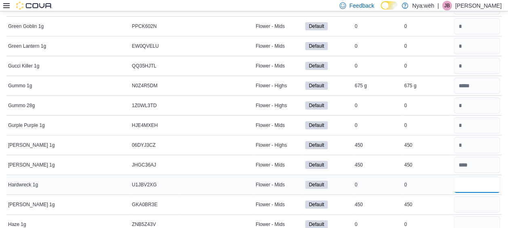
click at [472, 177] on input "number" at bounding box center [477, 185] width 47 height 16
click at [474, 197] on input "number" at bounding box center [477, 205] width 47 height 16
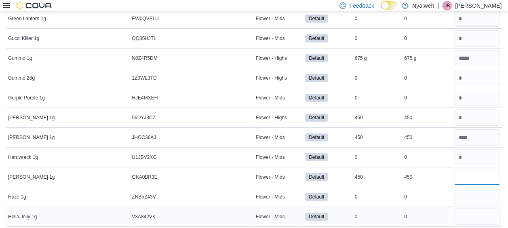
scroll to position [3034, 0]
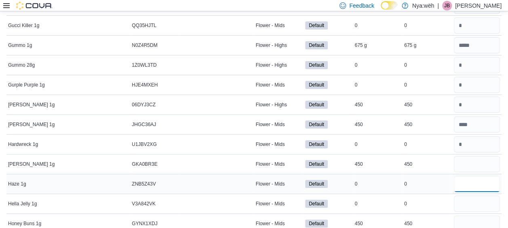
click at [475, 176] on input "number" at bounding box center [477, 184] width 47 height 16
click at [477, 196] on input "number" at bounding box center [477, 204] width 47 height 16
click at [478, 216] on input "*" at bounding box center [477, 224] width 47 height 16
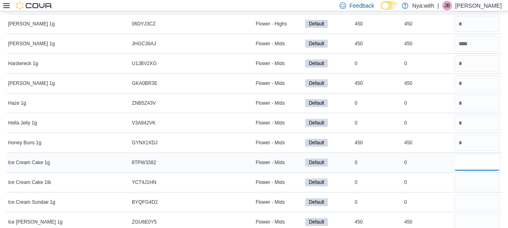
click at [478, 155] on input "number" at bounding box center [477, 163] width 47 height 16
click at [480, 174] on input "number" at bounding box center [477, 182] width 47 height 16
click at [478, 194] on input "number" at bounding box center [477, 202] width 47 height 16
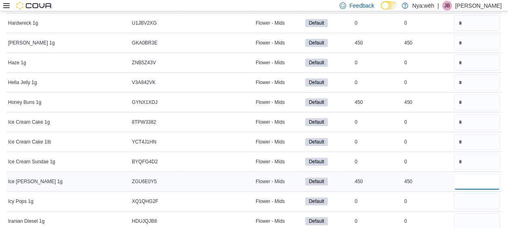
click at [473, 174] on input "number" at bounding box center [477, 182] width 47 height 16
click at [476, 193] on input "number" at bounding box center [477, 201] width 47 height 16
click at [475, 213] on input "*" at bounding box center [477, 221] width 47 height 16
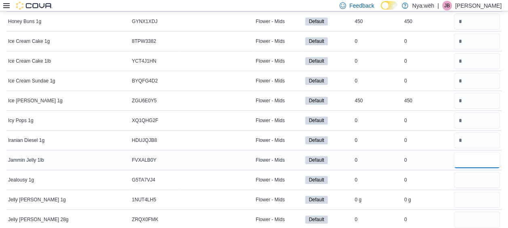
click at [470, 152] on input "number" at bounding box center [477, 160] width 47 height 16
drag, startPoint x: 472, startPoint y: 155, endPoint x: 473, endPoint y: 178, distance: 23.5
click at [472, 172] on input "number" at bounding box center [477, 180] width 47 height 16
click at [473, 192] on input "number" at bounding box center [477, 200] width 47 height 16
click at [477, 212] on input "number" at bounding box center [477, 220] width 47 height 16
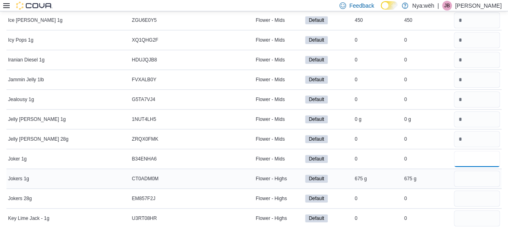
scroll to position [3317, 0]
click at [469, 170] on input "number" at bounding box center [477, 178] width 47 height 16
click at [471, 190] on input "number" at bounding box center [477, 198] width 47 height 16
click at [471, 210] on input "number" at bounding box center [477, 218] width 47 height 16
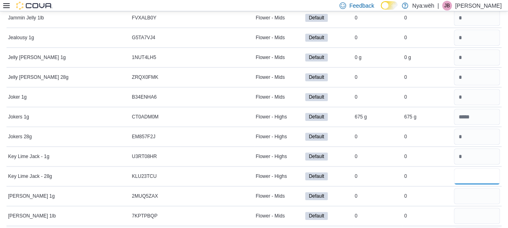
scroll to position [3438, 0]
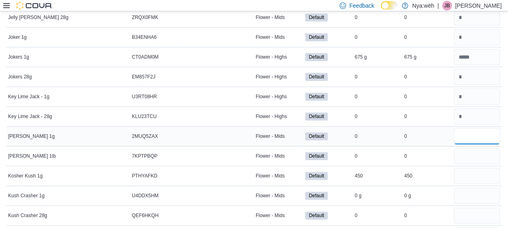
click at [471, 128] on input "number" at bounding box center [477, 136] width 47 height 16
click at [472, 148] on input "number" at bounding box center [477, 156] width 47 height 16
click at [471, 168] on input "number" at bounding box center [477, 176] width 47 height 16
click at [468, 188] on input "number" at bounding box center [477, 196] width 47 height 16
click at [472, 207] on input "number" at bounding box center [477, 215] width 47 height 16
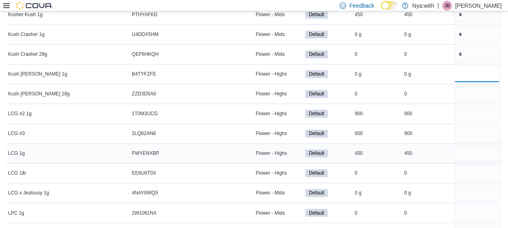
scroll to position [3600, 0]
click at [473, 85] on input "number" at bounding box center [477, 93] width 47 height 16
click at [469, 105] on input "number" at bounding box center [477, 113] width 47 height 16
click at [477, 125] on input "number" at bounding box center [477, 133] width 47 height 16
click at [472, 105] on input "number" at bounding box center [477, 113] width 47 height 16
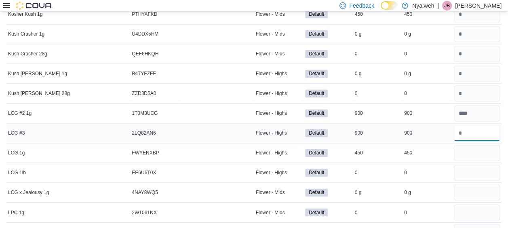
click at [468, 125] on input "number" at bounding box center [477, 133] width 47 height 16
click at [474, 145] on input "number" at bounding box center [477, 153] width 47 height 16
click at [471, 165] on input "number" at bounding box center [477, 173] width 47 height 16
click at [472, 184] on input "number" at bounding box center [477, 192] width 47 height 16
click at [473, 204] on input "number" at bounding box center [477, 212] width 47 height 16
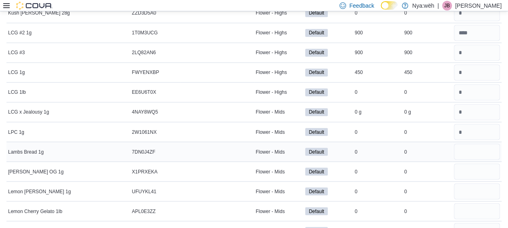
scroll to position [3681, 0]
click at [470, 143] on input "number" at bounding box center [477, 151] width 47 height 16
drag, startPoint x: 468, startPoint y: 147, endPoint x: 469, endPoint y: 153, distance: 6.1
click at [468, 163] on input "number" at bounding box center [477, 171] width 47 height 16
click at [470, 183] on input "*" at bounding box center [477, 191] width 47 height 16
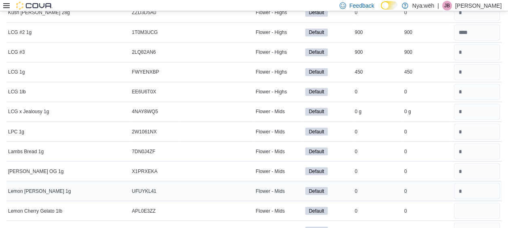
scroll to position [3721, 0]
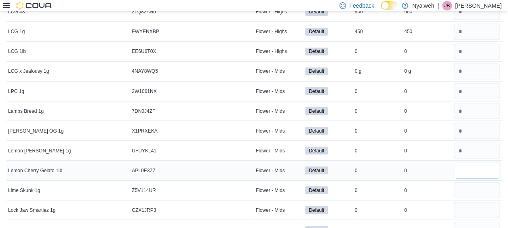
click at [477, 162] on input "number" at bounding box center [477, 170] width 47 height 16
click at [476, 182] on input "number" at bounding box center [477, 190] width 47 height 16
click at [475, 182] on input "number" at bounding box center [477, 190] width 47 height 16
click at [480, 202] on input "number" at bounding box center [477, 210] width 47 height 16
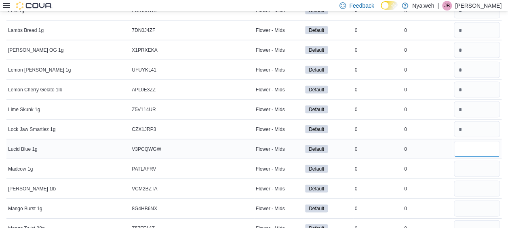
click at [478, 141] on input "number" at bounding box center [477, 149] width 47 height 16
click at [478, 161] on input "number" at bounding box center [477, 169] width 47 height 16
click at [481, 180] on input "*" at bounding box center [477, 188] width 47 height 16
click at [479, 200] on input "number" at bounding box center [477, 208] width 47 height 16
click at [475, 220] on input "number" at bounding box center [477, 228] width 47 height 16
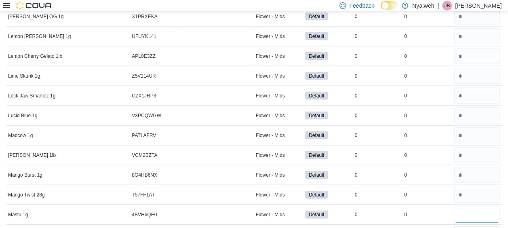
scroll to position [3923, 0]
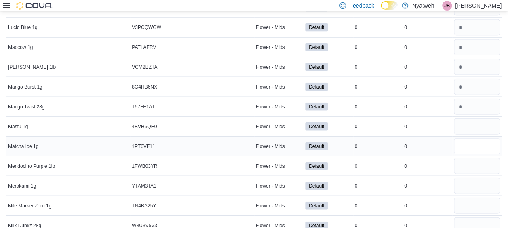
click at [473, 138] on input "number" at bounding box center [477, 146] width 47 height 16
click at [473, 158] on input "number" at bounding box center [477, 166] width 47 height 16
click at [470, 178] on input "number" at bounding box center [477, 186] width 47 height 16
click at [473, 198] on input "number" at bounding box center [477, 206] width 47 height 16
click at [475, 218] on input "number" at bounding box center [477, 226] width 47 height 16
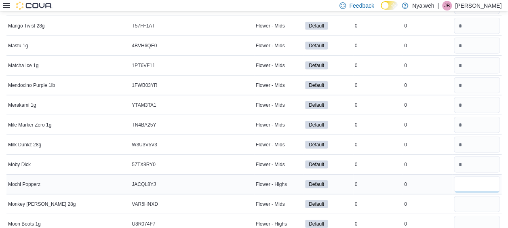
click at [465, 176] on input "number" at bounding box center [477, 184] width 47 height 16
click at [472, 196] on input "*" at bounding box center [477, 204] width 47 height 16
click at [471, 216] on input "*" at bounding box center [477, 224] width 47 height 16
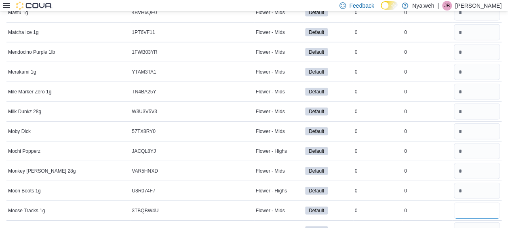
scroll to position [4126, 0]
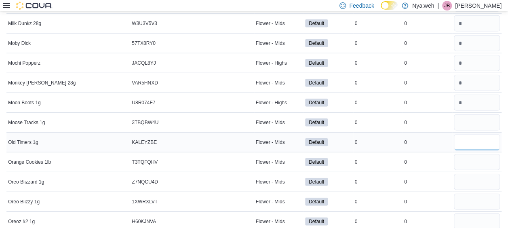
click at [467, 134] on input "number" at bounding box center [477, 142] width 47 height 16
click at [467, 154] on input "number" at bounding box center [477, 162] width 47 height 16
click at [475, 174] on input "number" at bounding box center [477, 182] width 47 height 16
click at [472, 194] on input "number" at bounding box center [477, 202] width 47 height 16
click at [473, 214] on input "number" at bounding box center [477, 222] width 47 height 16
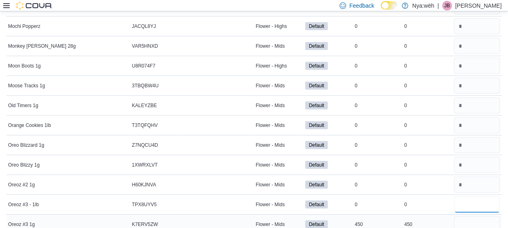
scroll to position [4207, 0]
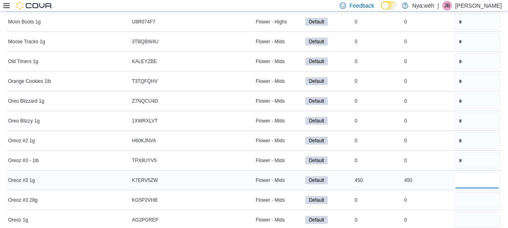
click at [468, 172] on input "number" at bounding box center [477, 180] width 47 height 16
click at [468, 192] on input "number" at bounding box center [477, 200] width 47 height 16
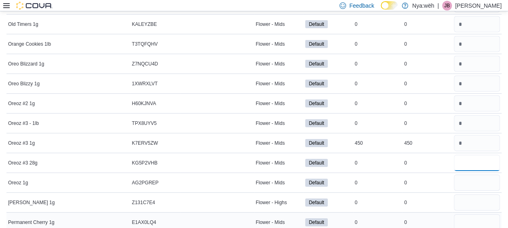
scroll to position [4287, 0]
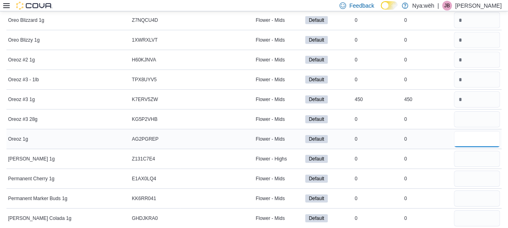
click at [464, 131] on input "number" at bounding box center [477, 139] width 47 height 16
click at [466, 151] on input "number" at bounding box center [477, 159] width 47 height 16
click at [473, 171] on input "*" at bounding box center [477, 179] width 47 height 16
click at [472, 191] on input "number" at bounding box center [477, 199] width 47 height 16
click at [470, 210] on input "number" at bounding box center [477, 218] width 47 height 16
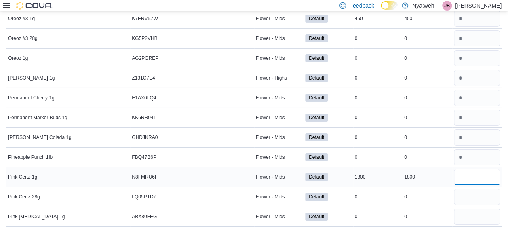
click at [474, 169] on input "number" at bounding box center [477, 177] width 47 height 16
click at [474, 189] on input "number" at bounding box center [477, 197] width 47 height 16
click at [483, 209] on input "number" at bounding box center [477, 217] width 47 height 16
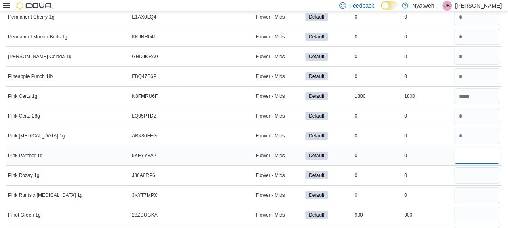
click at [471, 148] on input "number" at bounding box center [477, 156] width 47 height 16
click at [471, 167] on input "number" at bounding box center [477, 175] width 47 height 16
click at [469, 187] on input "*" at bounding box center [477, 195] width 47 height 16
click at [472, 207] on input "number" at bounding box center [477, 215] width 47 height 16
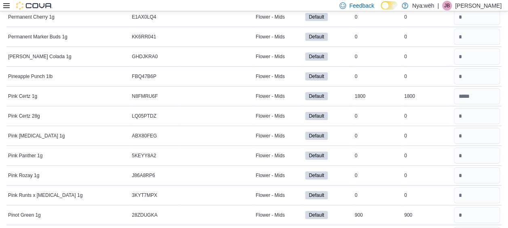
scroll to position [4530, 0]
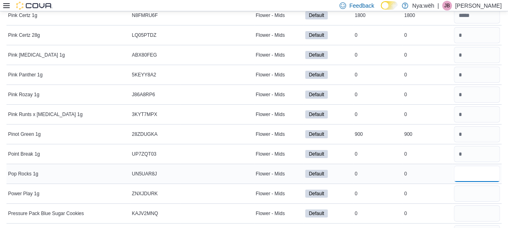
click at [477, 166] on input "number" at bounding box center [477, 174] width 47 height 16
click at [475, 186] on input "number" at bounding box center [477, 194] width 47 height 16
click at [469, 205] on input "number" at bounding box center [477, 213] width 47 height 16
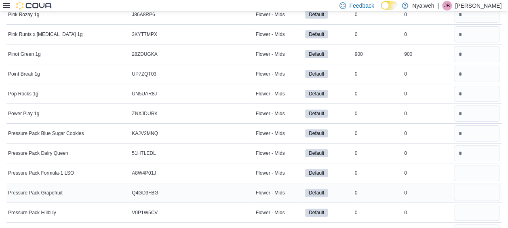
scroll to position [4611, 0]
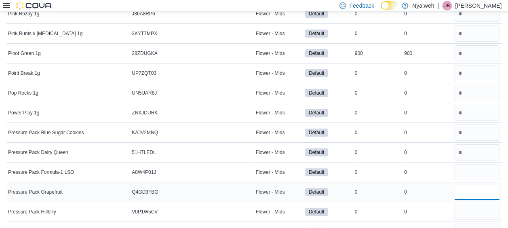
click at [466, 184] on input "number" at bounding box center [477, 192] width 47 height 16
click at [471, 164] on input "number" at bounding box center [477, 172] width 47 height 16
click at [468, 184] on input "number" at bounding box center [477, 192] width 47 height 16
click at [472, 204] on input "number" at bounding box center [477, 212] width 47 height 16
click at [467, 224] on input "*" at bounding box center [477, 232] width 47 height 16
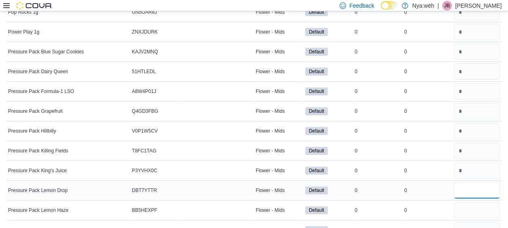
click at [472, 182] on input "number" at bounding box center [477, 190] width 47 height 16
click at [472, 202] on input "number" at bounding box center [477, 210] width 47 height 16
drag, startPoint x: 467, startPoint y: 198, endPoint x: 472, endPoint y: 211, distance: 14.1
click at [467, 222] on input "number" at bounding box center [477, 230] width 47 height 16
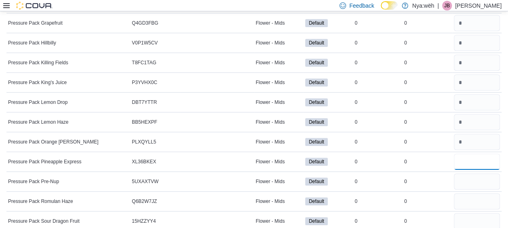
scroll to position [4813, 0]
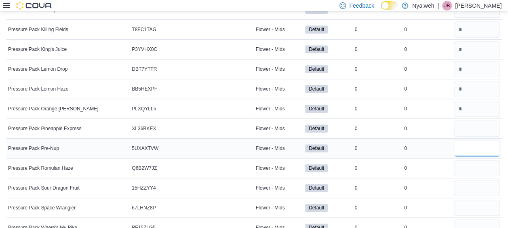
click at [469, 140] on input "number" at bounding box center [477, 148] width 47 height 16
click at [469, 160] on input "number" at bounding box center [477, 168] width 47 height 16
click at [471, 180] on input "number" at bounding box center [477, 188] width 47 height 16
click at [470, 200] on input "number" at bounding box center [477, 208] width 47 height 16
click at [468, 220] on input "number" at bounding box center [477, 228] width 47 height 16
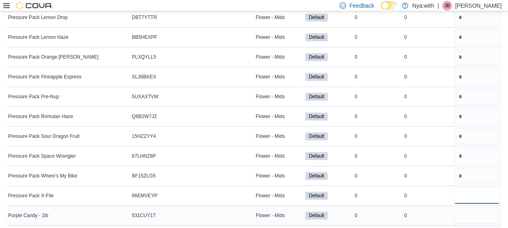
scroll to position [4894, 0]
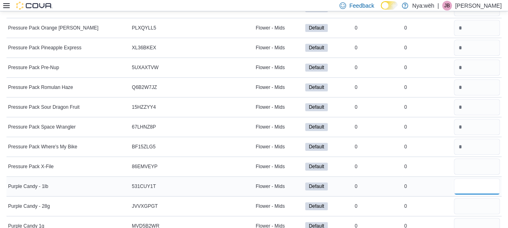
click at [469, 178] on input "number" at bounding box center [477, 186] width 47 height 16
click at [471, 216] on div at bounding box center [478, 225] width 50 height 19
click at [471, 198] on input "number" at bounding box center [477, 206] width 47 height 16
click at [471, 218] on input "number" at bounding box center [477, 226] width 47 height 16
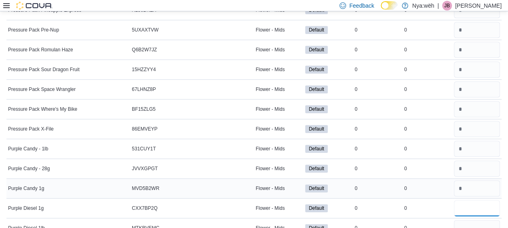
scroll to position [4975, 0]
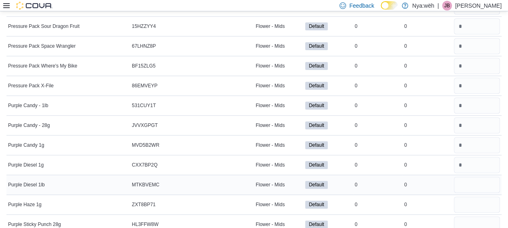
click at [472, 175] on div at bounding box center [478, 184] width 50 height 19
click at [475, 177] on input "number" at bounding box center [477, 185] width 47 height 16
drag, startPoint x: 469, startPoint y: 171, endPoint x: 471, endPoint y: 187, distance: 16.3
click at [469, 197] on input "number" at bounding box center [477, 205] width 47 height 16
click at [468, 216] on input "number" at bounding box center [477, 224] width 47 height 16
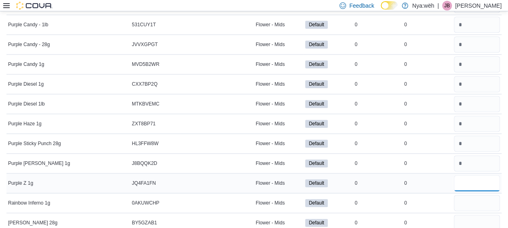
click at [470, 175] on input "number" at bounding box center [477, 183] width 47 height 16
click at [473, 195] on input "number" at bounding box center [477, 203] width 47 height 16
drag, startPoint x: 472, startPoint y: 181, endPoint x: 471, endPoint y: 186, distance: 5.3
click at [472, 215] on input "number" at bounding box center [477, 223] width 47 height 16
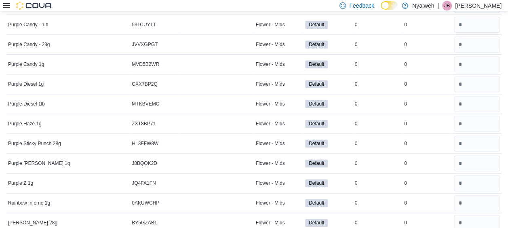
scroll to position [5137, 0]
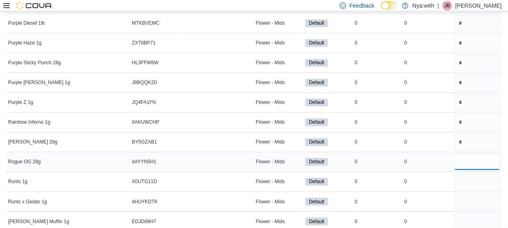
click at [472, 154] on input "number" at bounding box center [477, 162] width 47 height 16
click at [470, 174] on input "number" at bounding box center [477, 182] width 47 height 16
click at [466, 193] on input "number" at bounding box center [477, 201] width 47 height 16
click at [470, 213] on input "number" at bounding box center [477, 221] width 47 height 16
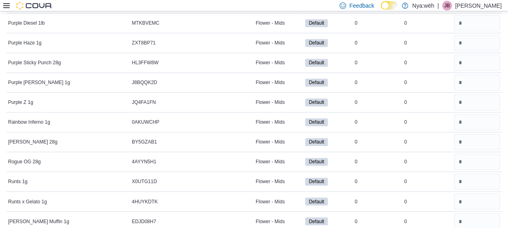
scroll to position [5218, 0]
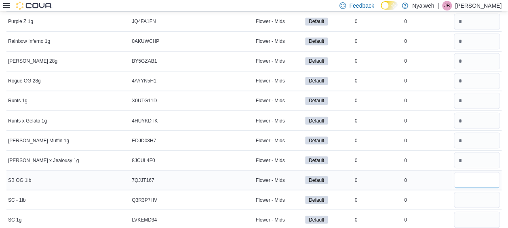
click at [472, 172] on input "number" at bounding box center [477, 180] width 47 height 16
click at [472, 192] on input "*" at bounding box center [477, 200] width 47 height 16
click at [467, 212] on input "*" at bounding box center [477, 220] width 47 height 16
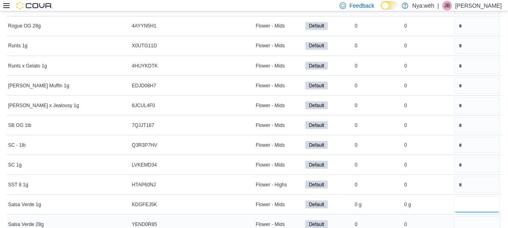
scroll to position [5299, 0]
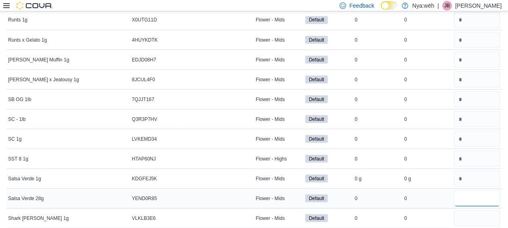
click at [468, 190] on input "number" at bounding box center [477, 198] width 47 height 16
click at [470, 210] on input "number" at bounding box center [477, 218] width 47 height 16
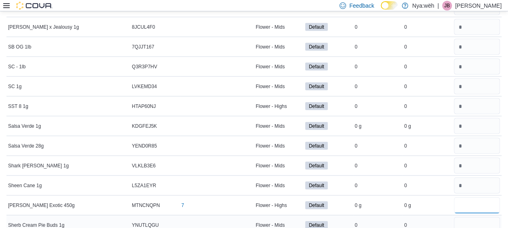
scroll to position [5380, 0]
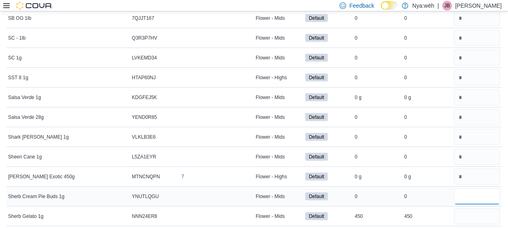
click at [474, 188] on input "number" at bounding box center [477, 196] width 47 height 16
click at [468, 208] on input "number" at bounding box center [477, 216] width 47 height 16
drag, startPoint x: 469, startPoint y: 194, endPoint x: 475, endPoint y: 204, distance: 11.9
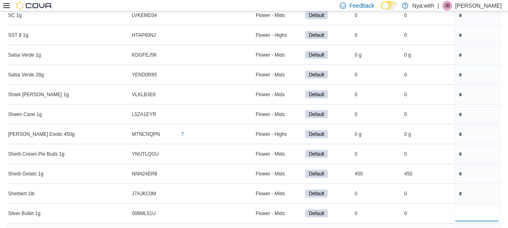
scroll to position [5460, 0]
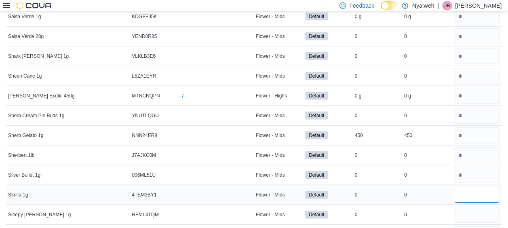
click at [470, 187] on input "number" at bounding box center [477, 195] width 47 height 16
click at [467, 207] on input "number" at bounding box center [477, 215] width 47 height 16
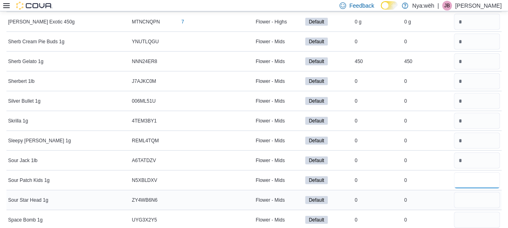
scroll to position [5541, 0]
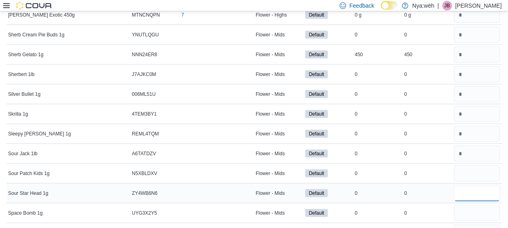
click at [467, 185] on input "number" at bounding box center [477, 193] width 47 height 16
click at [467, 205] on input "number" at bounding box center [477, 213] width 47 height 16
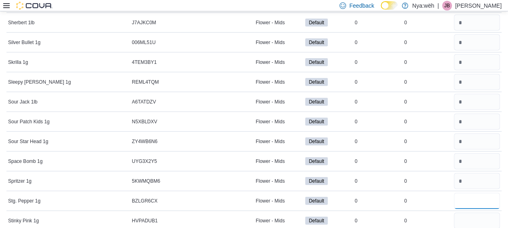
scroll to position [5622, 0]
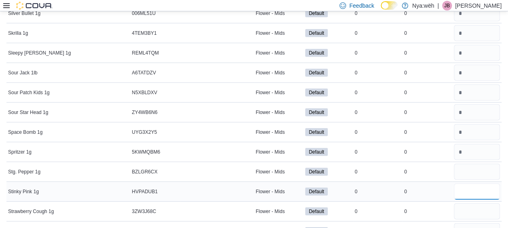
click at [470, 184] on input "number" at bounding box center [477, 192] width 47 height 16
drag, startPoint x: 471, startPoint y: 173, endPoint x: 473, endPoint y: 188, distance: 15.9
click at [471, 203] on input "number" at bounding box center [477, 211] width 47 height 16
click at [472, 223] on input "number" at bounding box center [477, 231] width 47 height 16
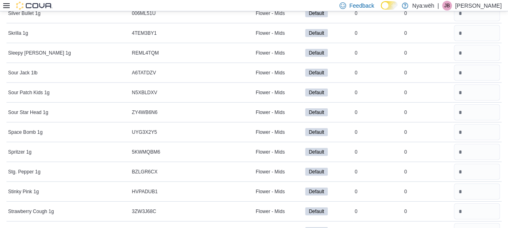
drag, startPoint x: 471, startPoint y: 211, endPoint x: 461, endPoint y: 212, distance: 9.7
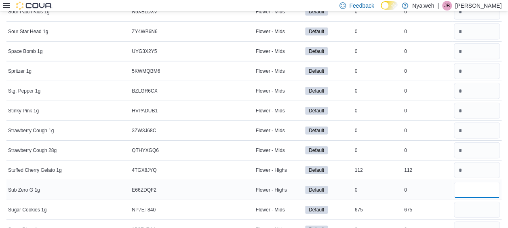
click at [481, 182] on input "number" at bounding box center [477, 190] width 47 height 16
click at [481, 202] on input "number" at bounding box center [477, 210] width 47 height 16
click at [480, 222] on input "number" at bounding box center [477, 230] width 47 height 16
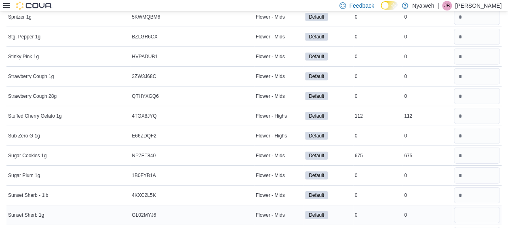
scroll to position [5784, 0]
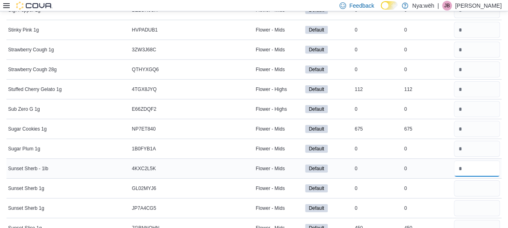
click at [475, 161] on input "number" at bounding box center [477, 169] width 47 height 16
click at [472, 180] on input "number" at bounding box center [477, 188] width 47 height 16
click at [467, 200] on input "number" at bounding box center [477, 208] width 47 height 16
click at [472, 220] on input "number" at bounding box center [477, 228] width 47 height 16
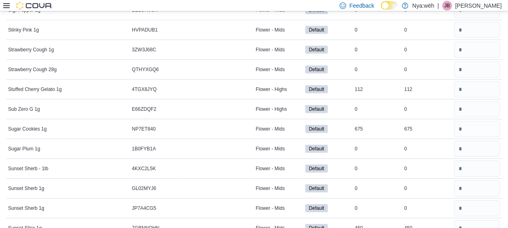
scroll to position [5865, 0]
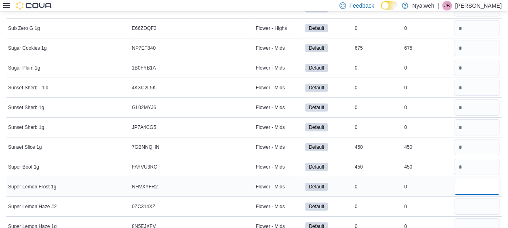
click at [478, 179] on input "number" at bounding box center [477, 187] width 47 height 16
click at [472, 199] on input "number" at bounding box center [477, 207] width 47 height 16
click at [469, 218] on input "number" at bounding box center [477, 226] width 47 height 16
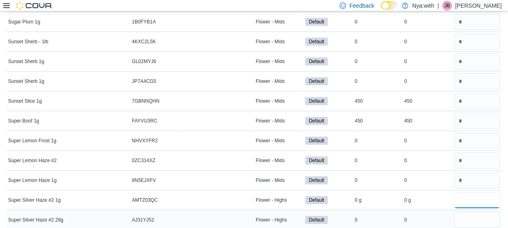
scroll to position [5946, 0]
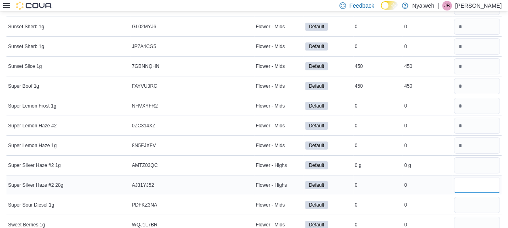
click at [477, 177] on input "number" at bounding box center [477, 185] width 47 height 16
click at [468, 197] on input "number" at bounding box center [477, 205] width 47 height 16
click at [469, 78] on input "number" at bounding box center [477, 86] width 47 height 16
click at [478, 197] on input "number" at bounding box center [477, 205] width 47 height 16
click at [485, 217] on input "number" at bounding box center [477, 225] width 47 height 16
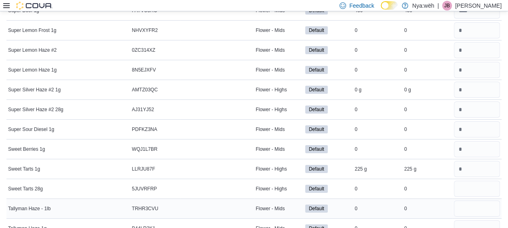
scroll to position [6027, 0]
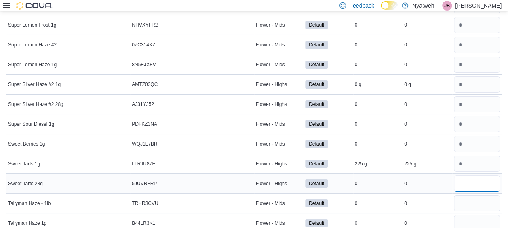
click at [482, 176] on input "number" at bounding box center [477, 184] width 47 height 16
click at [477, 195] on input "number" at bounding box center [477, 203] width 47 height 16
click at [475, 215] on input "number" at bounding box center [477, 223] width 47 height 16
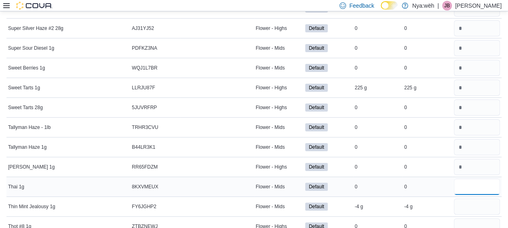
scroll to position [6108, 0]
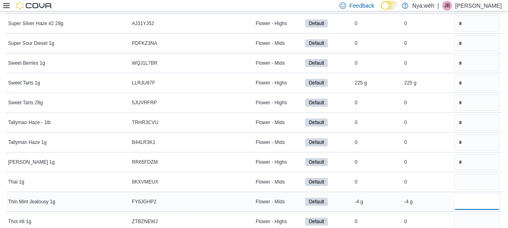
click at [474, 194] on input "number" at bounding box center [477, 202] width 47 height 16
click at [471, 214] on input "number" at bounding box center [477, 222] width 47 height 16
drag, startPoint x: 471, startPoint y: 197, endPoint x: 470, endPoint y: 203, distance: 6.5
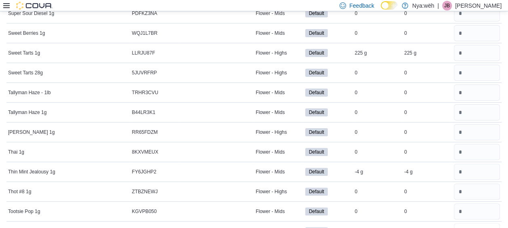
scroll to position [6229, 0]
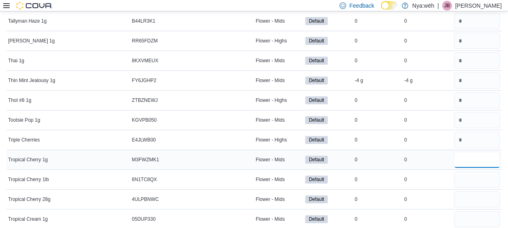
click at [480, 152] on input "number" at bounding box center [477, 160] width 47 height 16
click at [478, 171] on input "number" at bounding box center [477, 179] width 47 height 16
click at [476, 191] on input "number" at bounding box center [477, 199] width 47 height 16
click at [473, 211] on input "number" at bounding box center [477, 219] width 47 height 16
drag, startPoint x: 472, startPoint y: 191, endPoint x: 471, endPoint y: 202, distance: 11.8
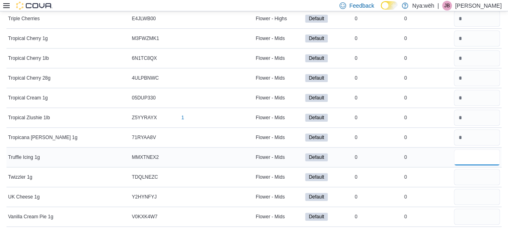
click at [468, 149] on input "number" at bounding box center [477, 157] width 47 height 16
drag, startPoint x: 469, startPoint y: 131, endPoint x: 469, endPoint y: 148, distance: 17.4
click at [469, 169] on input "number" at bounding box center [477, 177] width 47 height 16
drag, startPoint x: 468, startPoint y: 153, endPoint x: 471, endPoint y: 164, distance: 11.2
click at [468, 189] on input "number" at bounding box center [477, 197] width 47 height 16
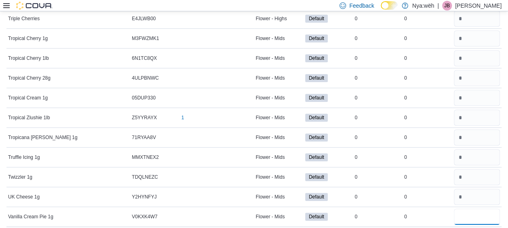
drag, startPoint x: 470, startPoint y: 170, endPoint x: 463, endPoint y: 185, distance: 16.7
click at [470, 209] on input "number" at bounding box center [477, 217] width 47 height 16
drag, startPoint x: 464, startPoint y: 188, endPoint x: 470, endPoint y: 201, distance: 15.2
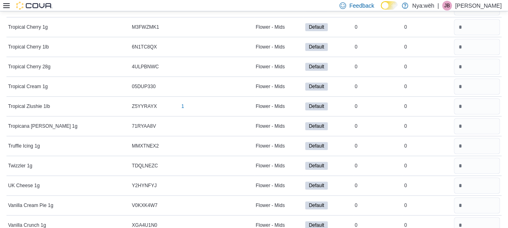
scroll to position [6431, 0]
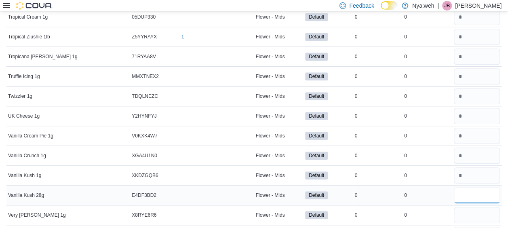
click at [474, 187] on input "number" at bounding box center [477, 195] width 47 height 16
drag, startPoint x: 475, startPoint y: 175, endPoint x: 472, endPoint y: 193, distance: 18.8
click at [475, 207] on input "*" at bounding box center [477, 215] width 47 height 16
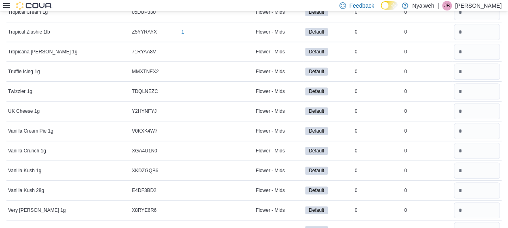
scroll to position [6598, 0]
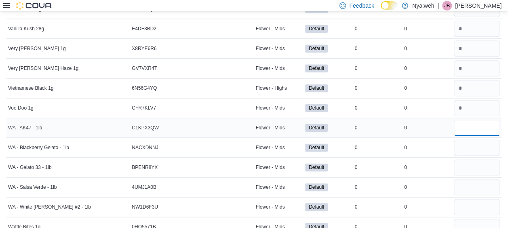
click at [475, 120] on input "number" at bounding box center [477, 128] width 47 height 16
drag, startPoint x: 473, startPoint y: 100, endPoint x: 468, endPoint y: 112, distance: 13.1
click at [473, 140] on input "number" at bounding box center [477, 148] width 47 height 16
click at [467, 159] on input "number" at bounding box center [477, 167] width 47 height 16
click at [472, 179] on input "number" at bounding box center [477, 187] width 47 height 16
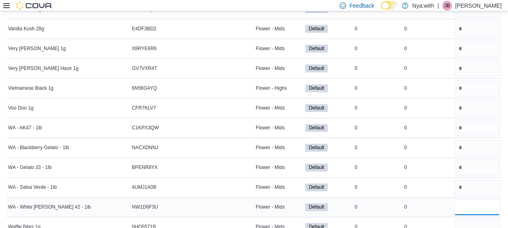
click at [468, 199] on input "*" at bounding box center [477, 207] width 47 height 16
click at [464, 219] on input "number" at bounding box center [477, 227] width 47 height 16
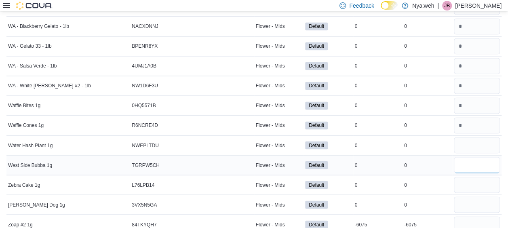
click at [472, 157] on input "number" at bounding box center [477, 165] width 47 height 16
click at [470, 177] on input "number" at bounding box center [477, 185] width 47 height 16
click at [474, 197] on input "number" at bounding box center [477, 205] width 47 height 16
click at [470, 216] on input "number" at bounding box center [477, 224] width 47 height 16
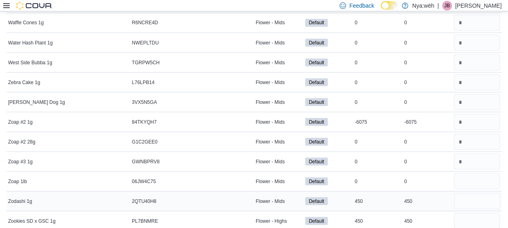
scroll to position [6823, 0]
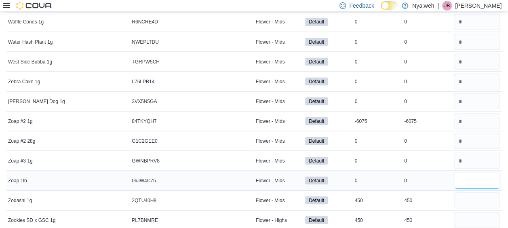
drag, startPoint x: 468, startPoint y: 132, endPoint x: 469, endPoint y: 141, distance: 8.5
click at [468, 172] on input "number" at bounding box center [477, 180] width 47 height 16
click at [468, 192] on input "number" at bounding box center [477, 200] width 47 height 16
click at [468, 212] on input "number" at bounding box center [477, 220] width 47 height 16
click at [478, 192] on input "number" at bounding box center [477, 200] width 47 height 16
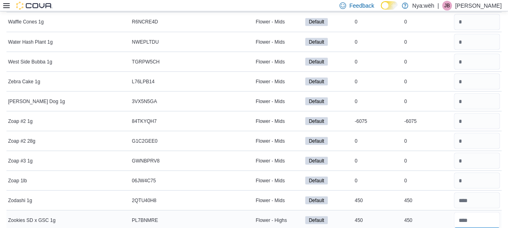
click at [478, 212] on input "number" at bounding box center [477, 220] width 47 height 16
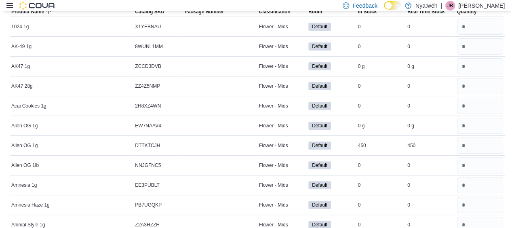
scroll to position [0, 0]
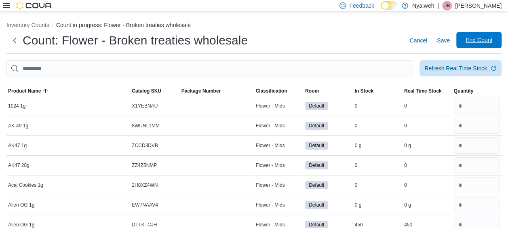
click at [479, 44] on span "End Count" at bounding box center [479, 40] width 27 height 8
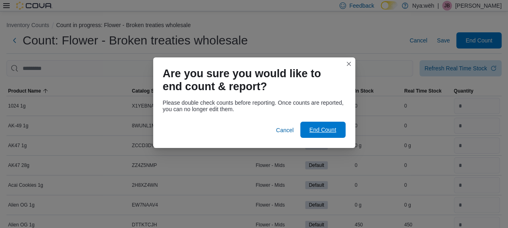
click at [331, 126] on span "End Count" at bounding box center [322, 130] width 27 height 8
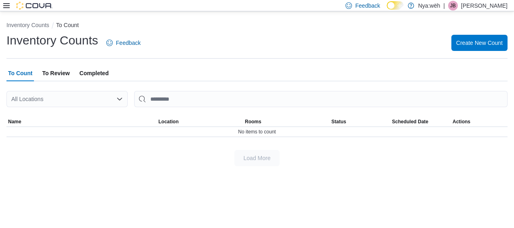
click at [316, 165] on div "Load More" at bounding box center [257, 158] width 502 height 16
click at [64, 76] on span "To Review" at bounding box center [56, 73] width 28 height 16
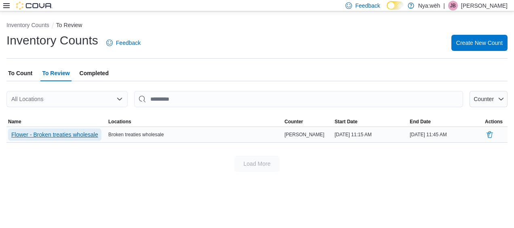
click at [47, 137] on span "Flower - Broken treaties wholesale" at bounding box center [54, 135] width 87 height 8
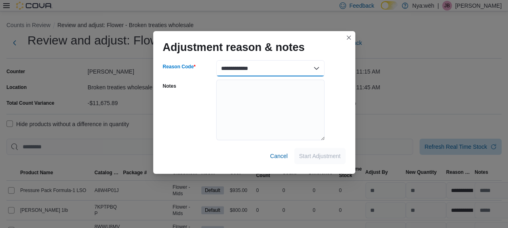
click at [317, 72] on select "**********" at bounding box center [270, 68] width 108 height 16
click at [216, 60] on select "**********" at bounding box center [270, 68] width 108 height 16
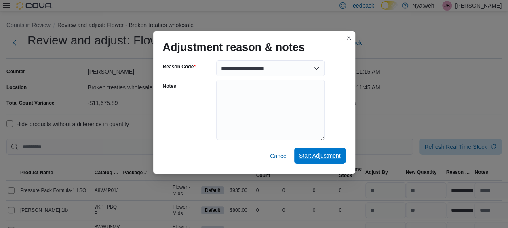
click at [330, 162] on span "Start Adjustment" at bounding box center [320, 156] width 42 height 16
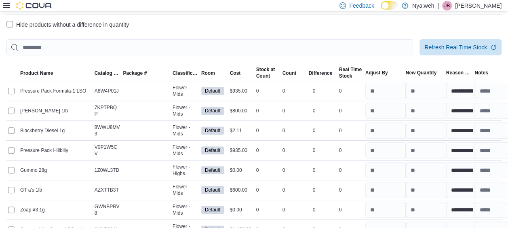
scroll to position [121, 0]
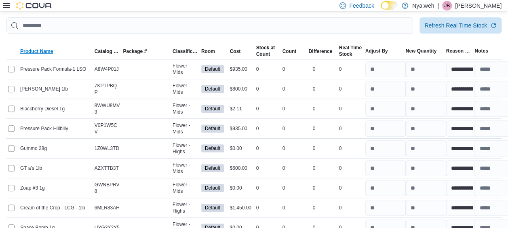
click at [48, 50] on span "Product Name" at bounding box center [36, 51] width 33 height 6
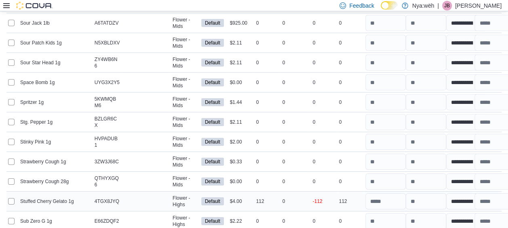
scroll to position [5824, 0]
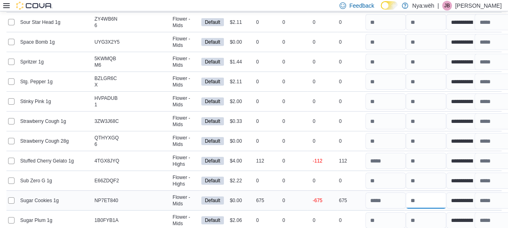
click at [419, 193] on input "number" at bounding box center [426, 201] width 40 height 16
click at [426, 173] on input "number" at bounding box center [426, 181] width 40 height 16
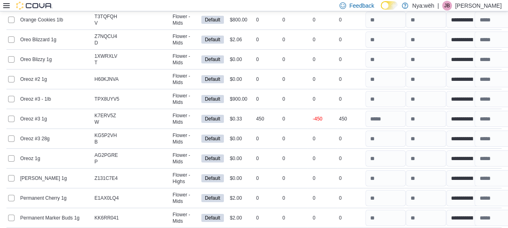
scroll to position [4368, 0]
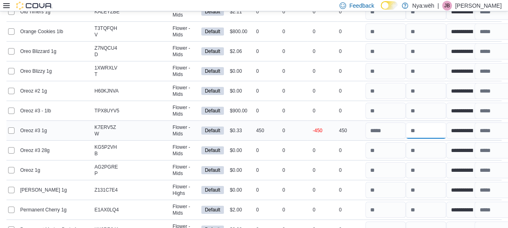
click at [432, 123] on input "number" at bounding box center [426, 131] width 40 height 16
click at [436, 103] on input "number" at bounding box center [426, 111] width 40 height 16
click at [439, 123] on input "number" at bounding box center [426, 131] width 40 height 16
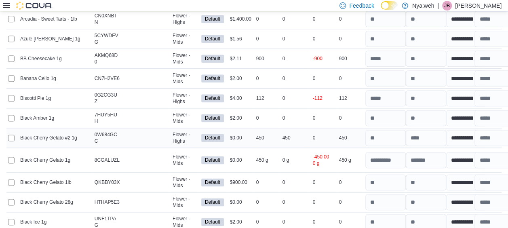
scroll to position [485, 0]
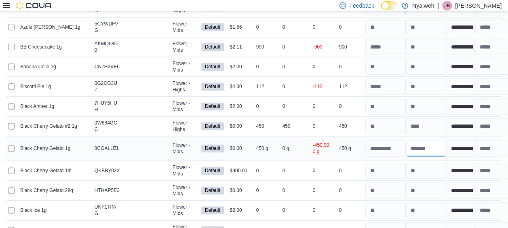
click at [435, 148] on input "number" at bounding box center [426, 148] width 40 height 16
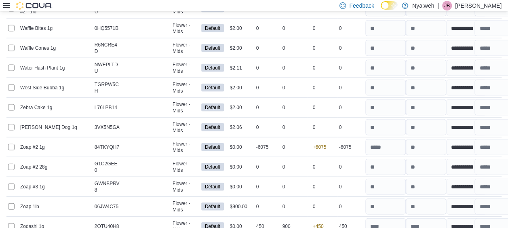
scroll to position [6964, 0]
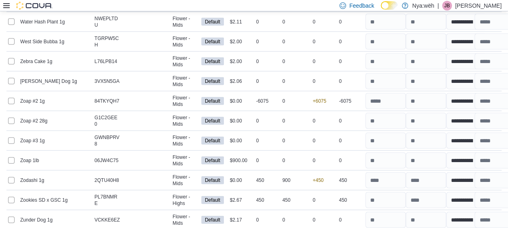
drag, startPoint x: 484, startPoint y: 214, endPoint x: 497, endPoint y: 217, distance: 13.6
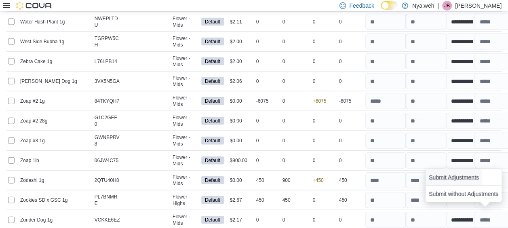
click at [451, 178] on span "Submit Adjustments" at bounding box center [454, 178] width 50 height 8
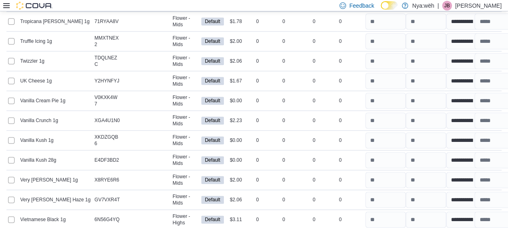
scroll to position [6456, 0]
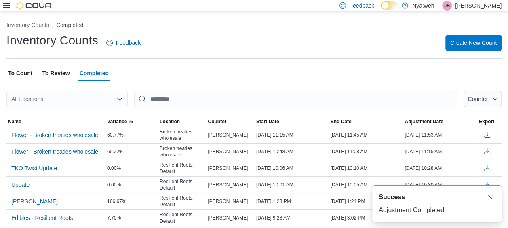
click at [180, 65] on div "To Count To Review Completed" at bounding box center [253, 73] width 495 height 16
click at [7, 5] on icon at bounding box center [6, 5] width 6 height 6
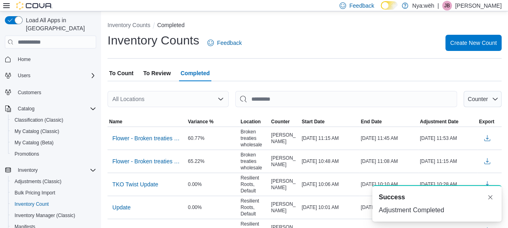
click at [315, 35] on div "Inventory Counts Feedback Create New Count" at bounding box center [305, 42] width 394 height 21
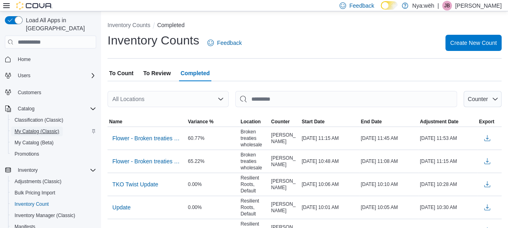
click at [44, 128] on span "My Catalog (Classic)" at bounding box center [37, 131] width 45 height 6
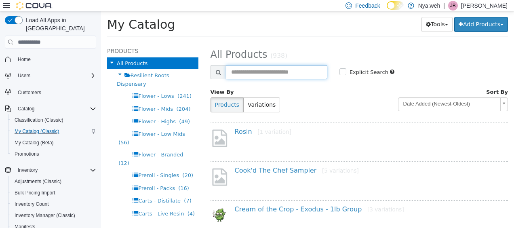
click at [243, 67] on input "text" at bounding box center [277, 72] width 102 height 14
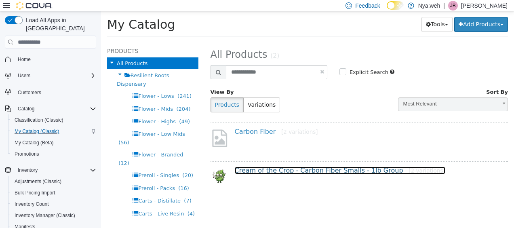
click at [308, 169] on link "Cream of the Crop - Carbon Fiber Smalls - 1lb Group [2 variations]" at bounding box center [340, 171] width 211 height 8
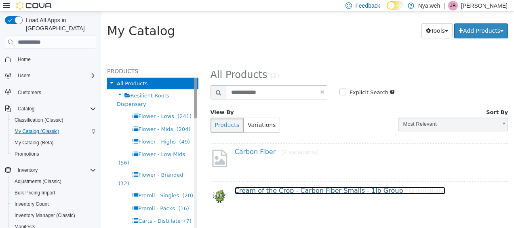
scroll to position [324, 0]
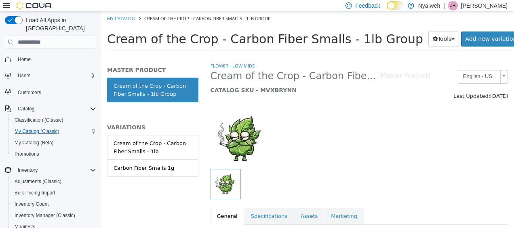
click at [4, 4] on icon at bounding box center [6, 5] width 6 height 6
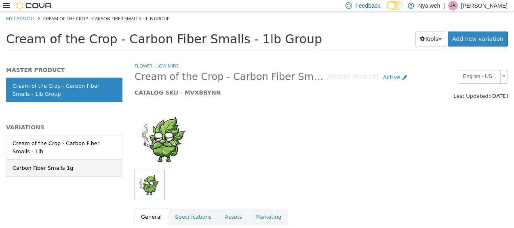
click at [29, 173] on link "Carbon Fiber Smalls 1g" at bounding box center [64, 168] width 116 height 17
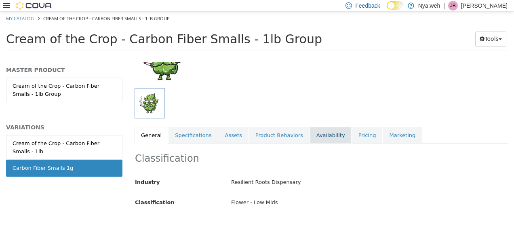
click at [312, 133] on link "Availability" at bounding box center [331, 135] width 42 height 17
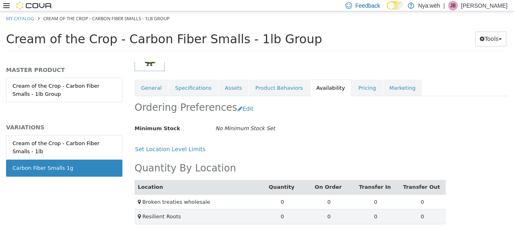
scroll to position [133, 0]
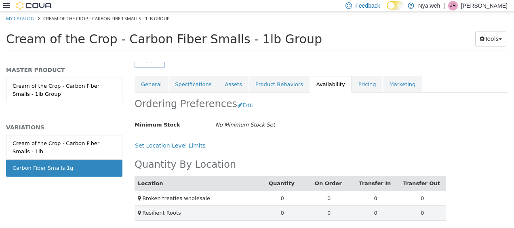
click at [25, 23] on ol "My Catalog Cream of the Crop - Carbon Fiber Smalls - 1lb Group" at bounding box center [257, 18] width 514 height 15
click at [25, 21] on link "My Catalog" at bounding box center [20, 18] width 28 height 6
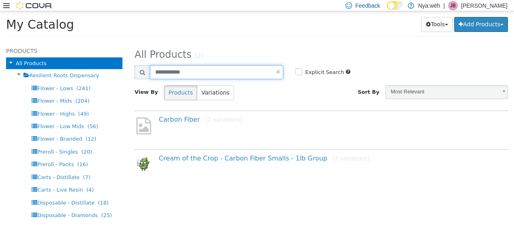
drag, startPoint x: 191, startPoint y: 72, endPoint x: 131, endPoint y: 62, distance: 60.6
click at [133, 64] on div "**********" at bounding box center [322, 135] width 386 height 186
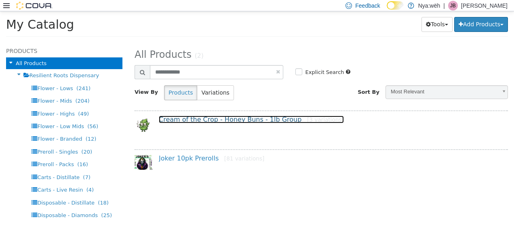
click at [206, 116] on link "Cream of the Crop - Honey Buns - 1lb Group [3 variations]" at bounding box center [251, 120] width 185 height 8
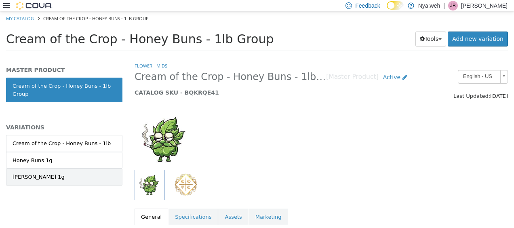
click at [47, 173] on div "Harley Quinn 1g" at bounding box center [39, 177] width 52 height 8
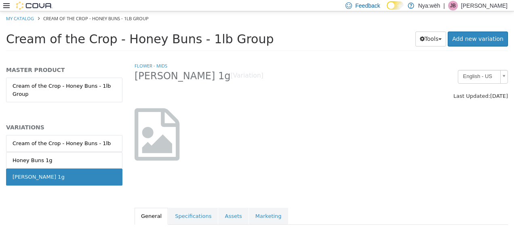
scroll to position [81, 0]
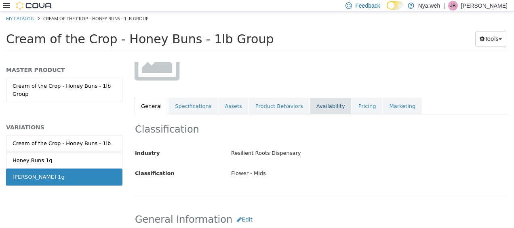
click at [311, 106] on link "Availability" at bounding box center [331, 106] width 42 height 17
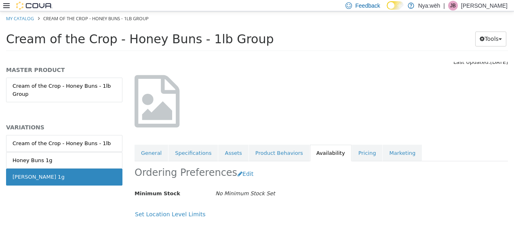
scroll to position [103, 0]
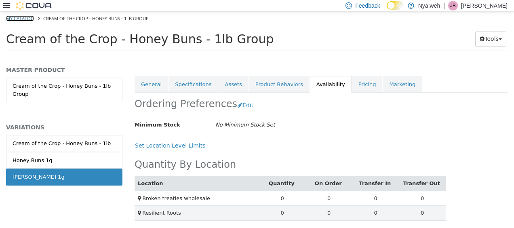
click at [15, 16] on link "My Catalog" at bounding box center [20, 18] width 28 height 6
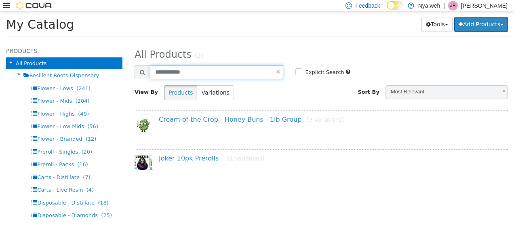
drag, startPoint x: 162, startPoint y: 78, endPoint x: 125, endPoint y: 78, distance: 37.6
click at [125, 42] on div "Products All Products Resilient Roots Dispensary Flower - Lows (241) Flower - M…" at bounding box center [257, 42] width 514 height 0
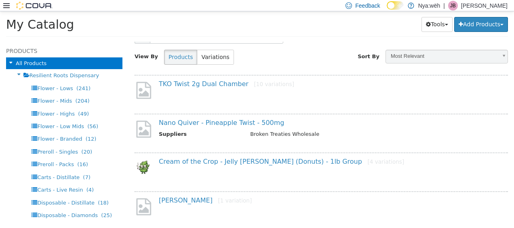
scroll to position [81, 0]
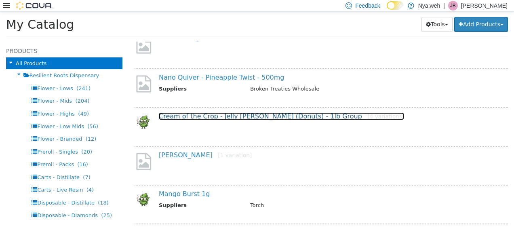
click at [224, 115] on link "Cream of the Crop - Jelly Runtz (Donuts) - 1lb Group [4 variations]" at bounding box center [282, 116] width 246 height 8
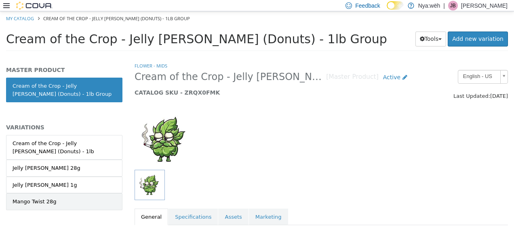
click at [31, 194] on link "Mango Twist 28g" at bounding box center [64, 201] width 116 height 17
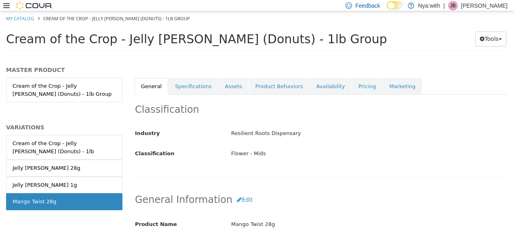
scroll to position [121, 0]
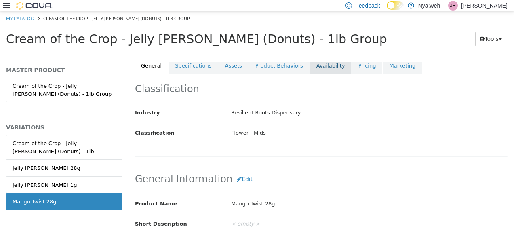
click at [310, 68] on link "Availability" at bounding box center [331, 65] width 42 height 17
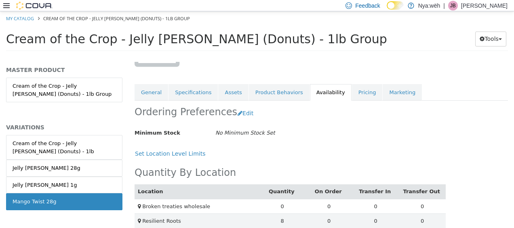
scroll to position [103, 0]
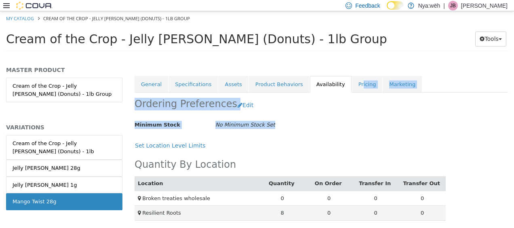
drag, startPoint x: 343, startPoint y: 81, endPoint x: 311, endPoint y: 116, distance: 47.2
click at [311, 93] on div "Flower - Mids Mango Twist 28g [Variation] Active CATALOG SKU - T57FF1AT English…" at bounding box center [322, 25] width 374 height 133
drag, startPoint x: 311, startPoint y: 116, endPoint x: 319, endPoint y: 115, distance: 7.3
click at [319, 115] on div "Ordering Preferences Edit" at bounding box center [290, 105] width 311 height 25
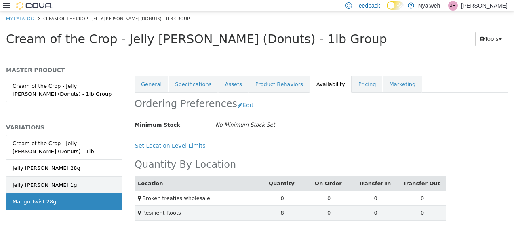
click at [29, 186] on div "Jelly Runtz 1g" at bounding box center [45, 185] width 65 height 8
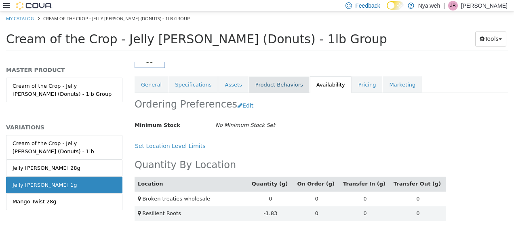
scroll to position [133, 0]
click at [352, 82] on link "Pricing" at bounding box center [367, 84] width 31 height 17
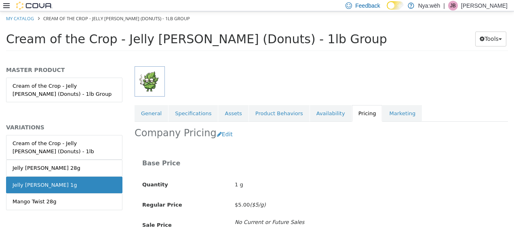
scroll to position [133, 0]
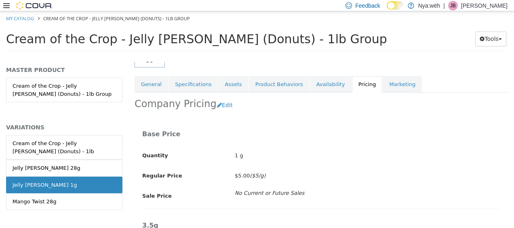
click at [352, 82] on link "Pricing" at bounding box center [367, 84] width 31 height 17
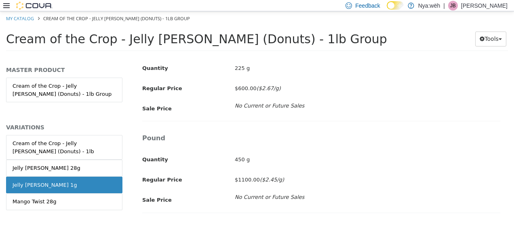
scroll to position [797, 0]
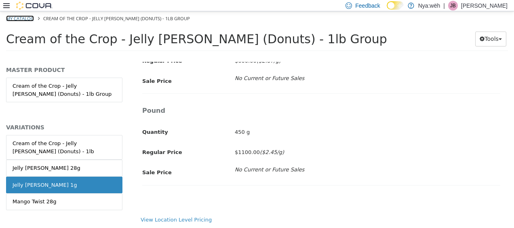
click at [14, 18] on link "My Catalog" at bounding box center [20, 18] width 28 height 6
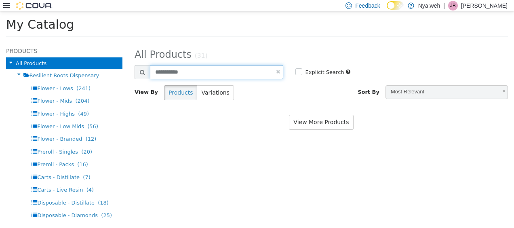
drag, startPoint x: 195, startPoint y: 71, endPoint x: 129, endPoint y: 65, distance: 66.6
click at [130, 66] on div "**********" at bounding box center [209, 72] width 161 height 14
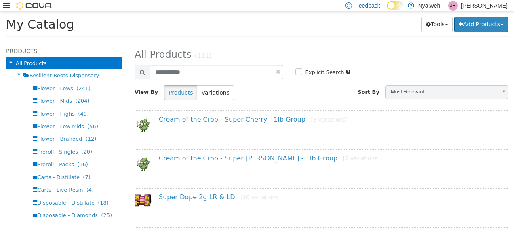
click at [218, 124] on div "Cream of the Crop - Super Cherry - 1lb Group [3 variations]" at bounding box center [330, 122] width 354 height 12
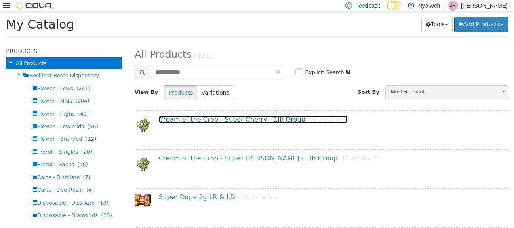
click at [218, 121] on link "Cream of the Crop - Super Cherry - 1lb Group [3 variations]" at bounding box center [253, 120] width 189 height 8
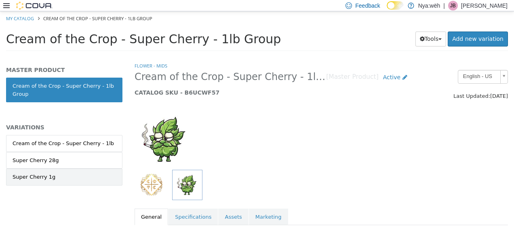
click at [66, 178] on link "Super Cherry 1g" at bounding box center [64, 177] width 116 height 17
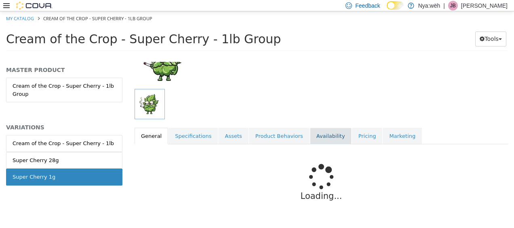
click at [317, 133] on link "Availability" at bounding box center [331, 136] width 42 height 17
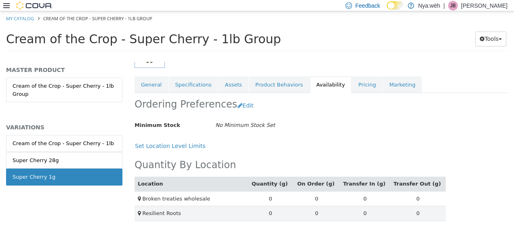
scroll to position [133, 0]
click at [10, 6] on div at bounding box center [27, 6] width 49 height 8
click at [8, 6] on icon at bounding box center [6, 5] width 6 height 5
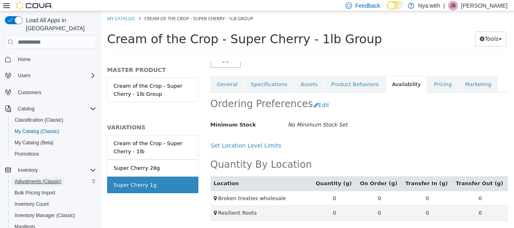
click at [56, 177] on span "Adjustments (Classic)" at bounding box center [38, 182] width 47 height 10
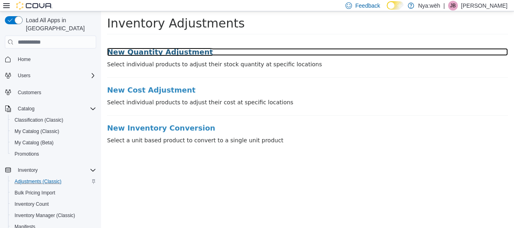
click at [117, 48] on h3 "New Quantity Adjustment" at bounding box center [307, 52] width 401 height 8
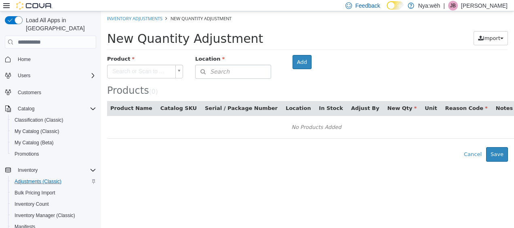
click at [129, 71] on body "× Inventory Adjustments New Quantity Adjustment New Quantity Adjustment Import …" at bounding box center [307, 86] width 413 height 150
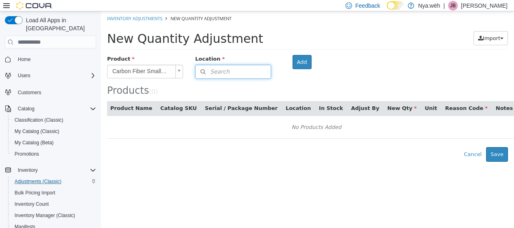
click at [220, 74] on span "Search" at bounding box center [213, 72] width 34 height 8
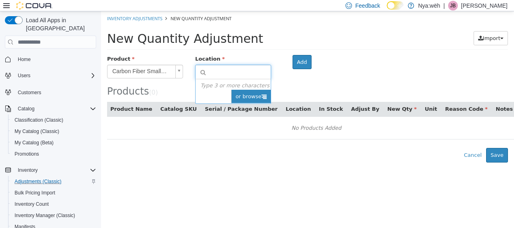
click at [260, 95] on span "or browse" at bounding box center [251, 97] width 40 height 14
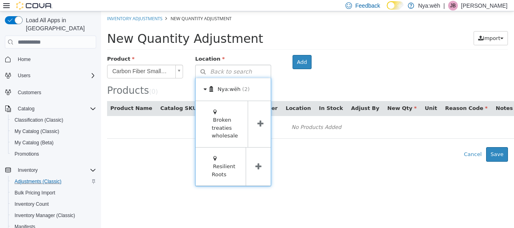
click at [262, 117] on span at bounding box center [260, 124] width 25 height 46
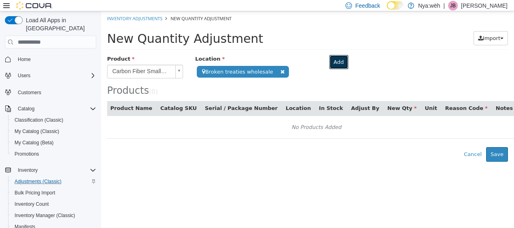
click at [330, 60] on button "Add" at bounding box center [339, 62] width 19 height 15
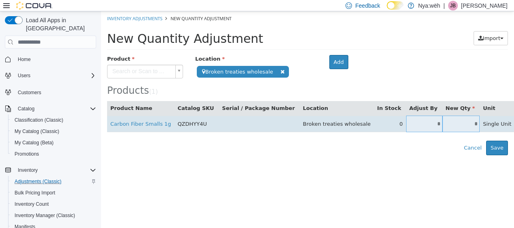
click at [406, 123] on input "*" at bounding box center [424, 124] width 36 height 6
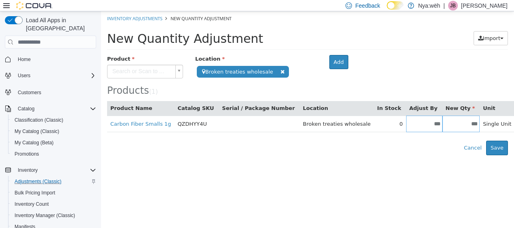
click at [4, 2] on icon at bounding box center [6, 5] width 6 height 6
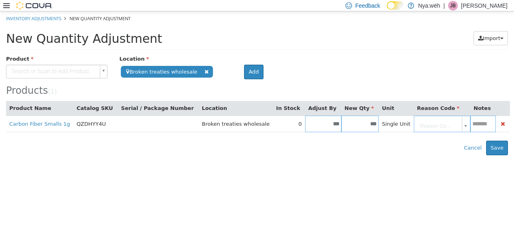
click at [424, 126] on body "**********" at bounding box center [257, 83] width 514 height 144
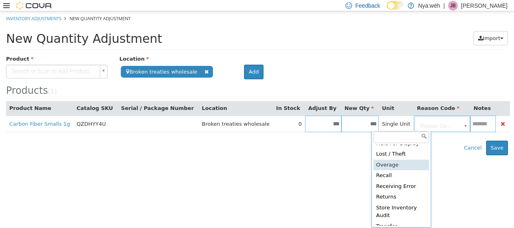
scroll to position [40, 0]
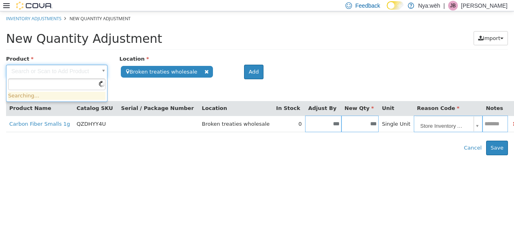
click at [64, 74] on body "**********" at bounding box center [257, 83] width 514 height 144
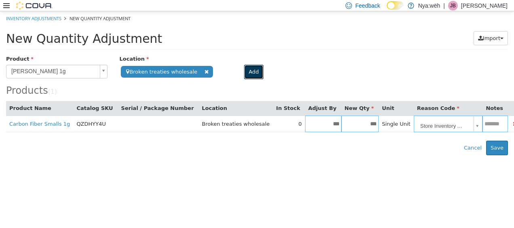
click at [249, 70] on button "Add" at bounding box center [253, 72] width 19 height 15
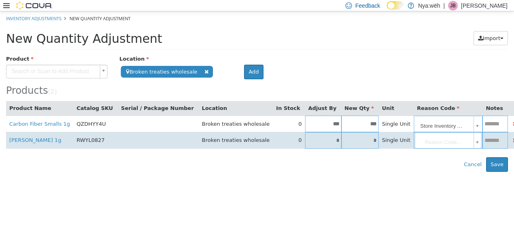
click at [342, 142] on input "*" at bounding box center [361, 141] width 38 height 6
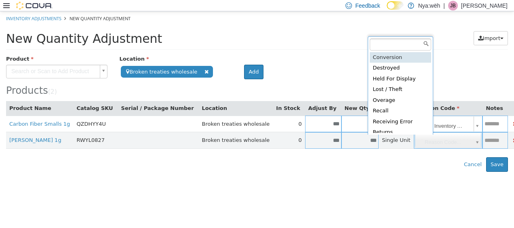
click at [415, 144] on body "**********" at bounding box center [257, 91] width 514 height 161
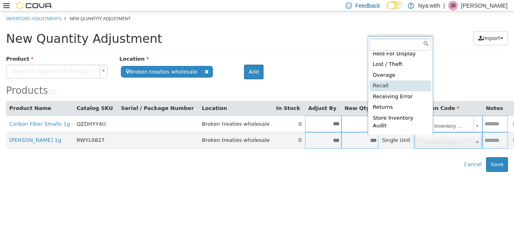
scroll to position [37, 0]
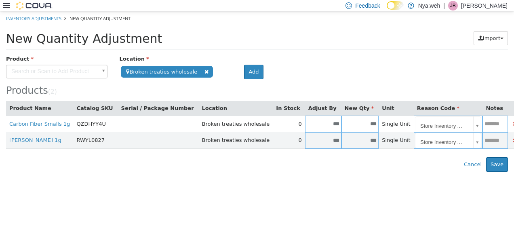
click at [29, 72] on body "**********" at bounding box center [257, 91] width 514 height 161
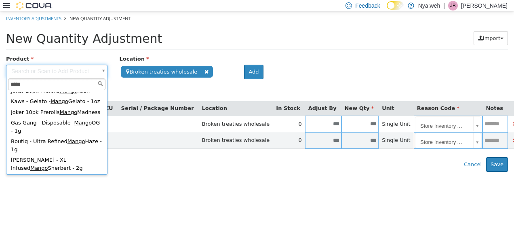
scroll to position [0, 0]
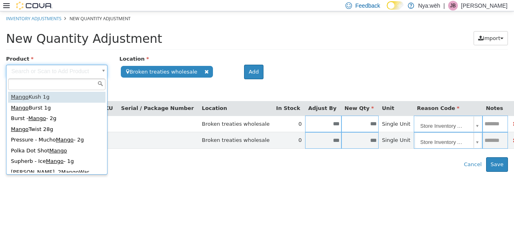
click at [186, 44] on body "**********" at bounding box center [257, 91] width 514 height 161
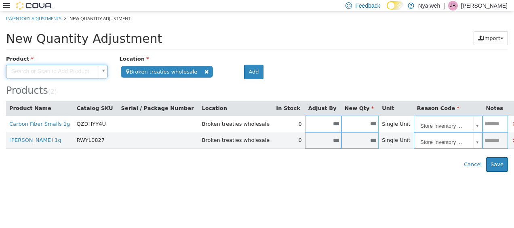
click at [83, 74] on body "**********" at bounding box center [257, 91] width 514 height 161
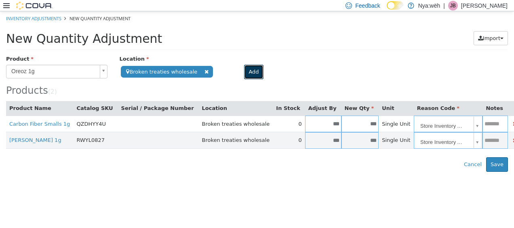
click at [246, 75] on button "Add" at bounding box center [253, 72] width 19 height 15
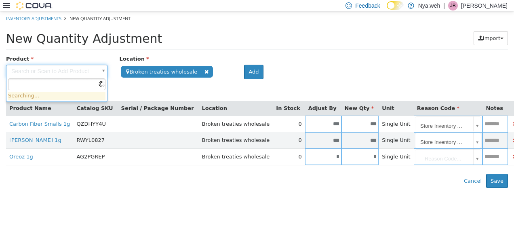
click at [50, 75] on body "**********" at bounding box center [257, 99] width 514 height 177
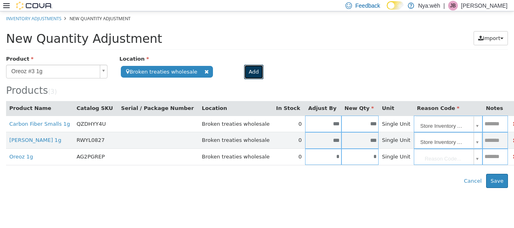
click at [251, 73] on button "Add" at bounding box center [253, 72] width 19 height 15
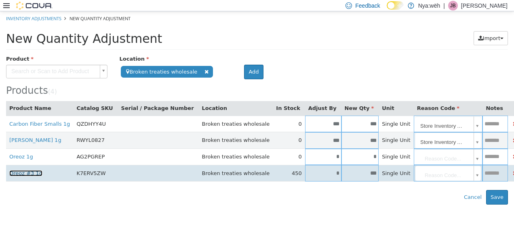
click at [22, 174] on link "Oreoz #3 1g" at bounding box center [25, 173] width 33 height 6
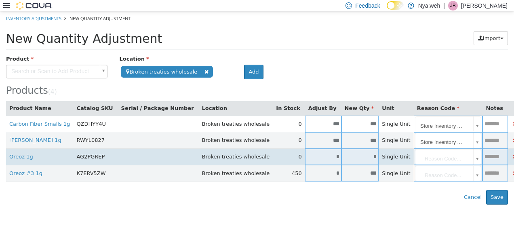
click at [342, 157] on input "*" at bounding box center [361, 157] width 38 height 6
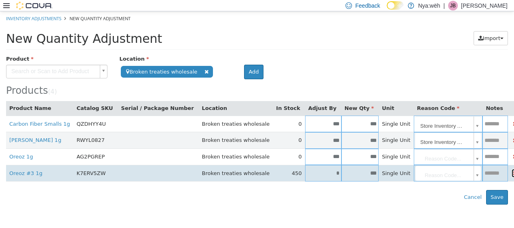
click at [513, 175] on icon "button" at bounding box center [515, 173] width 4 height 6
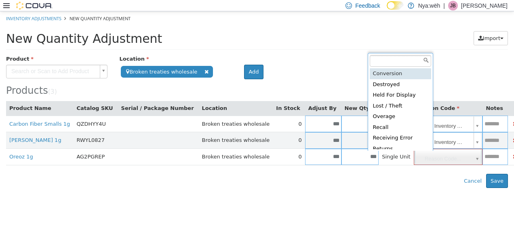
click at [423, 153] on body "**********" at bounding box center [257, 99] width 514 height 177
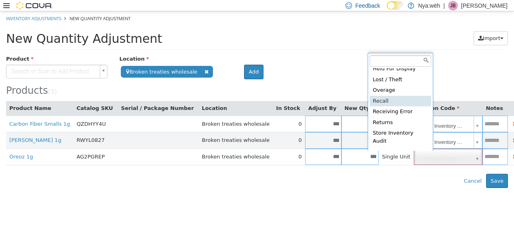
scroll to position [37, 0]
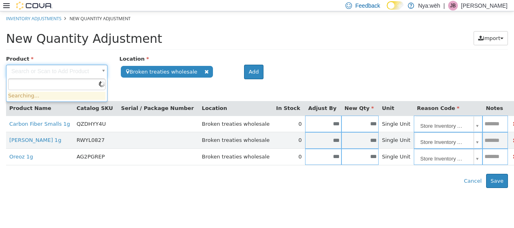
click at [34, 73] on body "**********" at bounding box center [257, 99] width 514 height 177
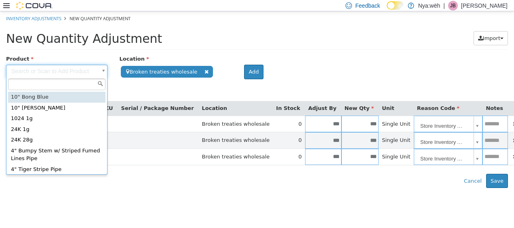
click at [77, 83] on input "text" at bounding box center [56, 84] width 97 height 12
click at [74, 83] on input "text" at bounding box center [56, 84] width 97 height 12
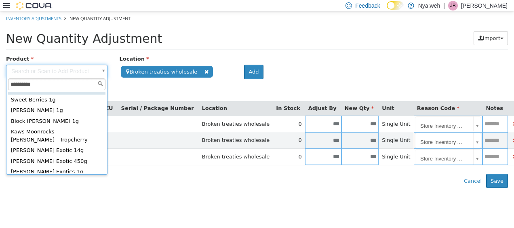
scroll to position [0, 0]
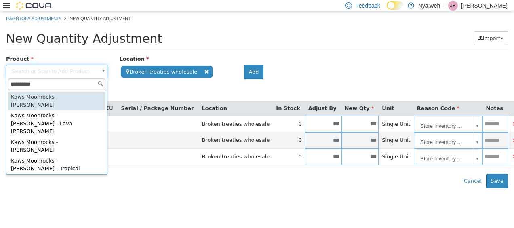
drag, startPoint x: 50, startPoint y: 84, endPoint x: 2, endPoint y: 76, distance: 48.3
click at [2, 76] on body "**********" at bounding box center [257, 99] width 514 height 177
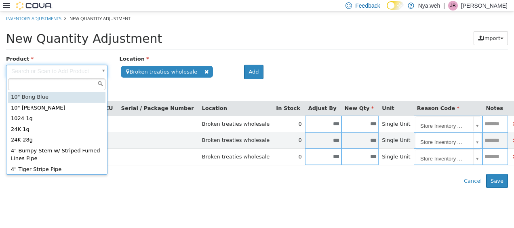
click at [49, 83] on input "text" at bounding box center [56, 84] width 97 height 12
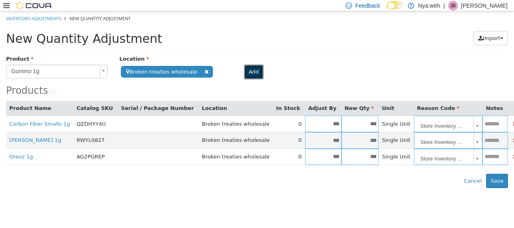
click at [253, 72] on button "Add" at bounding box center [253, 72] width 19 height 15
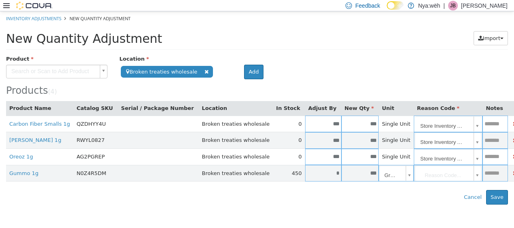
click at [431, 172] on body "**********" at bounding box center [257, 107] width 514 height 193
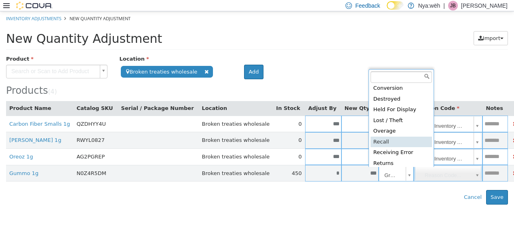
scroll to position [37, 0]
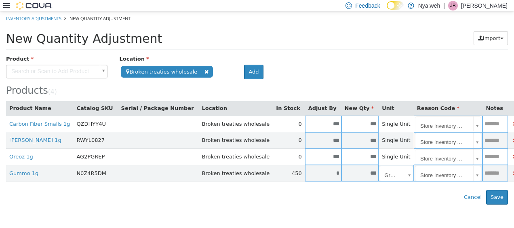
click at [381, 197] on div "Error saving adjustment please resolve the errors above. Cancel Save" at bounding box center [257, 197] width 514 height 15
click at [30, 68] on body "**********" at bounding box center [257, 107] width 514 height 193
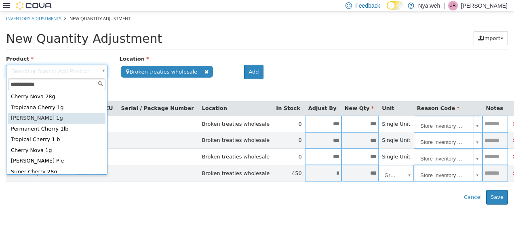
scroll to position [40, 0]
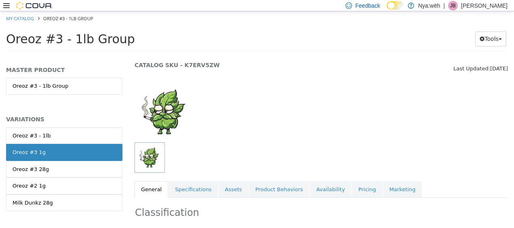
scroll to position [40, 0]
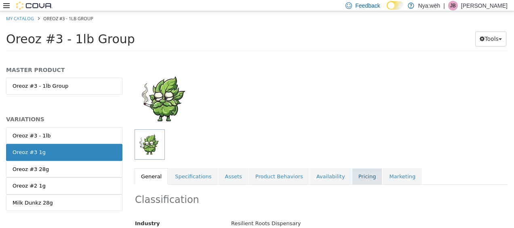
click at [358, 178] on link "Pricing" at bounding box center [367, 176] width 31 height 17
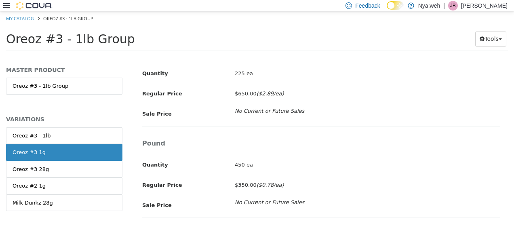
scroll to position [385, 0]
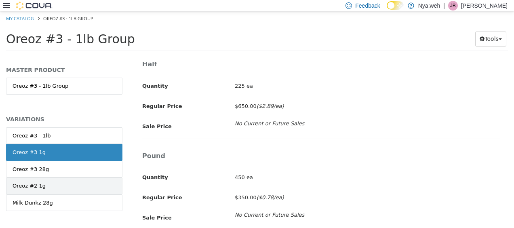
click at [43, 192] on link "Oreoz #2 1g" at bounding box center [64, 186] width 116 height 17
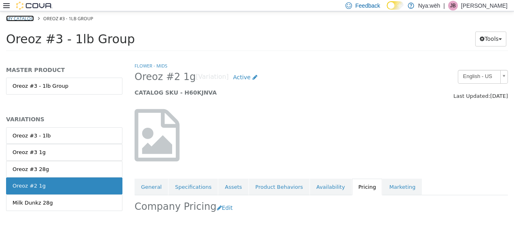
click at [29, 19] on link "My Catalog" at bounding box center [20, 18] width 28 height 6
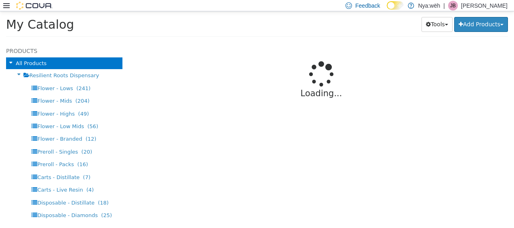
select select "**********"
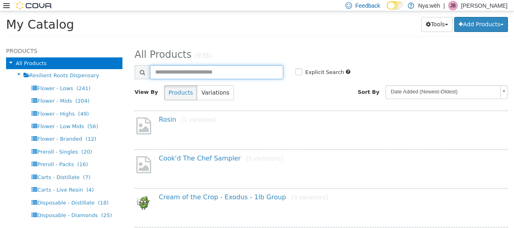
click at [175, 71] on input "text" at bounding box center [216, 72] width 133 height 14
type input "*****"
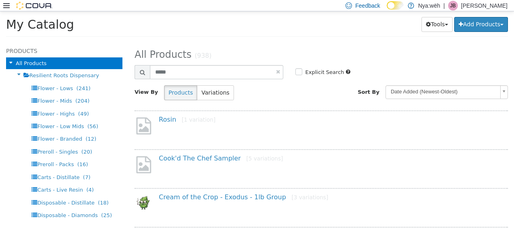
select select "**********"
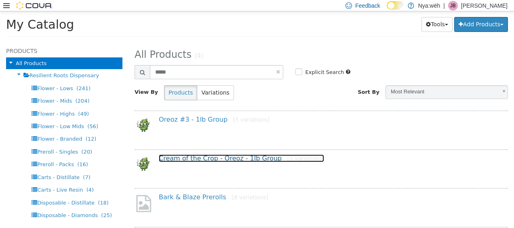
click at [182, 161] on link "Cream of the Crop - Oreoz - 1lb Group [3 variations]" at bounding box center [241, 159] width 165 height 8
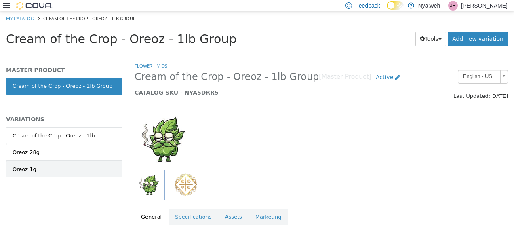
click at [48, 161] on link "Oreoz 1g" at bounding box center [64, 169] width 116 height 17
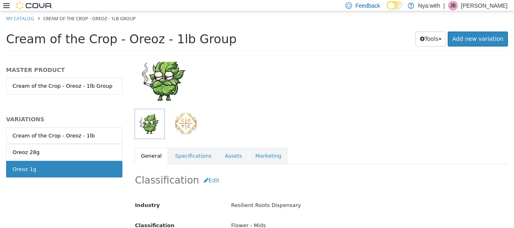
scroll to position [121, 0]
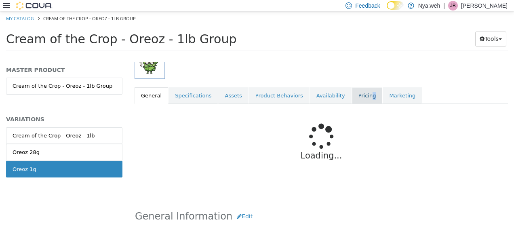
click at [353, 93] on link "Pricing" at bounding box center [367, 95] width 31 height 17
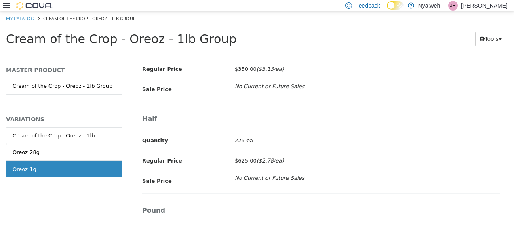
scroll to position [431, 0]
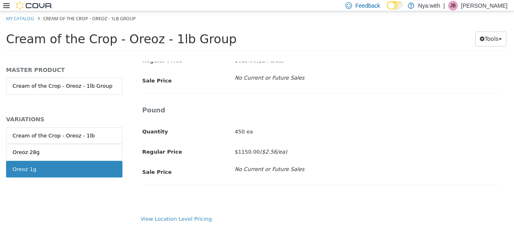
click at [6, 7] on icon at bounding box center [6, 5] width 6 height 5
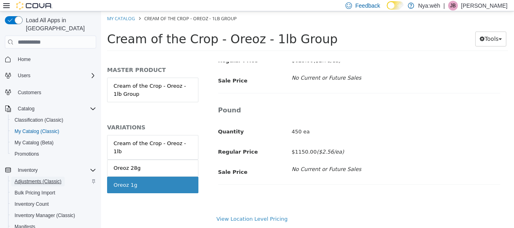
click at [33, 178] on span "Adjustments (Classic)" at bounding box center [38, 181] width 47 height 6
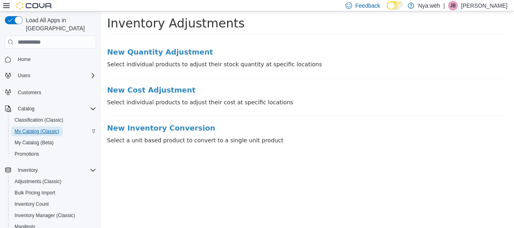
click at [31, 128] on span "My Catalog (Classic)" at bounding box center [37, 131] width 45 height 6
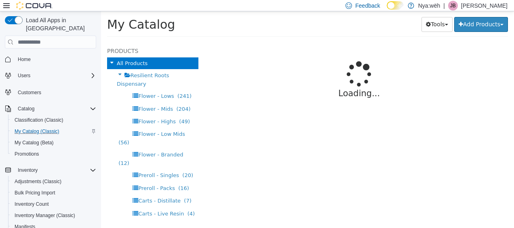
select select "**********"
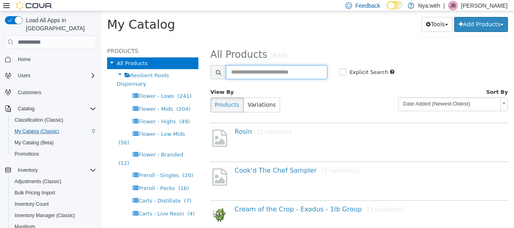
click at [249, 75] on input "text" at bounding box center [277, 72] width 102 height 14
type input "**********"
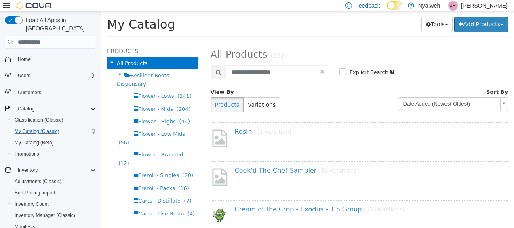
select select "**********"
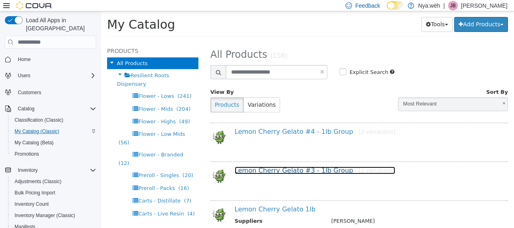
click at [276, 169] on link "Lemon Cherry Gelato #3 - 1lb Group [2 variations]" at bounding box center [315, 171] width 161 height 8
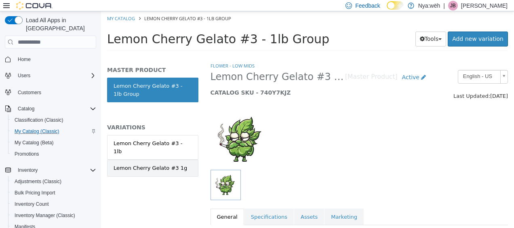
click at [150, 164] on div "Lemon Cherry Gelato #3 1g" at bounding box center [151, 168] width 74 height 8
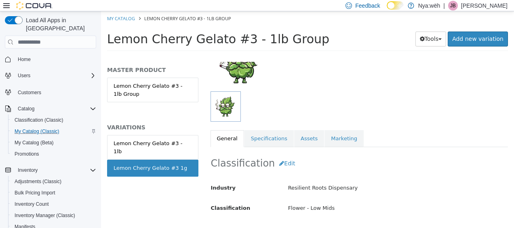
scroll to position [81, 0]
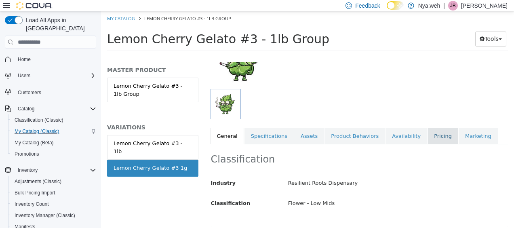
click at [428, 135] on link "Pricing" at bounding box center [443, 136] width 31 height 17
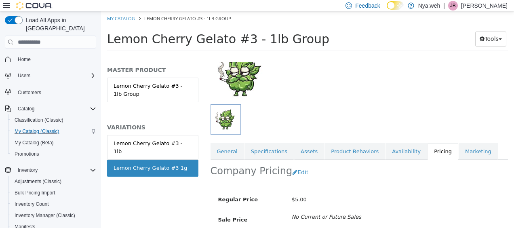
scroll to position [103, 0]
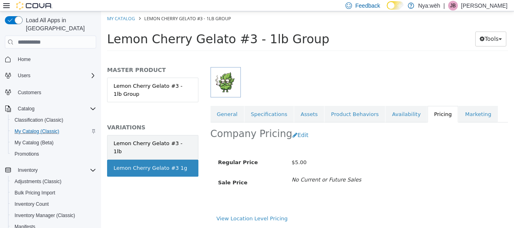
click at [143, 146] on div "Lemon Cherry Gelato #3 - 1lb" at bounding box center [153, 148] width 78 height 16
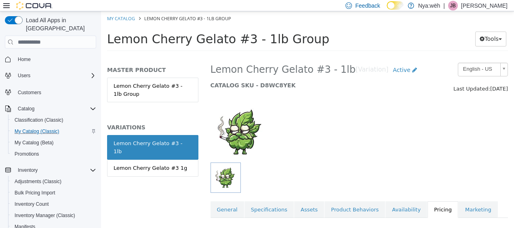
scroll to position [102, 0]
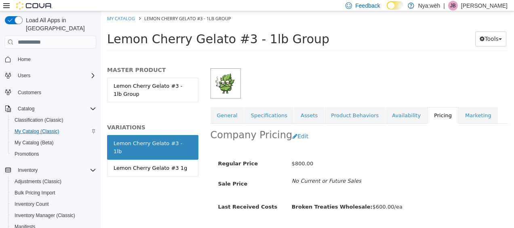
click at [105, 20] on ol "My Catalog Lemon Cherry Gelato #3 - 1lb Group" at bounding box center [307, 18] width 413 height 15
click at [111, 18] on link "My Catalog" at bounding box center [121, 18] width 28 height 6
select select "**********"
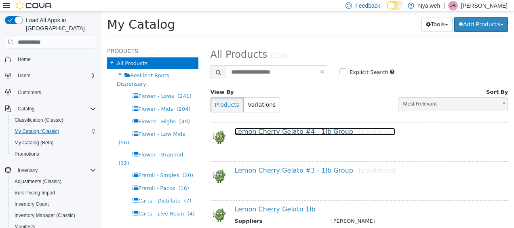
click at [291, 131] on link "Lemon Cherry Gelato #4 - 1lb Group [2 variations]" at bounding box center [315, 132] width 161 height 8
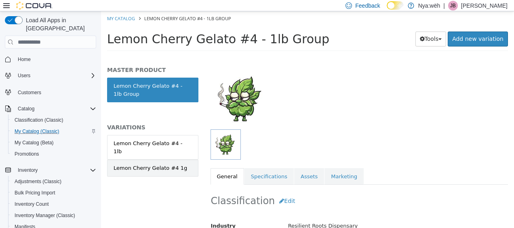
click at [168, 164] on div "Lemon Cherry Gelato #4 1g" at bounding box center [151, 168] width 74 height 8
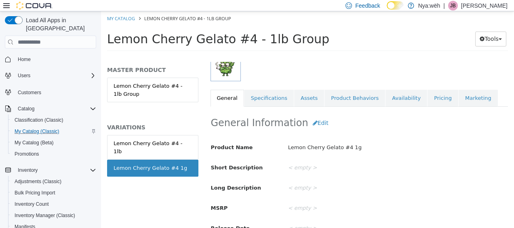
scroll to position [122, 0]
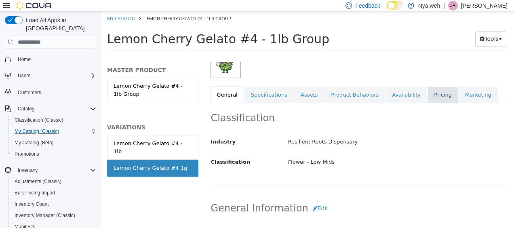
click at [428, 91] on link "Pricing" at bounding box center [443, 95] width 31 height 17
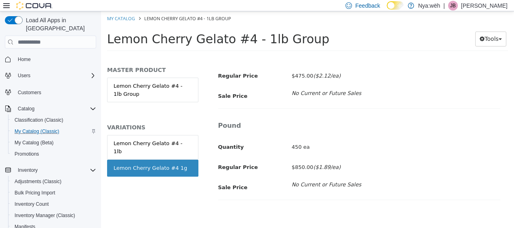
scroll to position [431, 0]
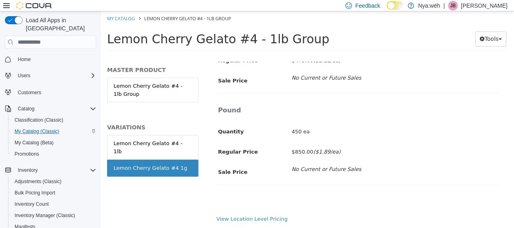
click at [118, 23] on ol "My Catalog Lemon Cherry Gelato #4 - 1lb Group" at bounding box center [307, 18] width 413 height 15
click at [122, 17] on link "My Catalog" at bounding box center [121, 18] width 28 height 6
select select "**********"
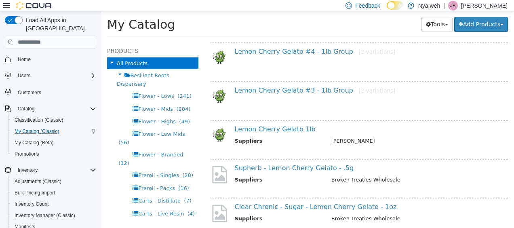
scroll to position [81, 0]
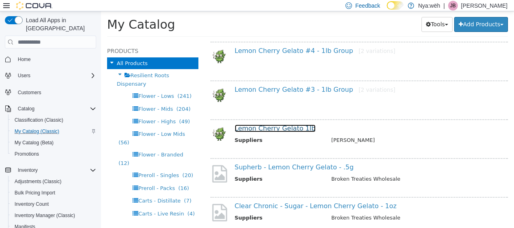
click at [275, 125] on link "Lemon Cherry Gelato 1lb" at bounding box center [275, 129] width 81 height 8
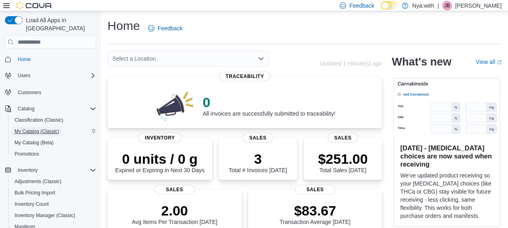
click at [35, 128] on span "My Catalog (Classic)" at bounding box center [37, 131] width 45 height 6
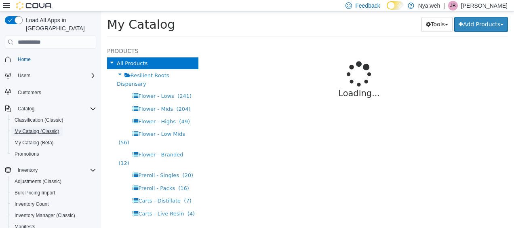
select select "**********"
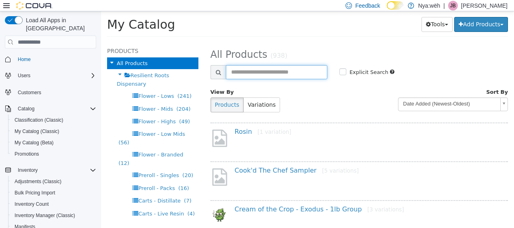
click at [274, 73] on input "text" at bounding box center [277, 72] width 102 height 14
type input "**********"
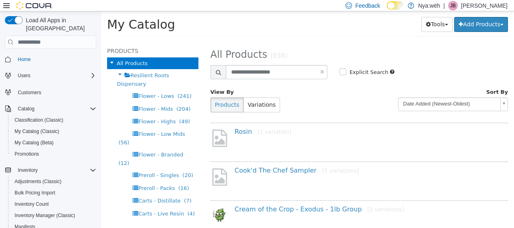
select select "**********"
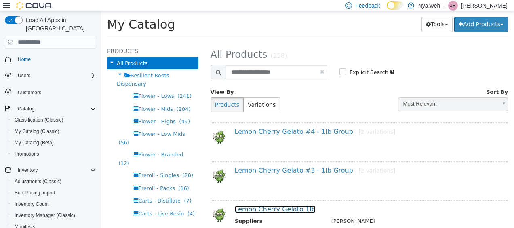
click at [272, 206] on link "Lemon Cherry Gelato 1lb" at bounding box center [275, 209] width 81 height 8
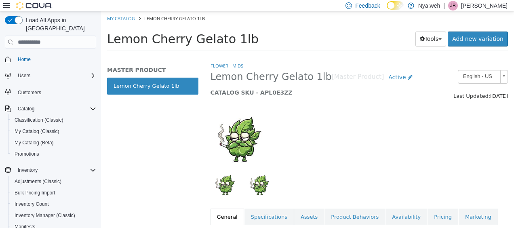
click at [112, 12] on ol "My Catalog Lemon Cherry Gelato 1lb" at bounding box center [307, 18] width 413 height 15
click at [112, 16] on link "My Catalog" at bounding box center [121, 18] width 28 height 6
select select "**********"
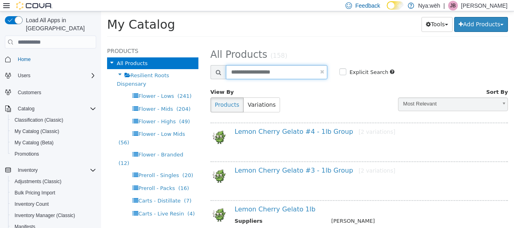
click at [254, 68] on input "**********" at bounding box center [277, 72] width 102 height 14
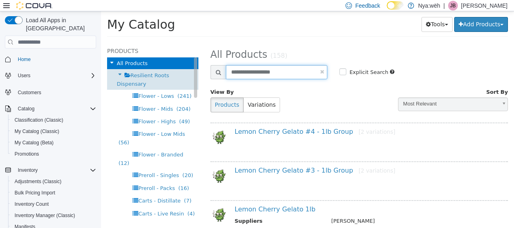
drag, startPoint x: 294, startPoint y: 72, endPoint x: 175, endPoint y: 83, distance: 119.3
click at [175, 42] on div "Products All Products Resilient Roots Dispensary Flower - Lows (241) Flower - M…" at bounding box center [307, 42] width 413 height 0
type input "***"
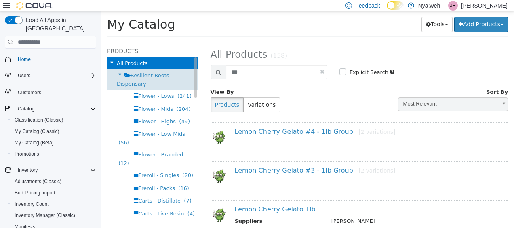
select select "**********"
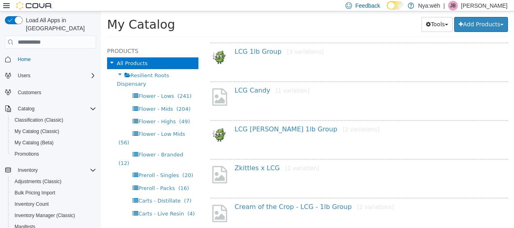
scroll to position [81, 0]
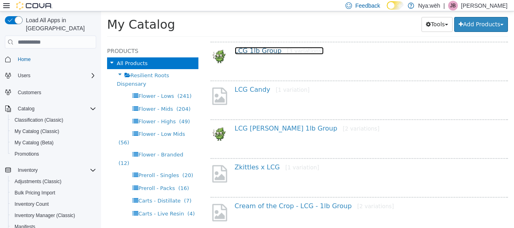
click at [252, 49] on link "LCG 1lb Group [3 variations]" at bounding box center [279, 51] width 89 height 8
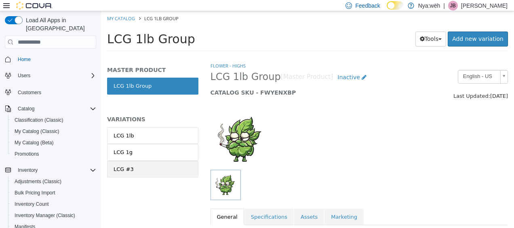
click at [130, 170] on link "LCG #3" at bounding box center [152, 169] width 91 height 17
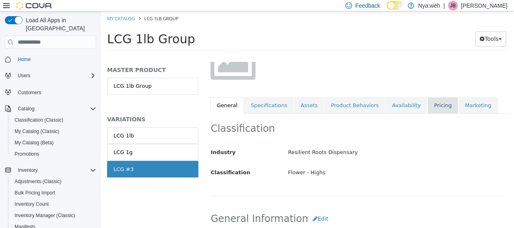
click at [428, 104] on link "Pricing" at bounding box center [443, 105] width 31 height 17
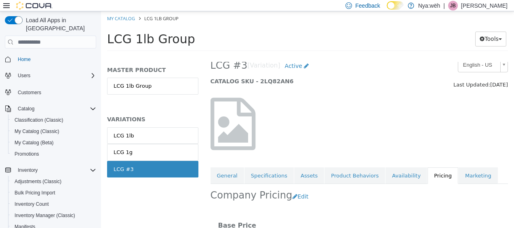
scroll to position [2, 0]
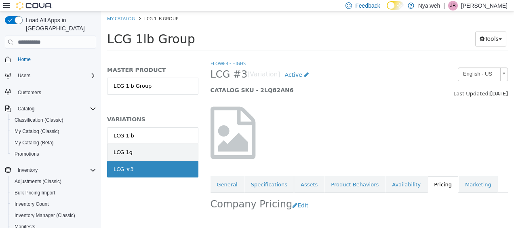
click at [148, 148] on link "LCG 1g" at bounding box center [152, 152] width 91 height 17
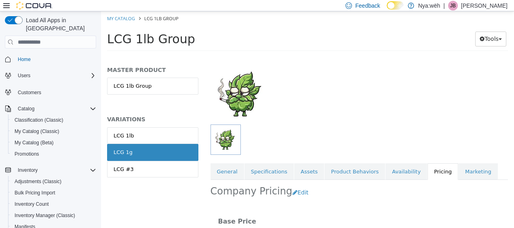
scroll to position [81, 0]
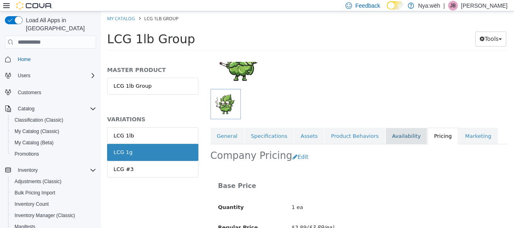
click at [386, 140] on link "Availability" at bounding box center [407, 136] width 42 height 17
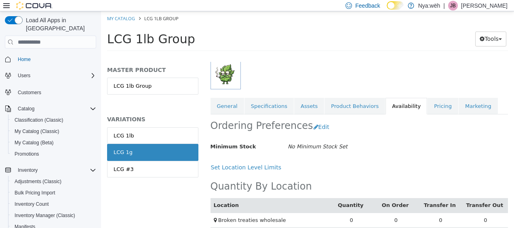
scroll to position [98, 0]
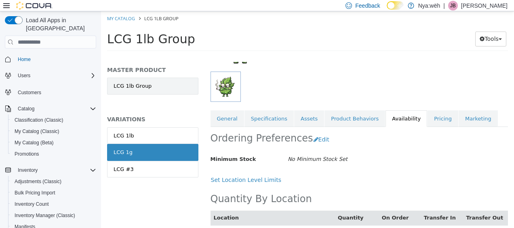
click at [130, 85] on link "LCG 1lb Group" at bounding box center [152, 86] width 91 height 17
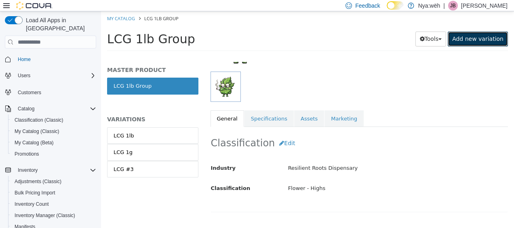
click at [492, 35] on link "Add new variation" at bounding box center [478, 39] width 60 height 15
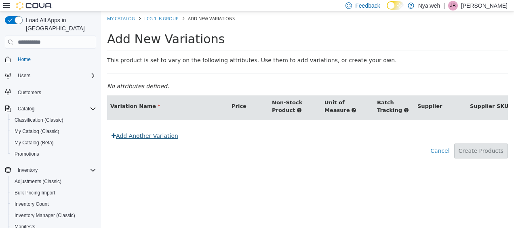
click at [130, 144] on link "Add Another Variation" at bounding box center [145, 136] width 76 height 15
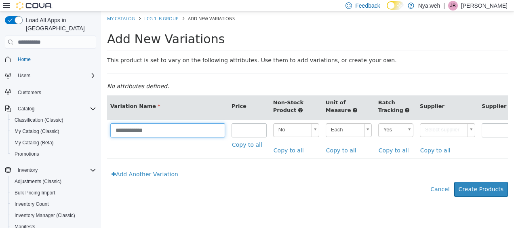
drag, startPoint x: 95, startPoint y: 126, endPoint x: 67, endPoint y: 121, distance: 28.4
click at [101, 121] on html "**********" at bounding box center [307, 108] width 413 height 194
type input "**********"
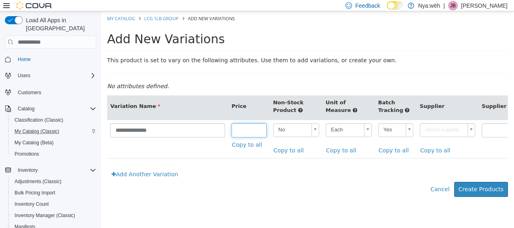
type input "**"
click at [400, 124] on body "**********" at bounding box center [307, 108] width 413 height 194
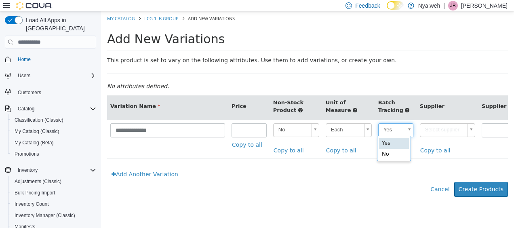
scroll to position [0, 2]
type input "**"
click at [434, 128] on body "**********" at bounding box center [307, 108] width 413 height 194
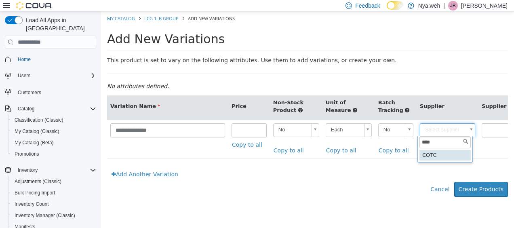
type input "****"
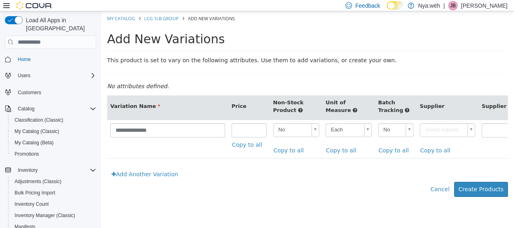
type input "******"
click at [473, 193] on button "Create Products" at bounding box center [482, 189] width 54 height 15
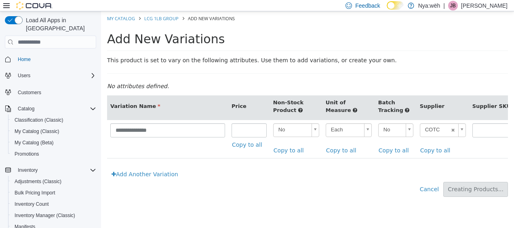
type input "*****"
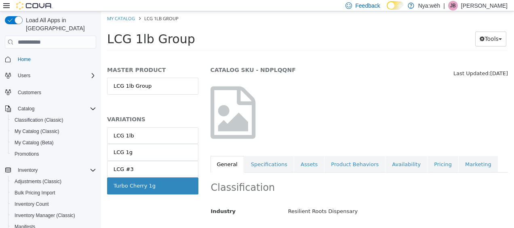
scroll to position [40, 0]
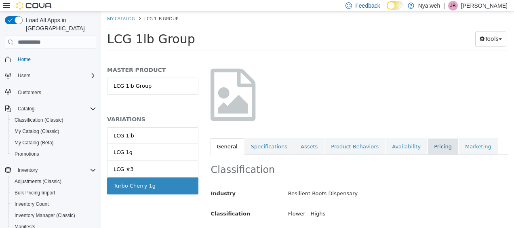
click at [428, 152] on link "Pricing" at bounding box center [443, 146] width 31 height 17
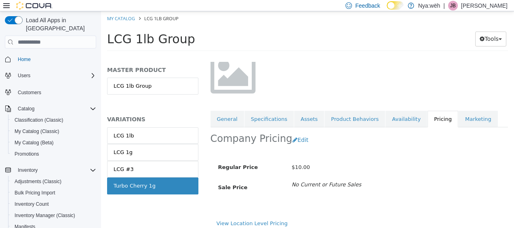
scroll to position [79, 0]
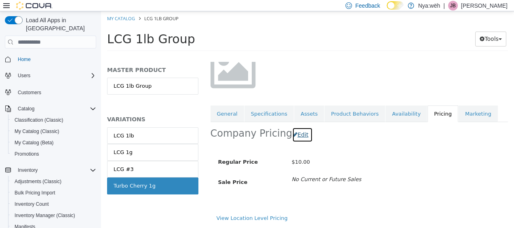
click at [296, 127] on button "Edit" at bounding box center [302, 134] width 21 height 15
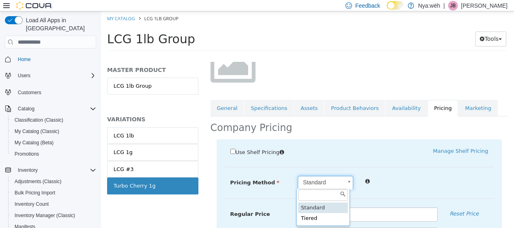
click at [325, 56] on body "Saving Bulk Changes... × My Catalog LCG 1lb Group LCG 1lb Group Tools Move Vari…" at bounding box center [307, 33] width 413 height 45
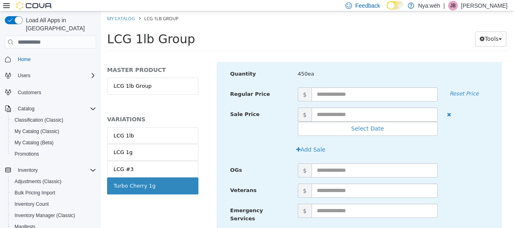
scroll to position [1939, 0]
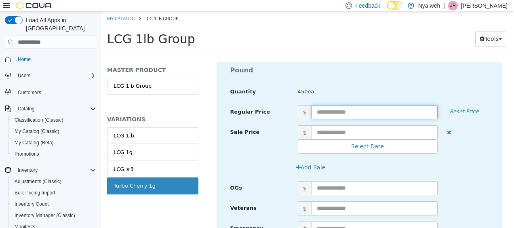
click at [329, 105] on input "text" at bounding box center [375, 112] width 126 height 14
type input "****"
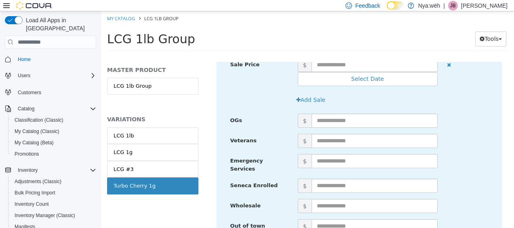
scroll to position [2030, 0]
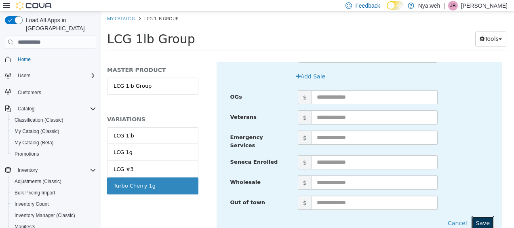
click at [482, 216] on button "Save" at bounding box center [483, 223] width 23 height 15
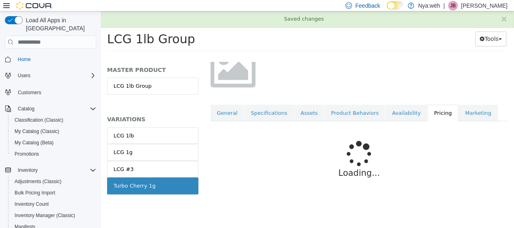
scroll to position [224, 0]
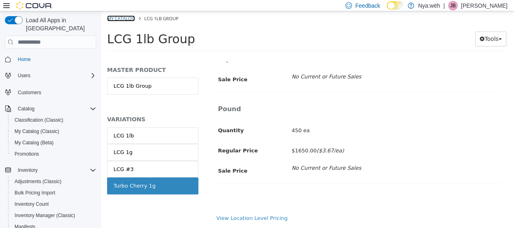
click at [127, 20] on link "My Catalog" at bounding box center [121, 18] width 28 height 6
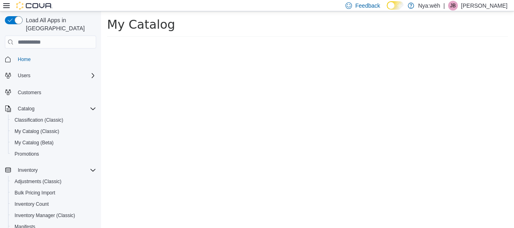
select select "**********"
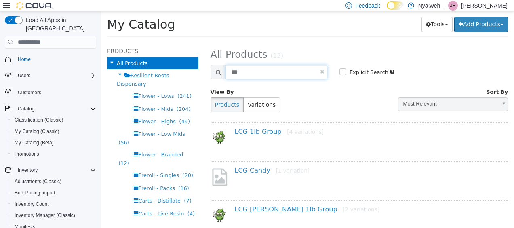
drag, startPoint x: 279, startPoint y: 77, endPoint x: 214, endPoint y: 76, distance: 65.5
click at [215, 76] on div "***" at bounding box center [269, 72] width 117 height 14
type input "**********"
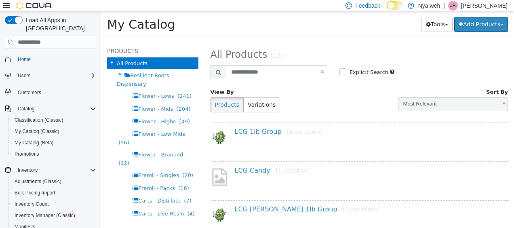
select select "**********"
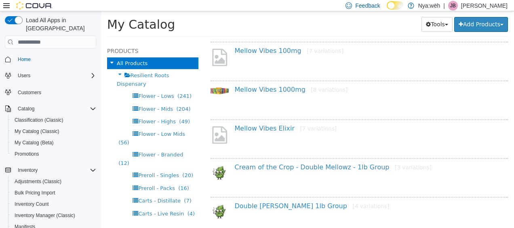
scroll to position [162, 0]
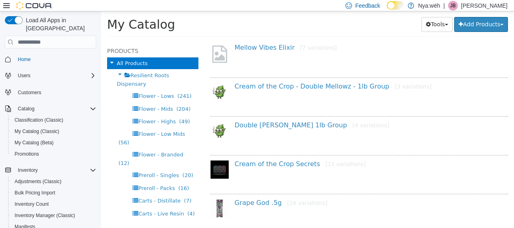
click at [286, 80] on div "Cream of the Crop - Double Mellowz - 1lb Group [3 variations]" at bounding box center [360, 94] width 298 height 35
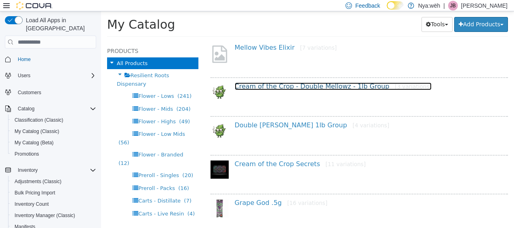
click at [286, 86] on link "Cream of the Crop - Double Mellowz - 1lb Group [3 variations]" at bounding box center [333, 87] width 197 height 8
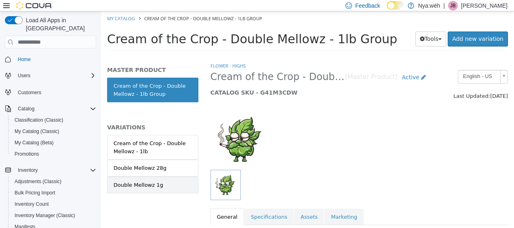
click at [152, 183] on div "Double Mellowz 1g" at bounding box center [139, 185] width 50 height 8
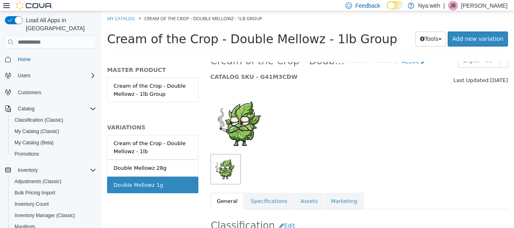
scroll to position [40, 0]
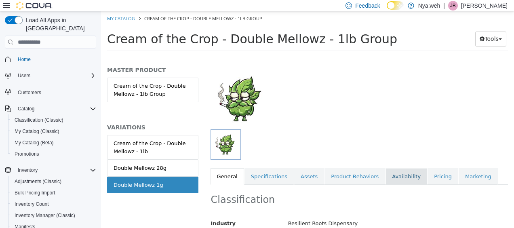
click at [402, 182] on link "Availability" at bounding box center [407, 176] width 42 height 17
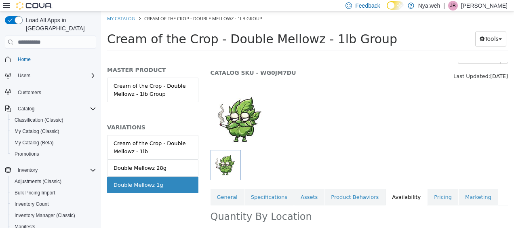
click at [421, 178] on div at bounding box center [360, 165] width 298 height 30
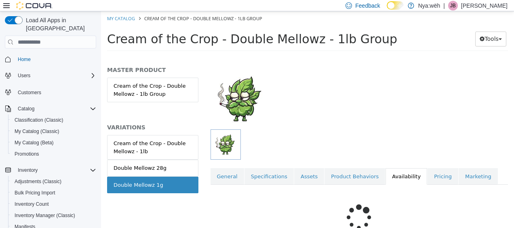
click at [423, 189] on div "Loading..." at bounding box center [360, 227] width 298 height 84
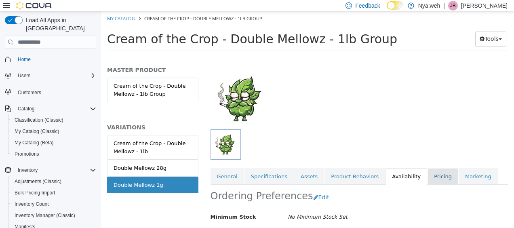
click at [428, 180] on link "Pricing" at bounding box center [443, 176] width 31 height 17
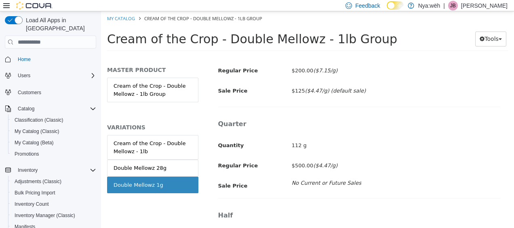
scroll to position [612, 0]
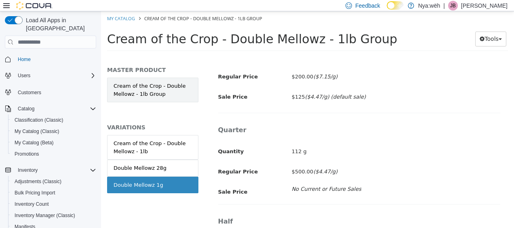
click at [133, 89] on link "Cream of the Crop - Double Mellowz - 1lb Group" at bounding box center [152, 90] width 91 height 25
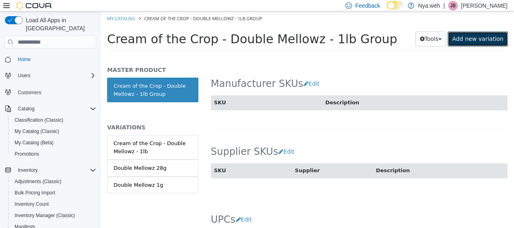
scroll to position [558, 0]
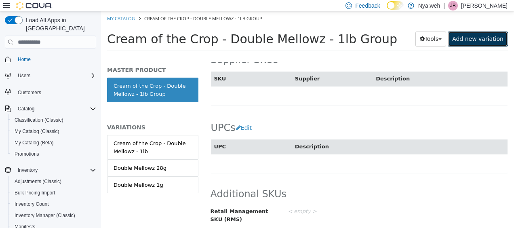
click at [489, 41] on link "Add new variation" at bounding box center [478, 39] width 60 height 15
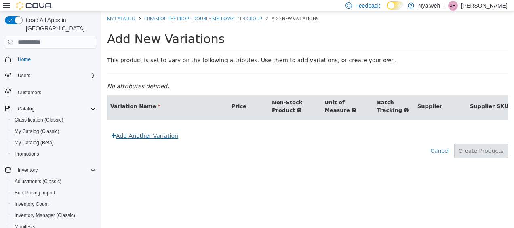
click at [139, 142] on link "Add Another Variation" at bounding box center [145, 136] width 76 height 15
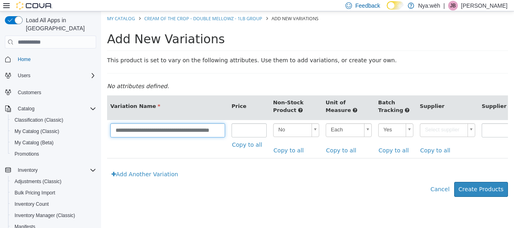
drag, startPoint x: 223, startPoint y: 130, endPoint x: 83, endPoint y: 122, distance: 140.2
click at [101, 122] on html "**********" at bounding box center [307, 108] width 413 height 194
type input "*"
type input "**********"
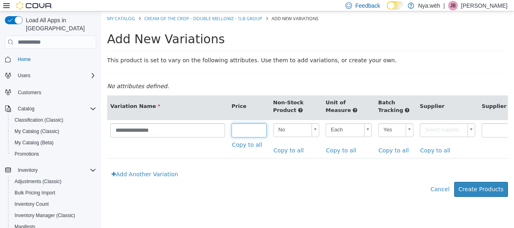
click at [243, 133] on input "number" at bounding box center [249, 130] width 35 height 14
type input "**"
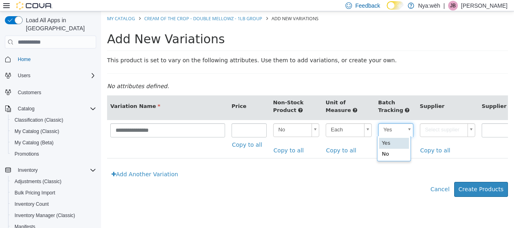
click at [382, 129] on body "**********" at bounding box center [307, 108] width 413 height 194
type input "**"
click at [464, 114] on th "Supplier" at bounding box center [448, 107] width 62 height 25
click at [455, 128] on body "**********" at bounding box center [307, 108] width 413 height 194
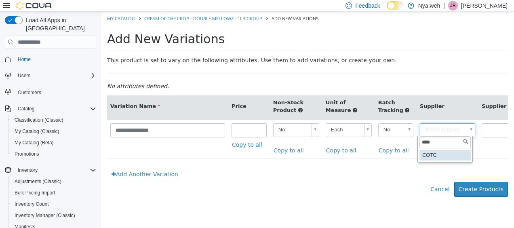
type input "****"
